Goal: Task Accomplishment & Management: Use online tool/utility

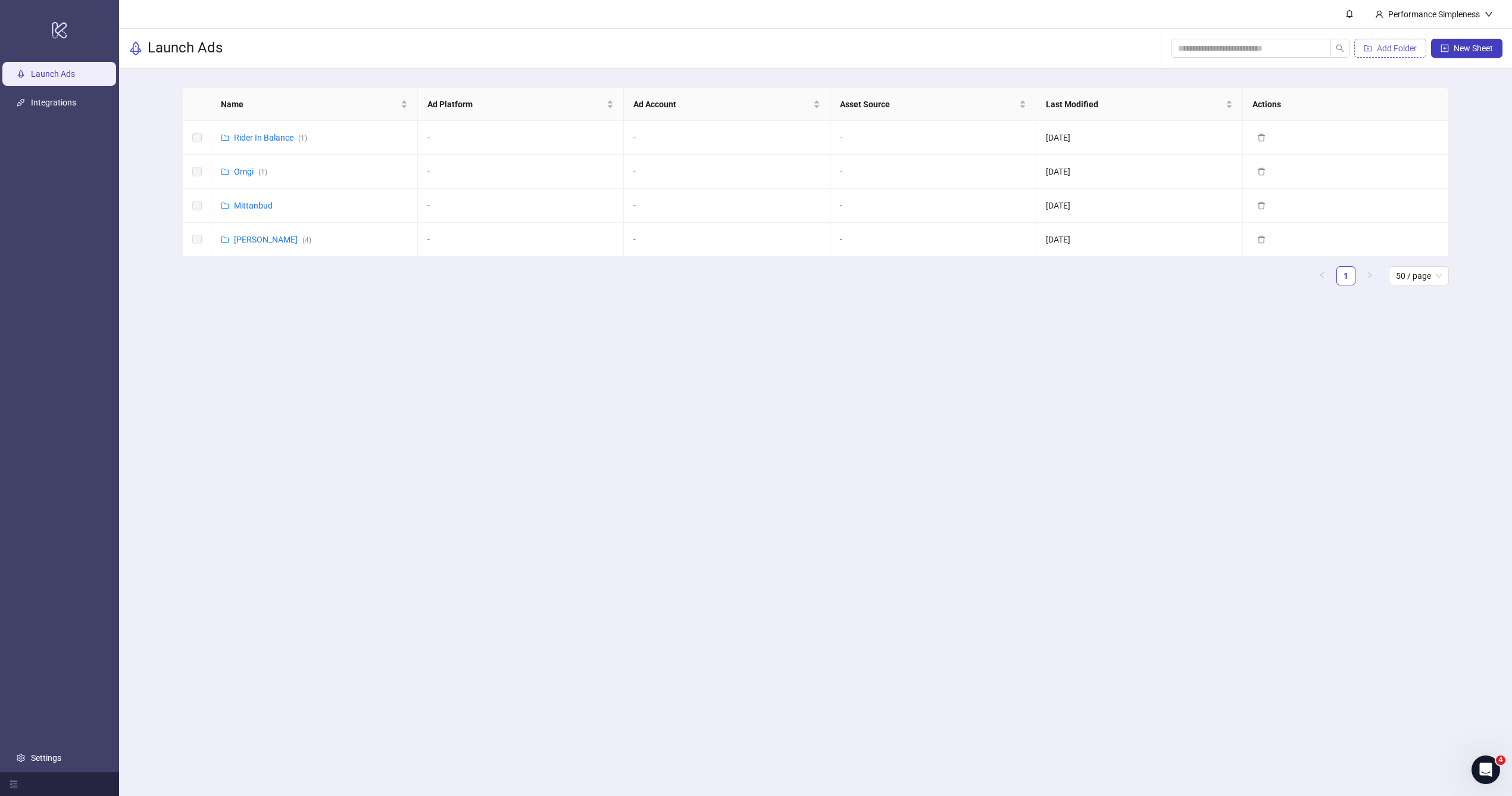
click at [1382, 50] on span "Add Folder" at bounding box center [1396, 48] width 40 height 9
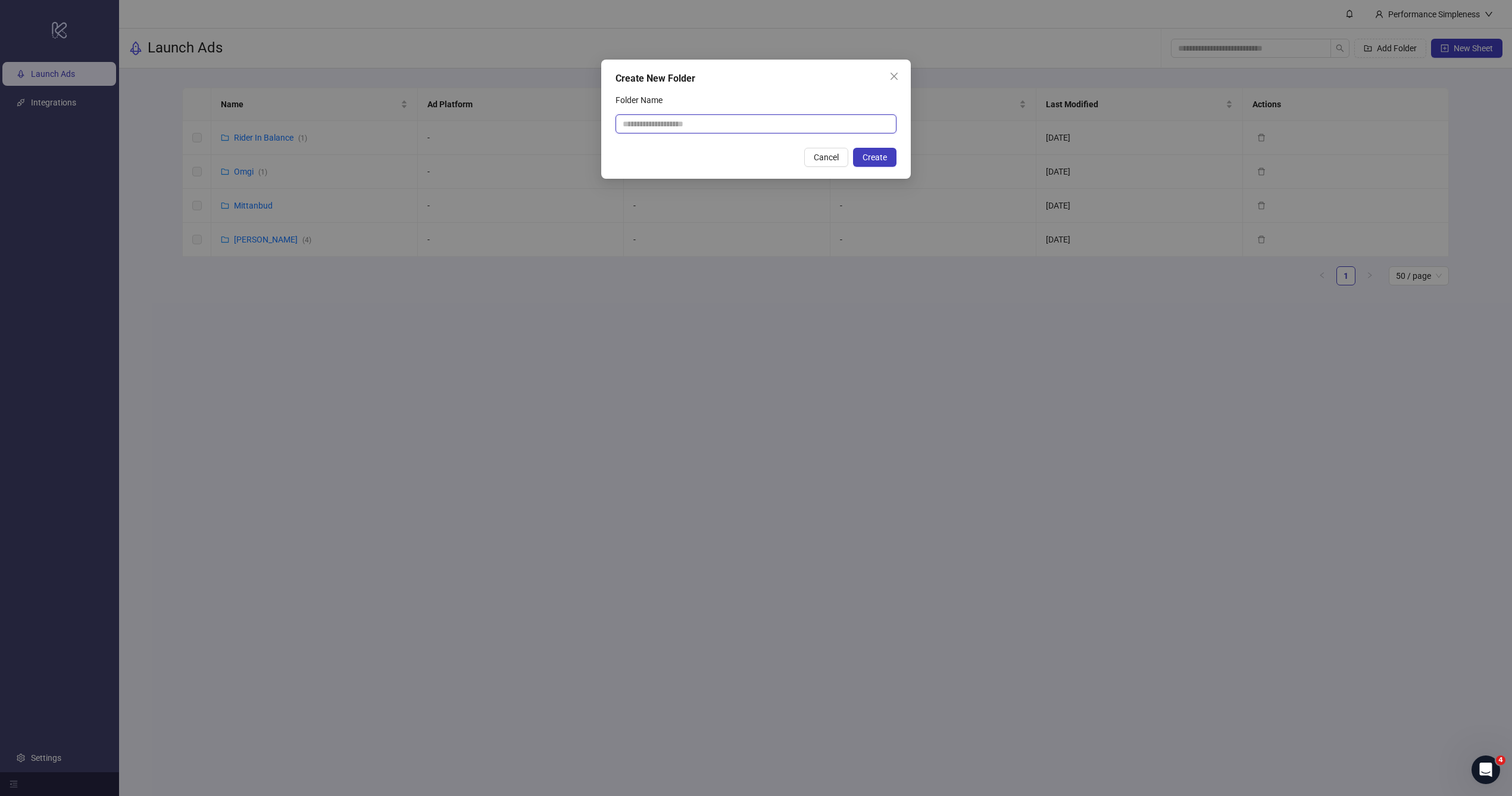
click at [680, 116] on input "Folder Name" at bounding box center [756, 124] width 281 height 19
type input "**********"
click at [881, 160] on span "Create" at bounding box center [874, 157] width 24 height 9
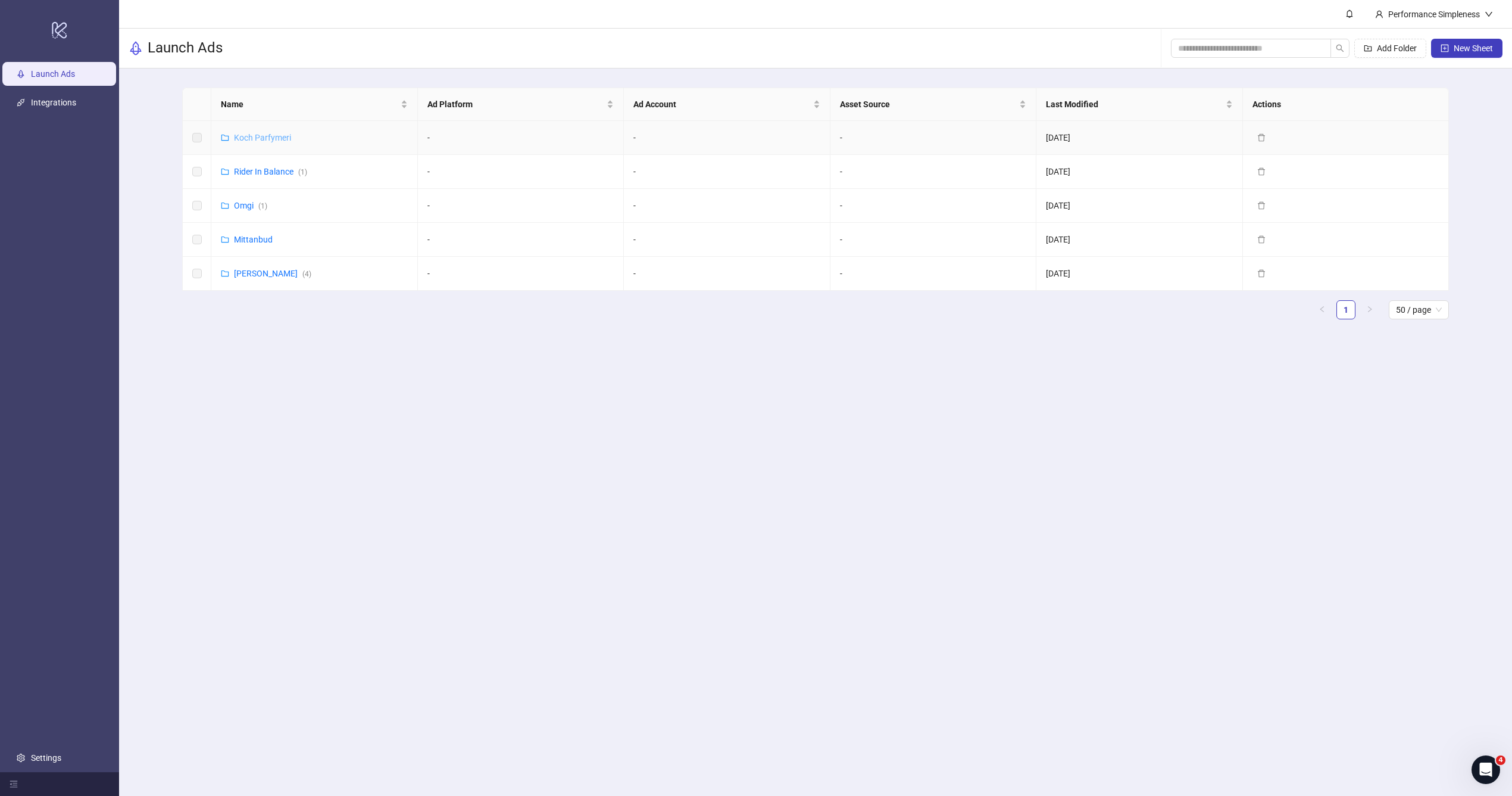
click at [265, 136] on link "Koch Parfymeri" at bounding box center [263, 137] width 57 height 9
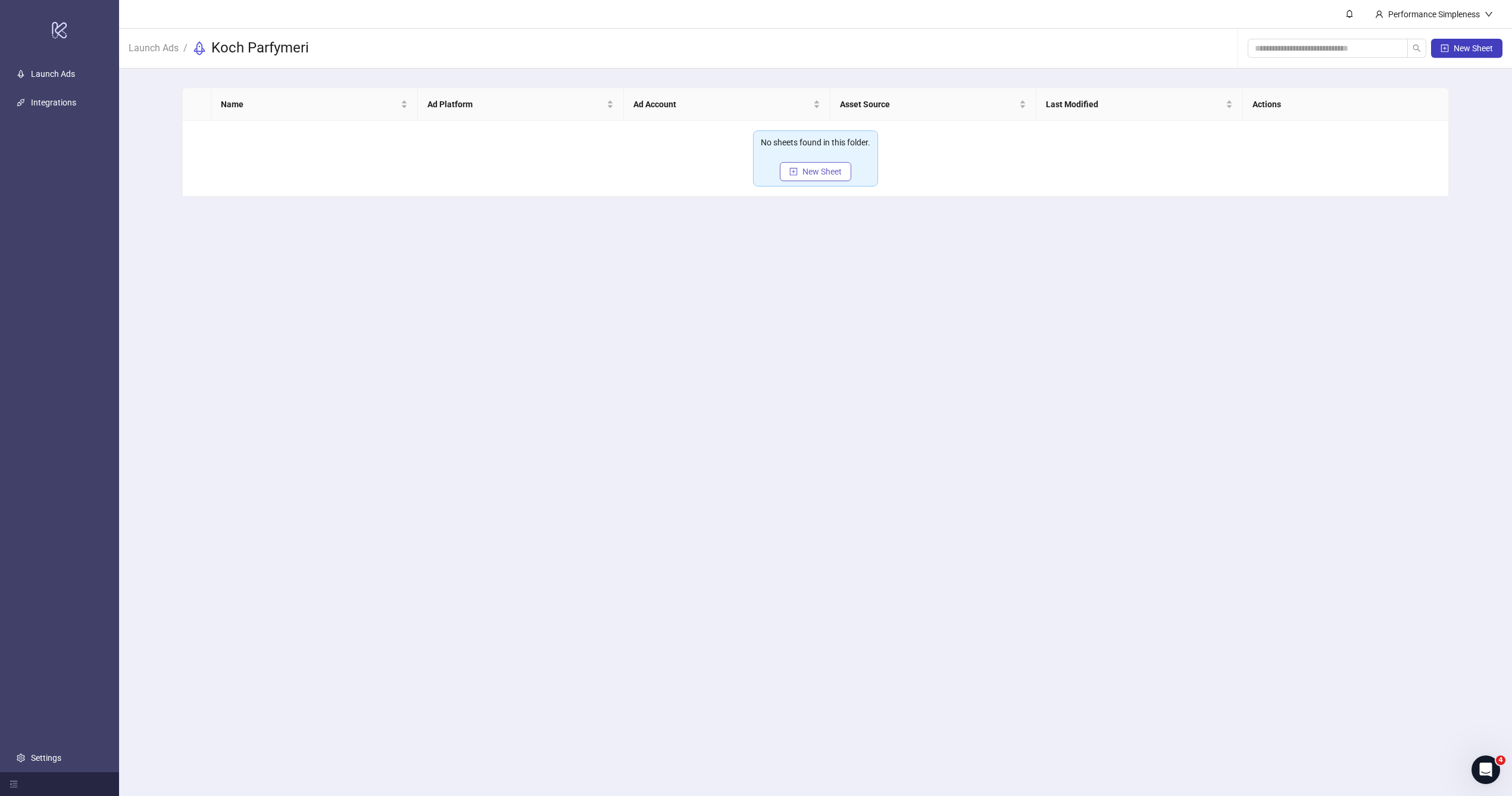
click at [807, 170] on span "New Sheet" at bounding box center [822, 171] width 40 height 9
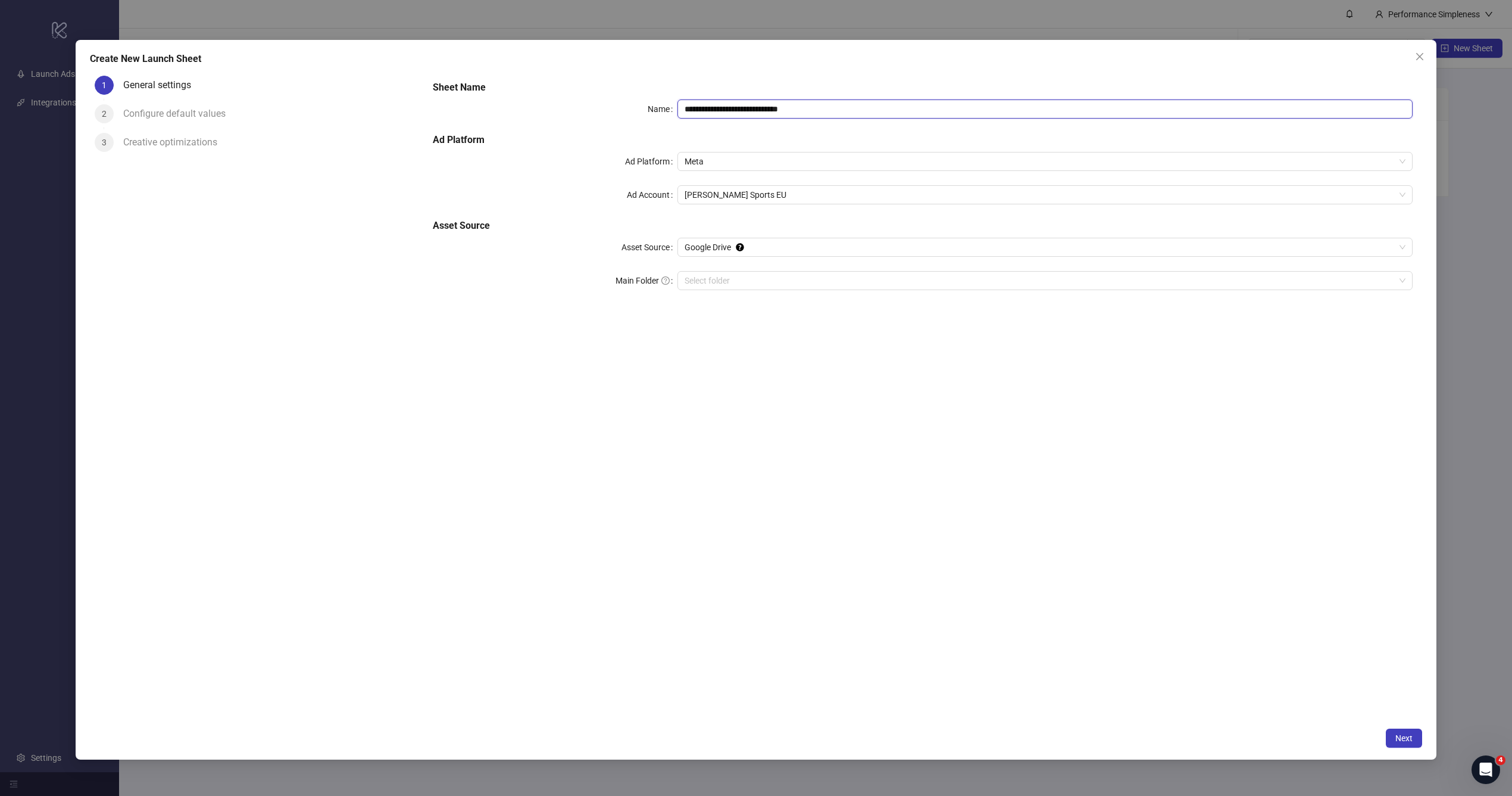
click at [780, 111] on input "**********" at bounding box center [1045, 109] width 735 height 19
click at [785, 187] on span "[PERSON_NAME] Sports EU" at bounding box center [1045, 195] width 721 height 18
type input "**********"
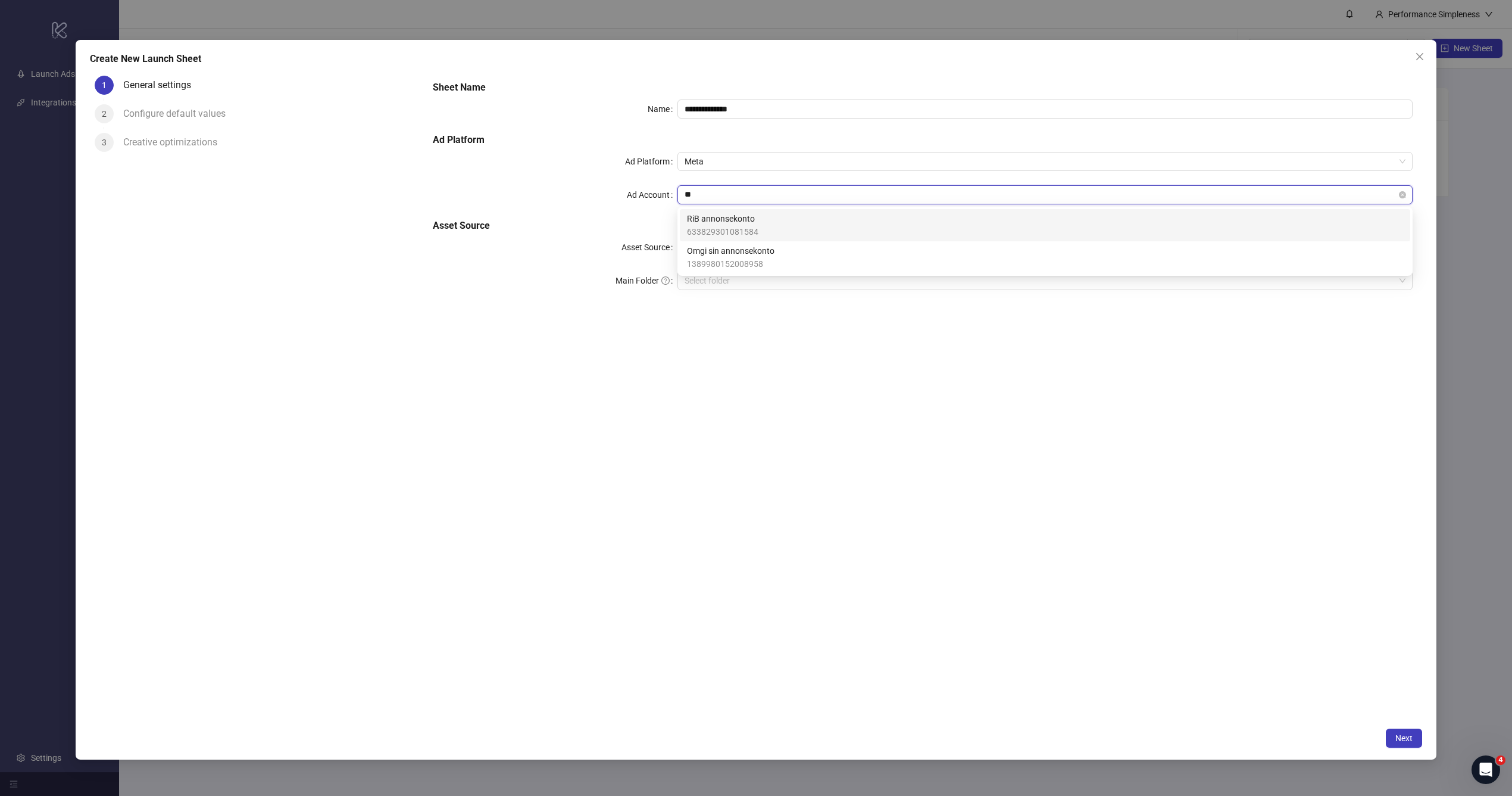
type input "*"
click at [1423, 63] on button "Close" at bounding box center [1419, 56] width 19 height 19
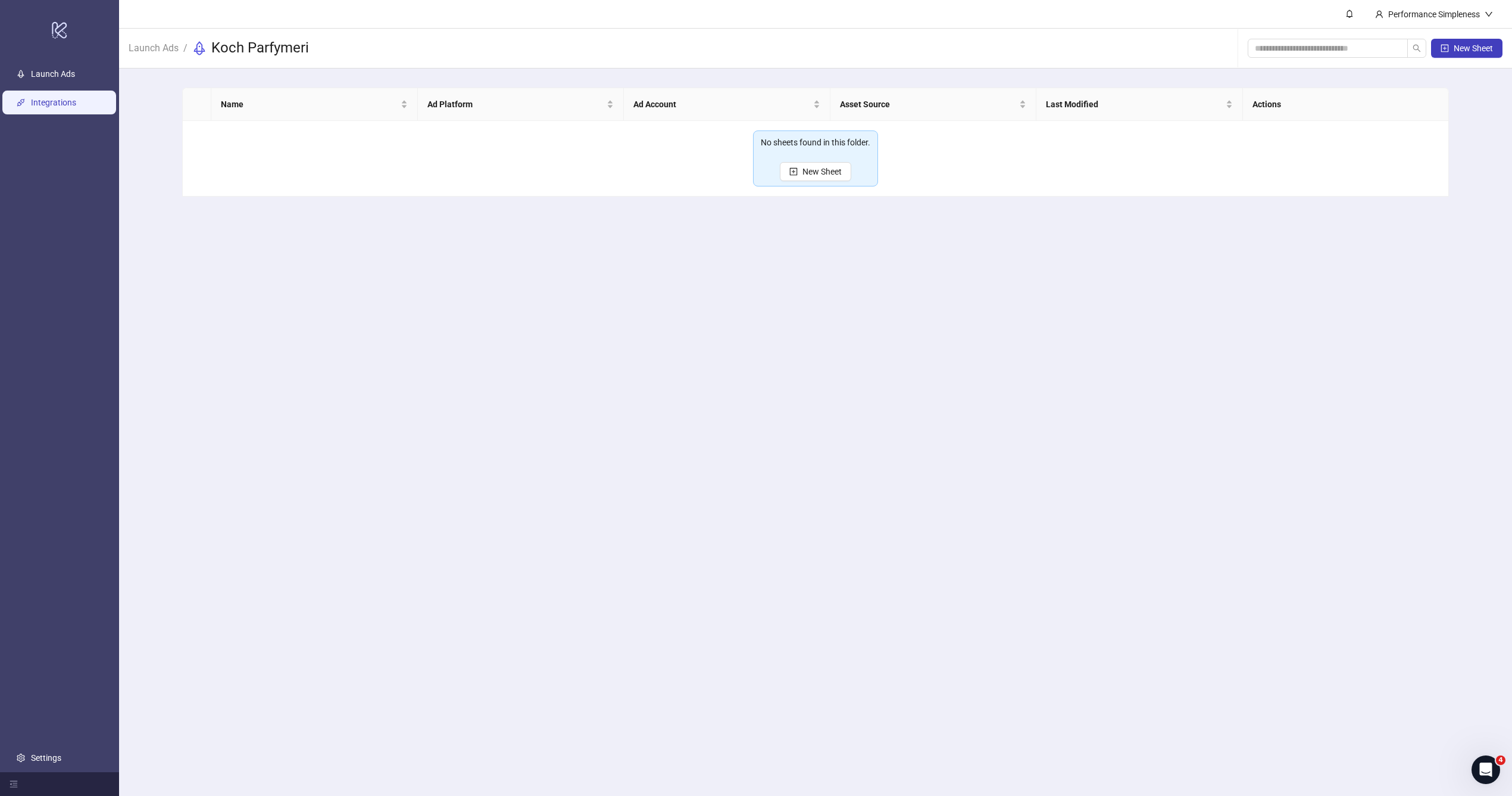
click at [59, 101] on link "Integrations" at bounding box center [54, 102] width 45 height 9
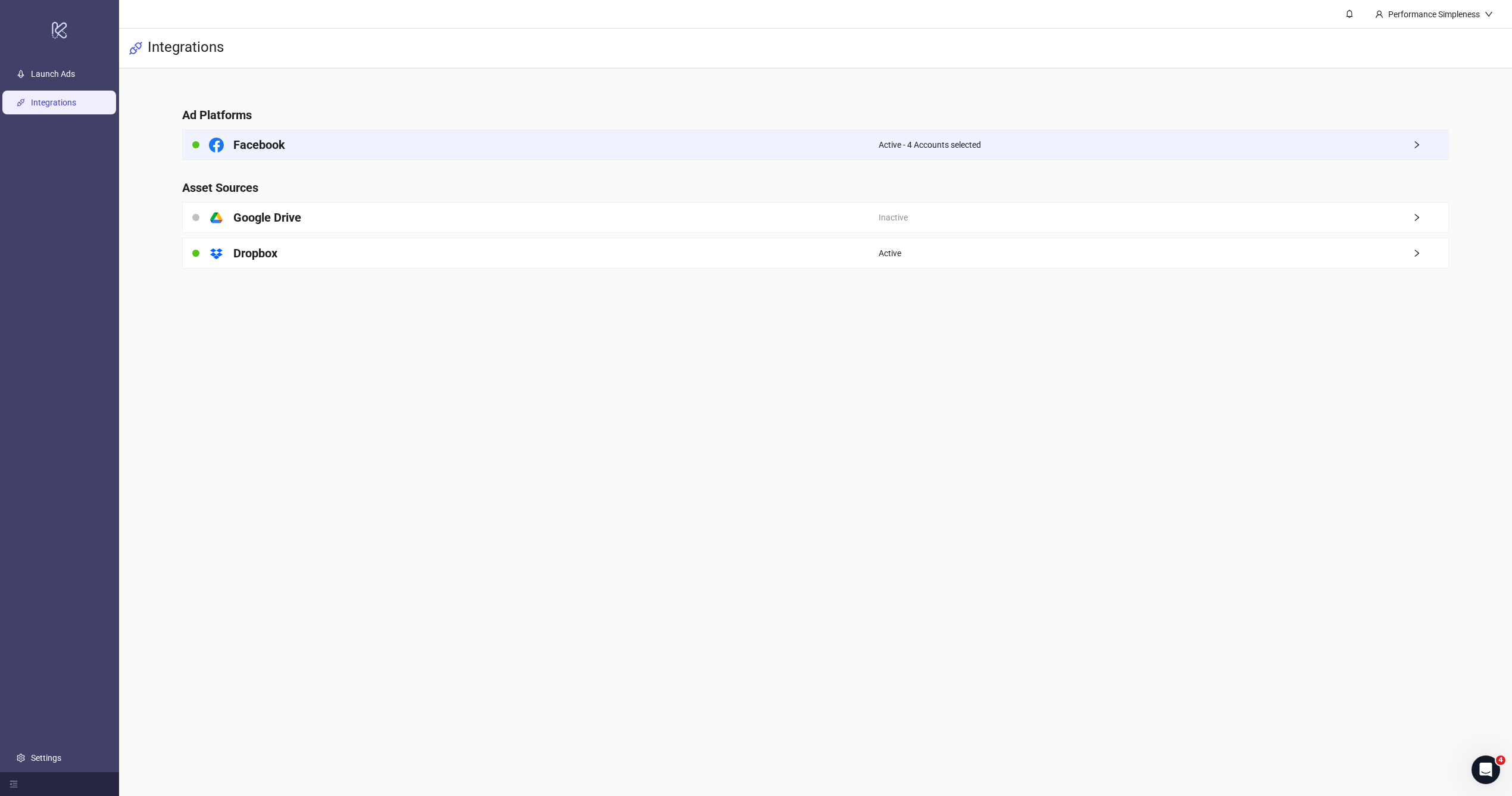
click at [1329, 133] on div "Active - 4 Accounts selected" at bounding box center [1163, 144] width 570 height 29
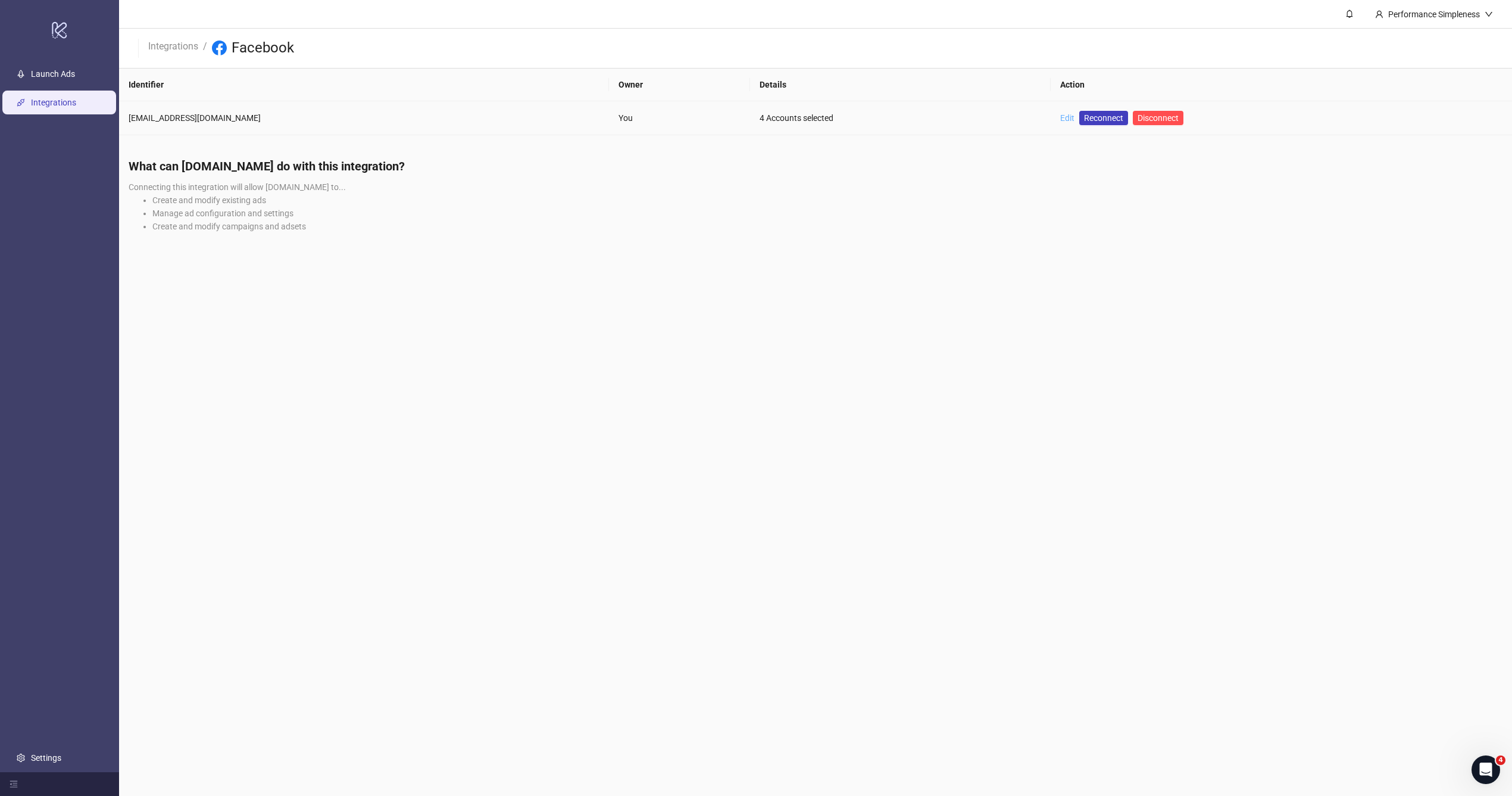
click at [1060, 122] on link "Edit" at bounding box center [1067, 117] width 14 height 9
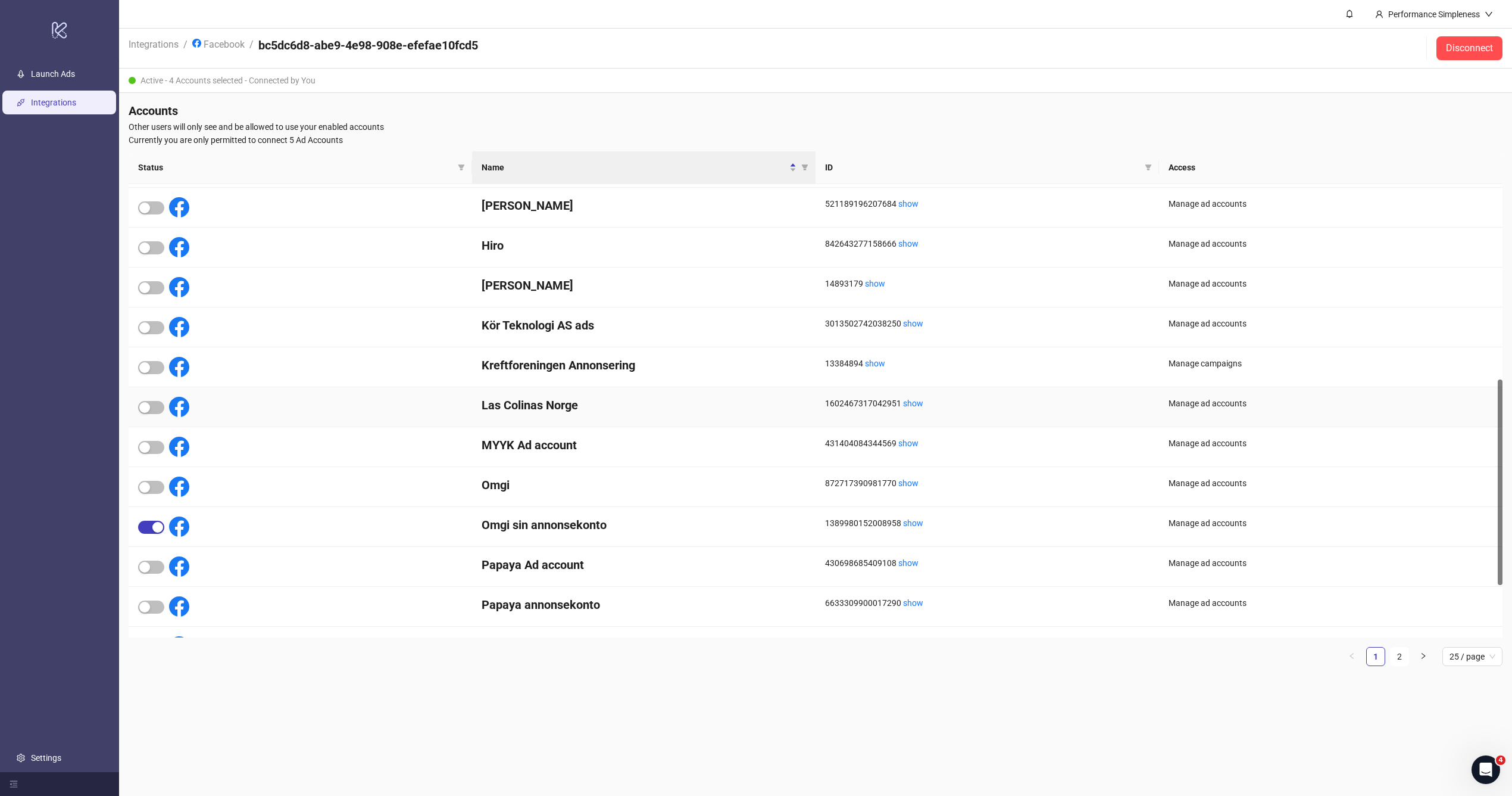
scroll to position [405, 0]
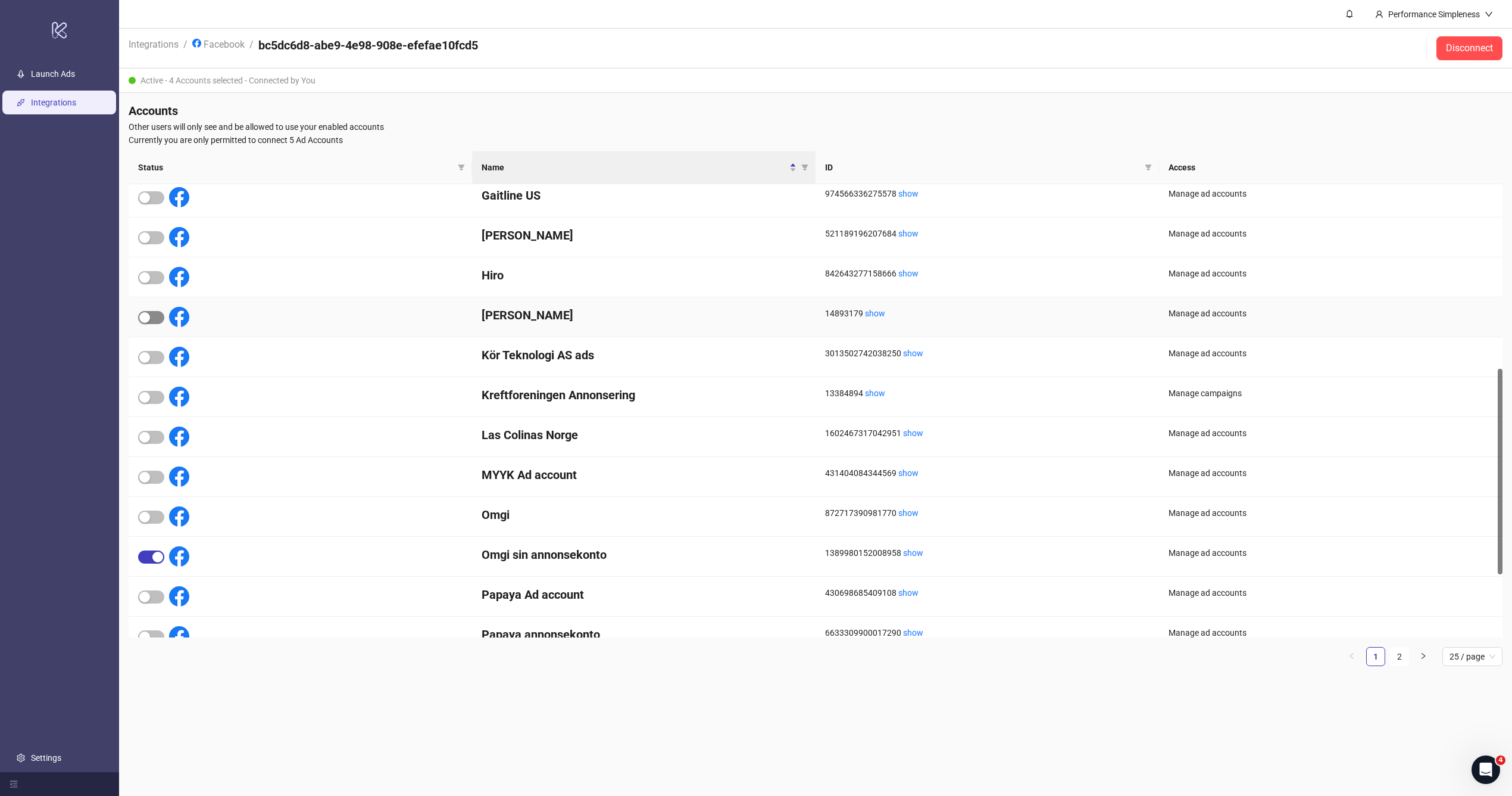
click at [152, 314] on span "button" at bounding box center [151, 318] width 26 height 13
click at [50, 59] on link "logo/logo-mobile" at bounding box center [59, 29] width 119 height 60
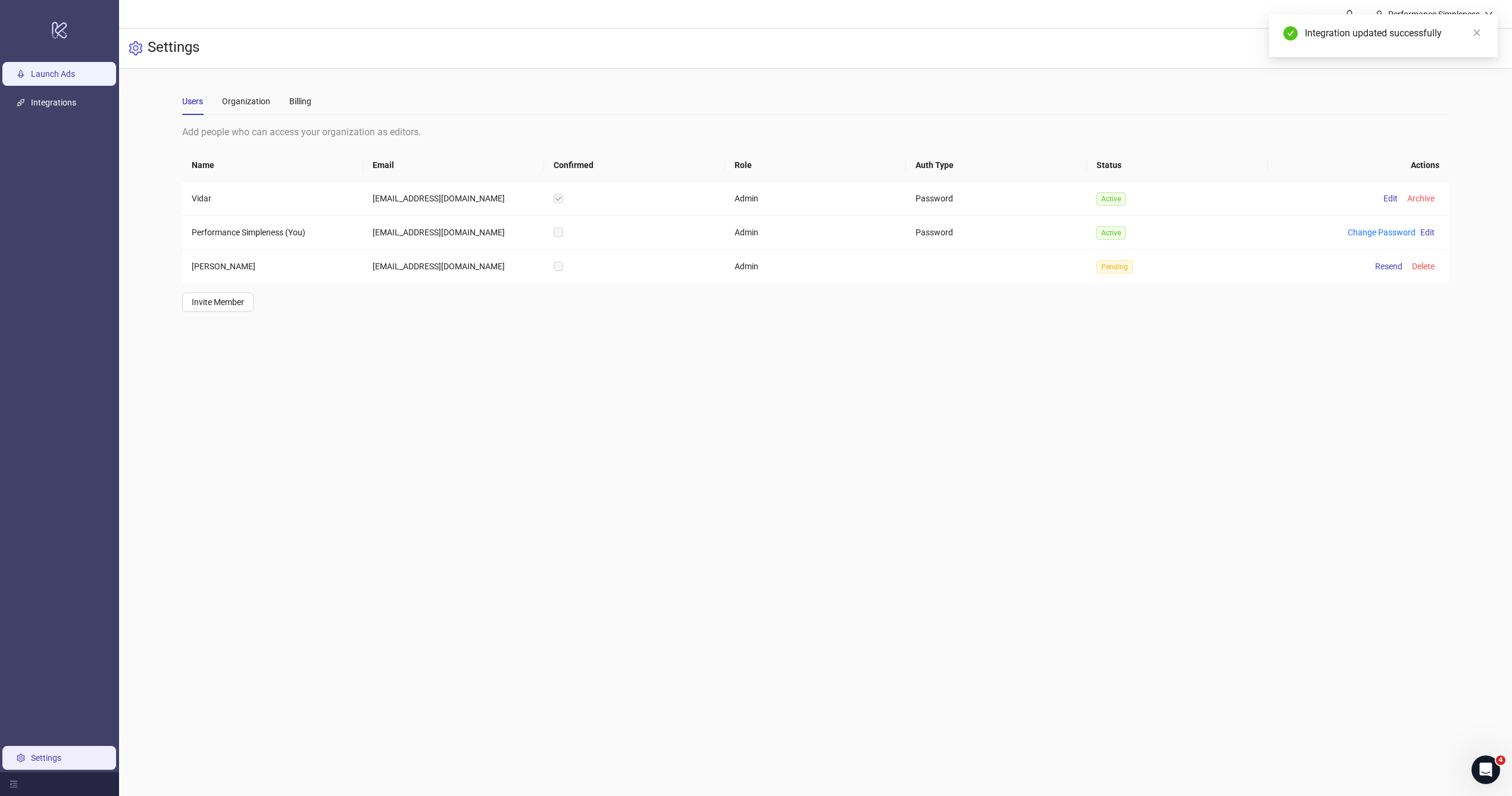
click at [65, 76] on link "Launch Ads" at bounding box center [53, 73] width 44 height 9
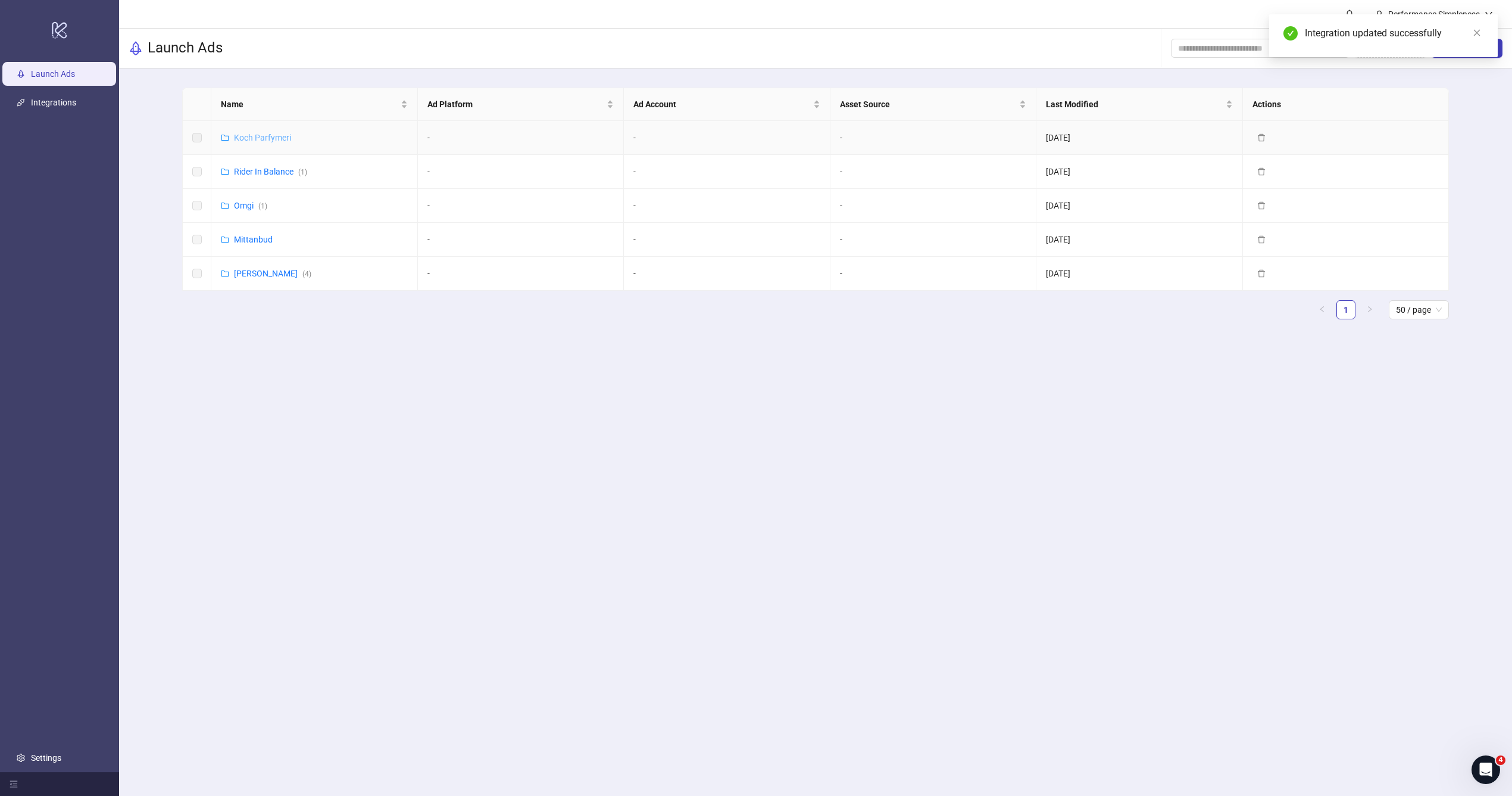
click at [242, 142] on link "Koch Parfymeri" at bounding box center [263, 137] width 57 height 9
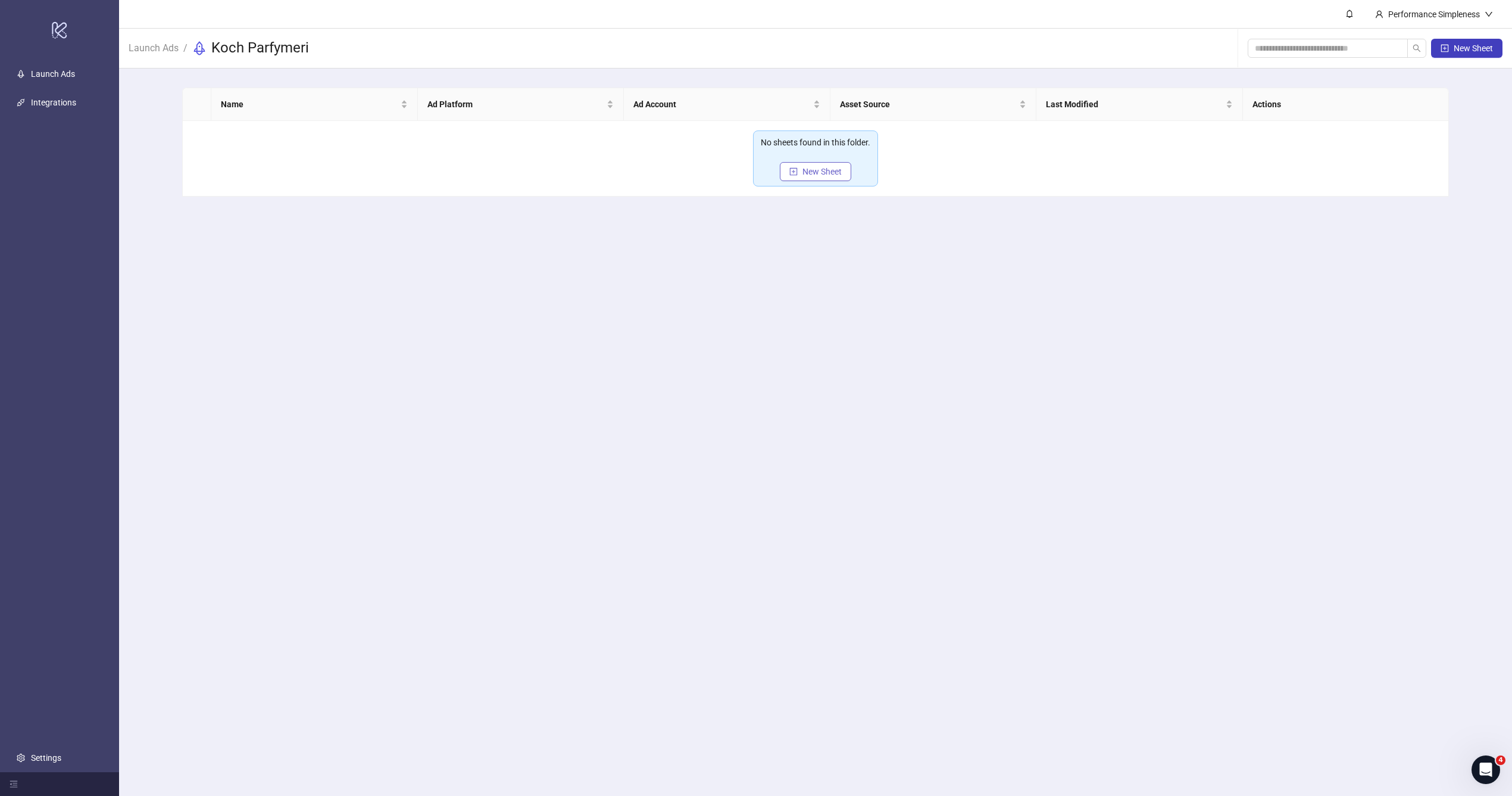
click at [821, 163] on button "New Sheet" at bounding box center [815, 171] width 72 height 19
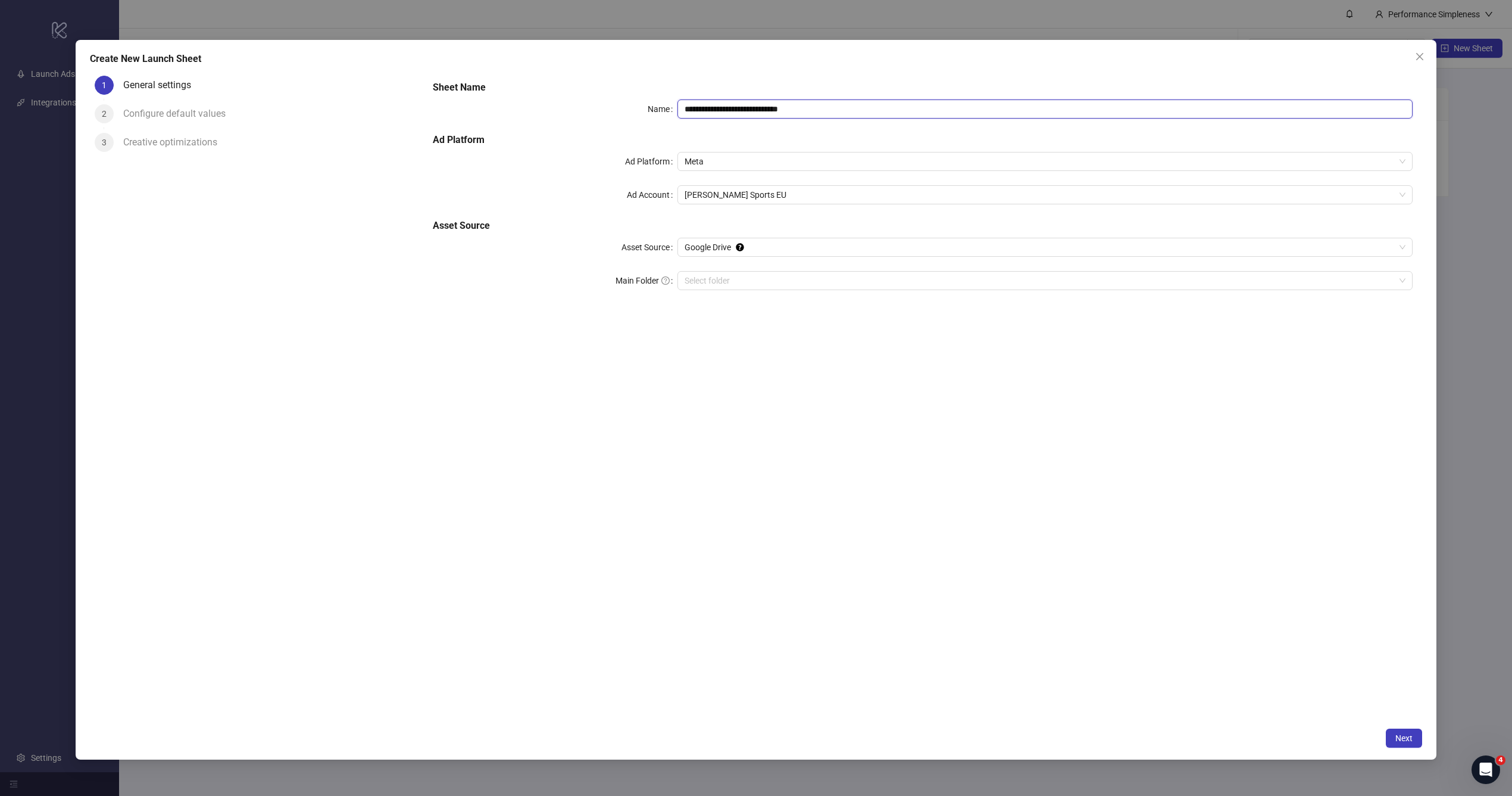
click at [788, 111] on input "**********" at bounding box center [1045, 109] width 735 height 19
click at [746, 194] on span "[PERSON_NAME] Sports EU" at bounding box center [1045, 195] width 721 height 18
type input "*"
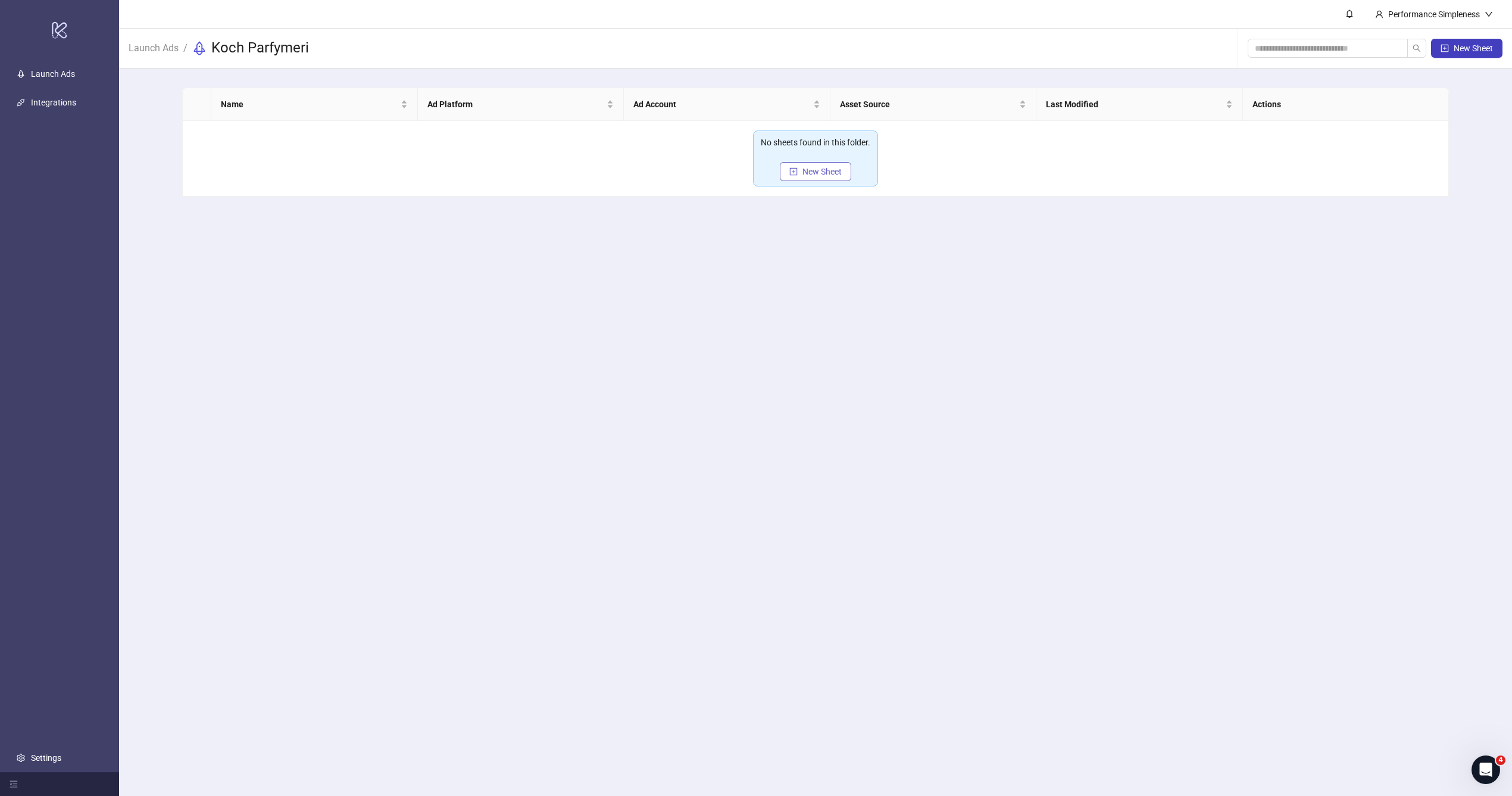
click at [801, 169] on button "New Sheet" at bounding box center [815, 171] width 72 height 19
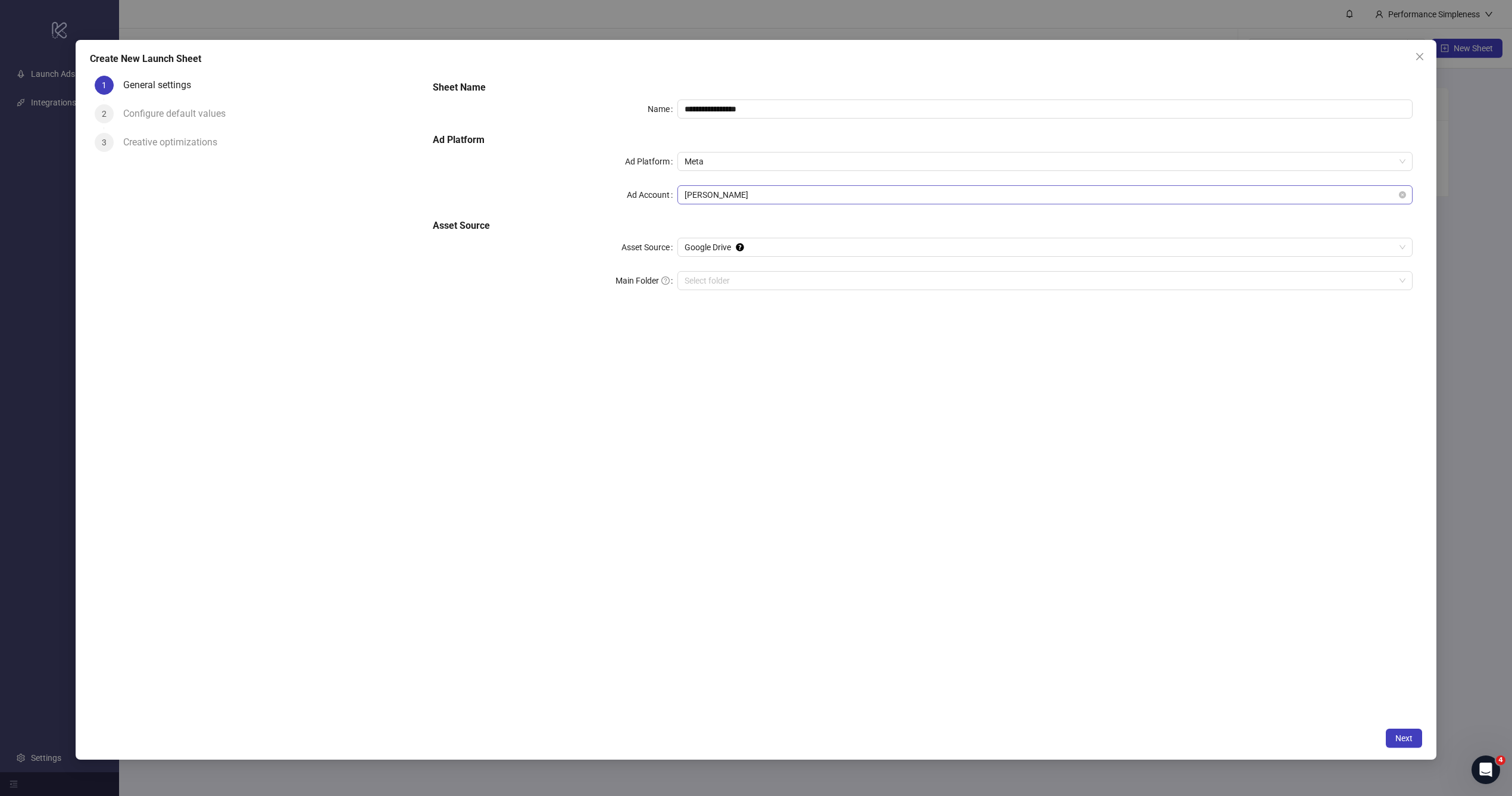
click at [721, 200] on span "[PERSON_NAME]" at bounding box center [1045, 195] width 721 height 18
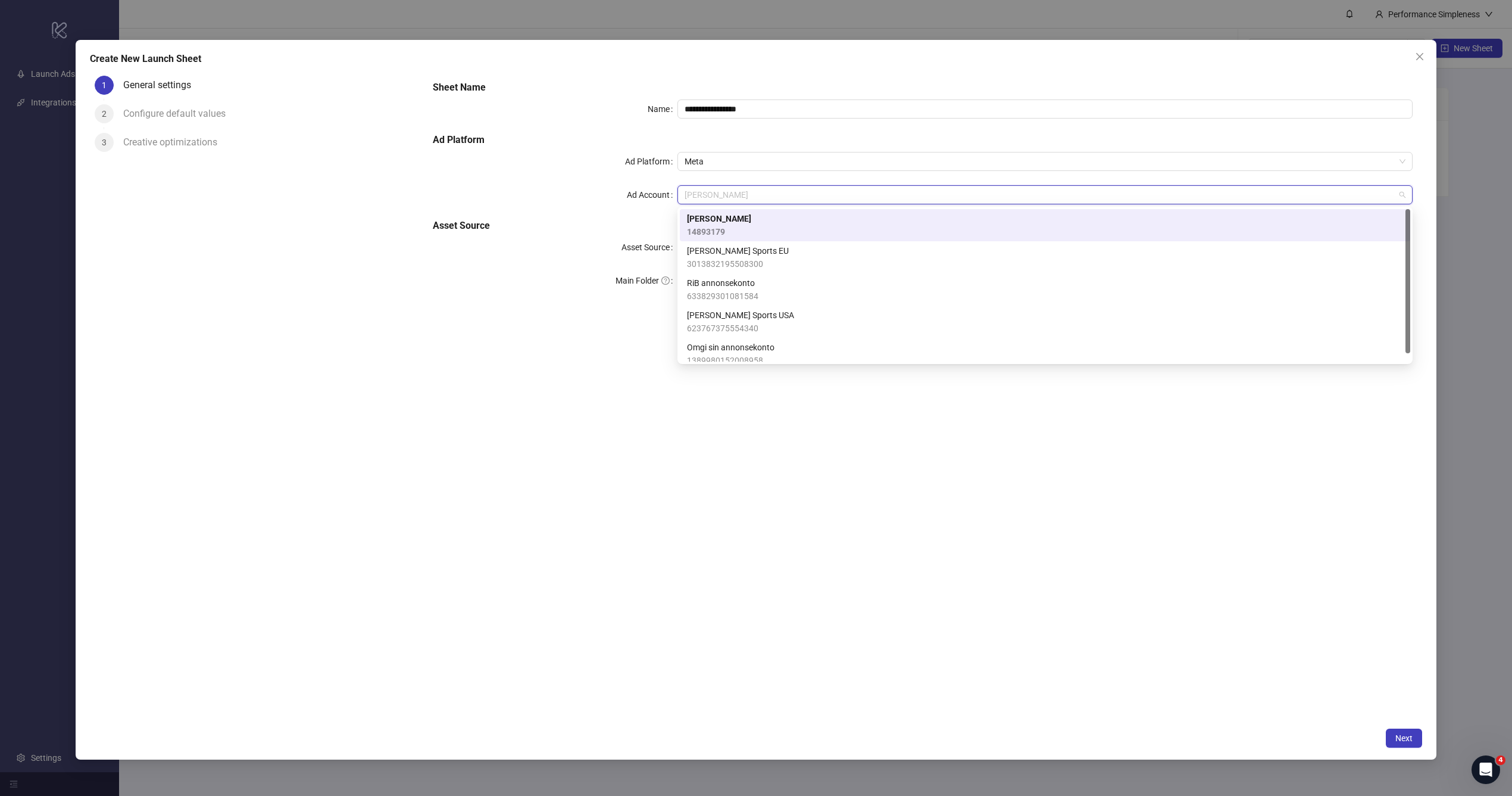
click at [728, 222] on div "[PERSON_NAME] 14893179" at bounding box center [1045, 225] width 716 height 26
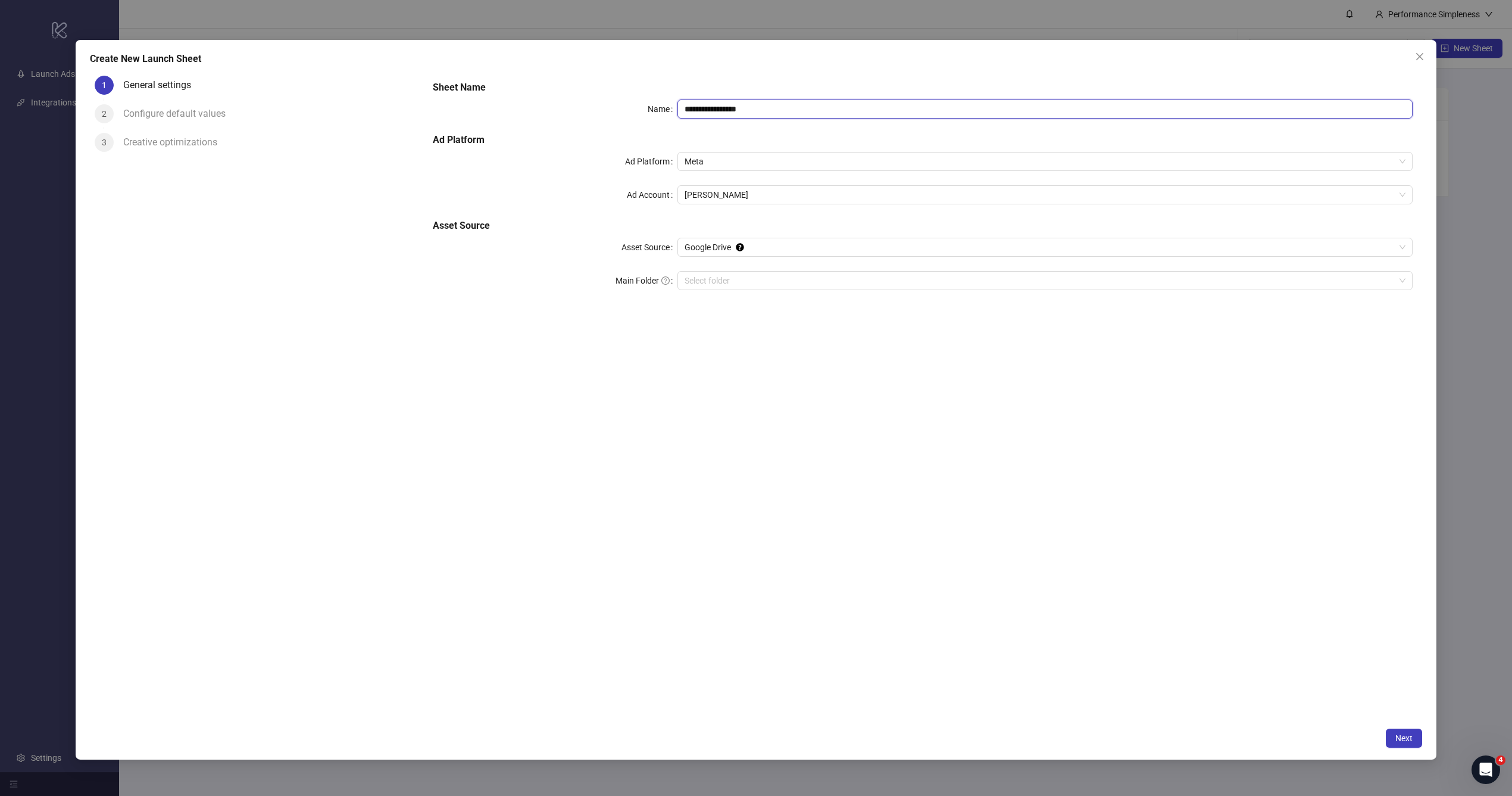
click at [706, 114] on input "**********" at bounding box center [1045, 109] width 735 height 19
click at [744, 239] on span "Google Drive" at bounding box center [1045, 247] width 721 height 18
type input "**********"
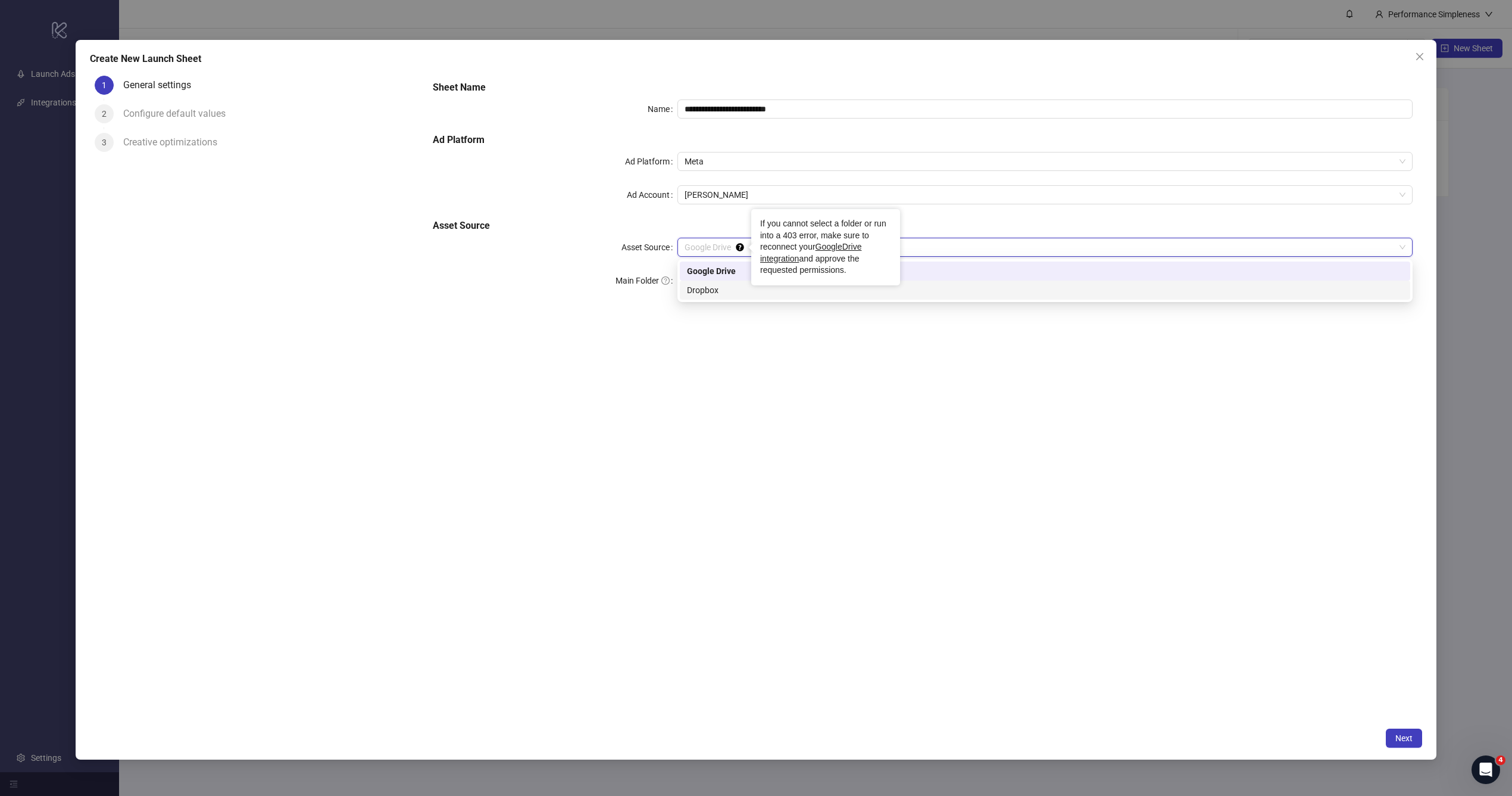
click at [732, 290] on div "Dropbox" at bounding box center [1045, 291] width 716 height 13
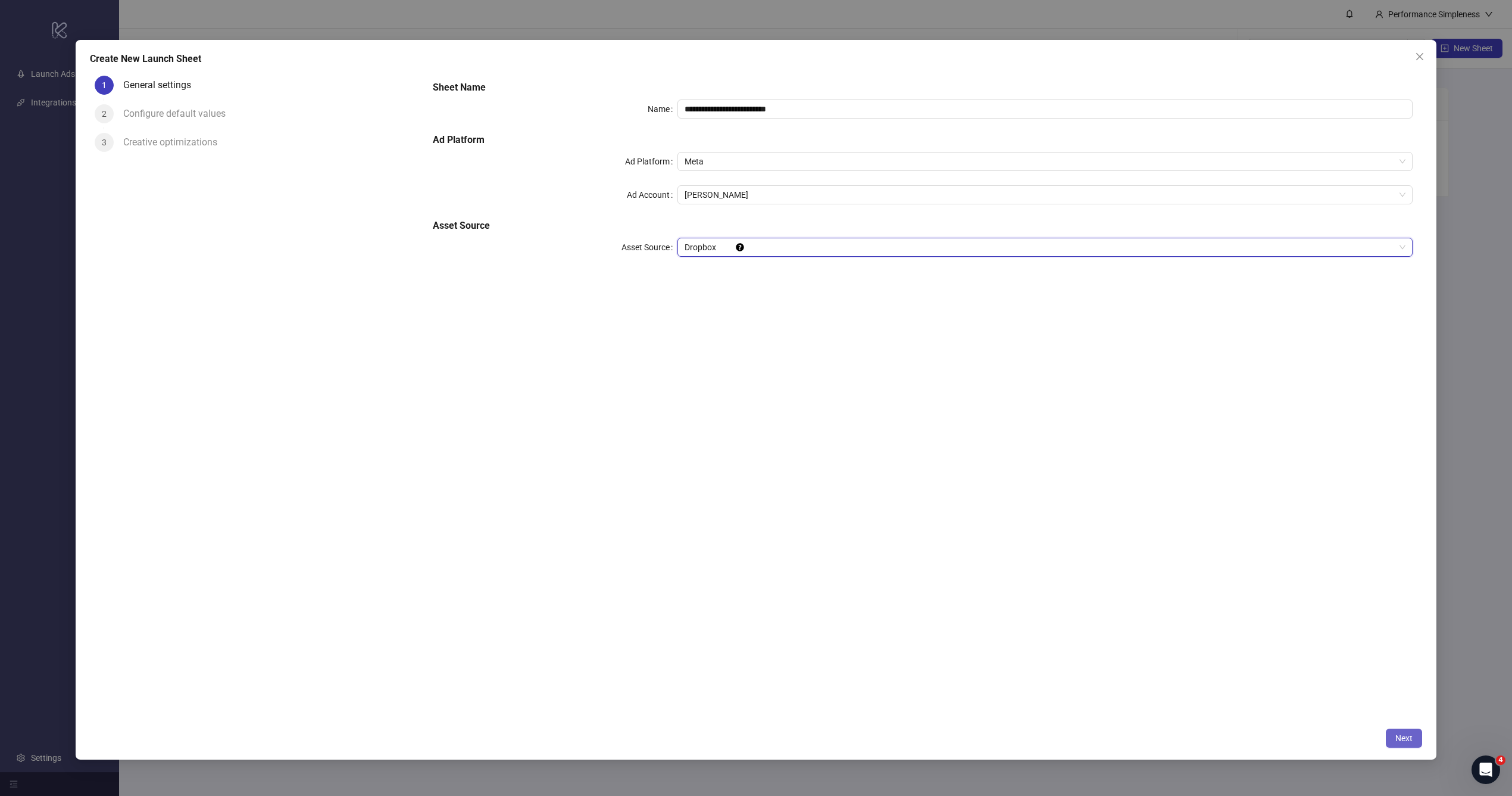
click at [1389, 735] on button "Next" at bounding box center [1403, 738] width 36 height 19
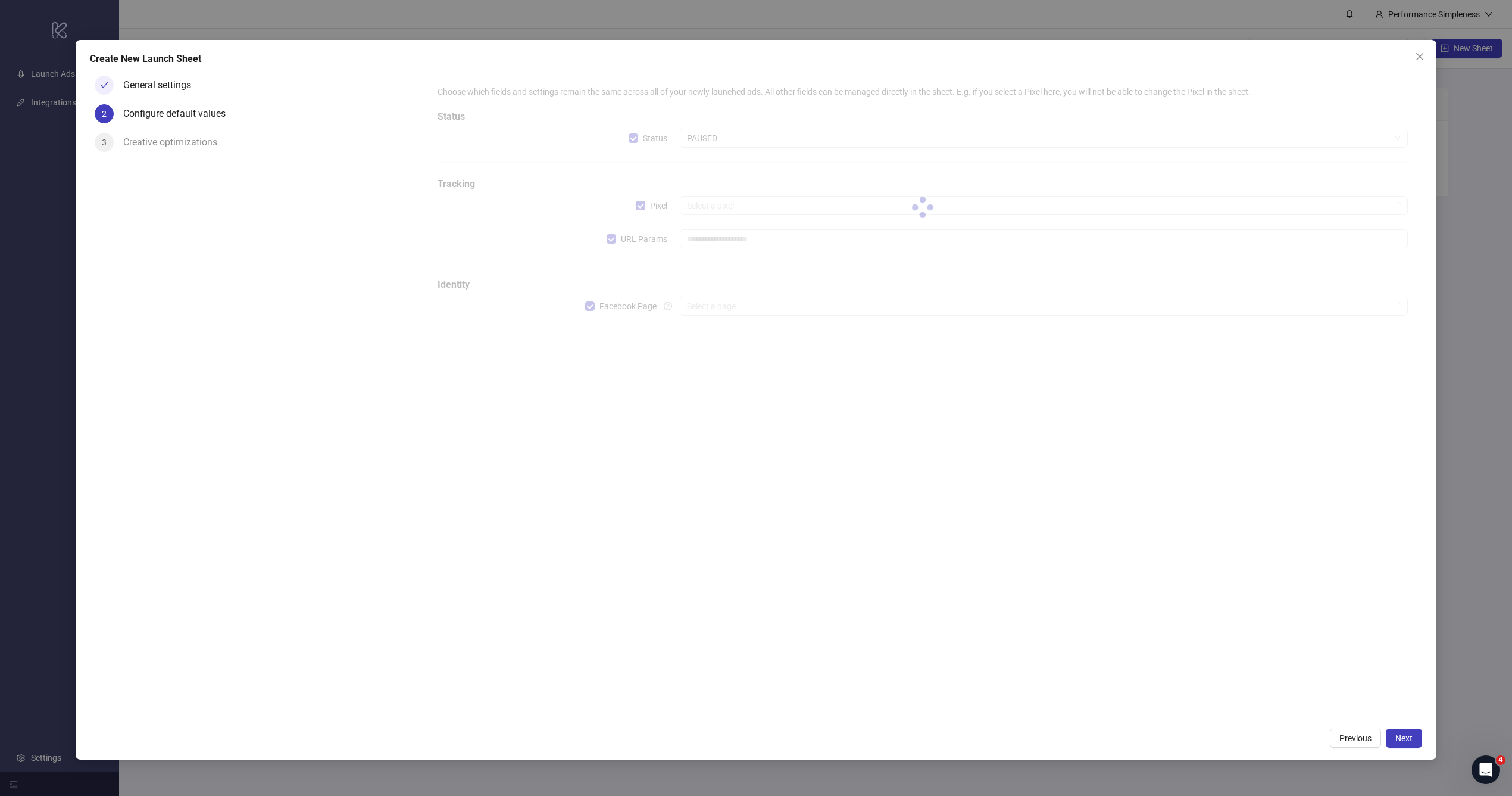
type input "**********"
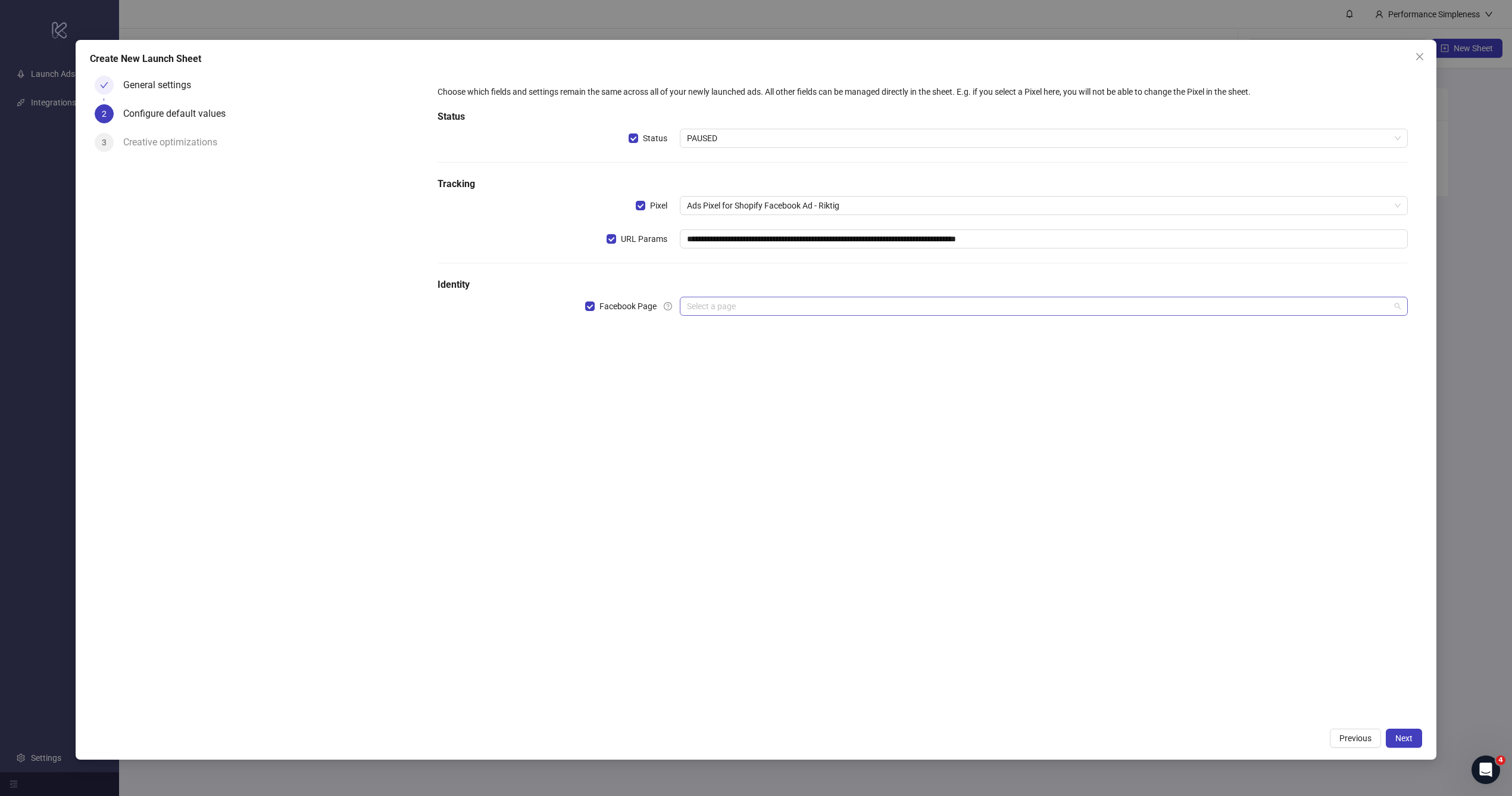
click at [737, 313] on input "search" at bounding box center [1038, 306] width 703 height 18
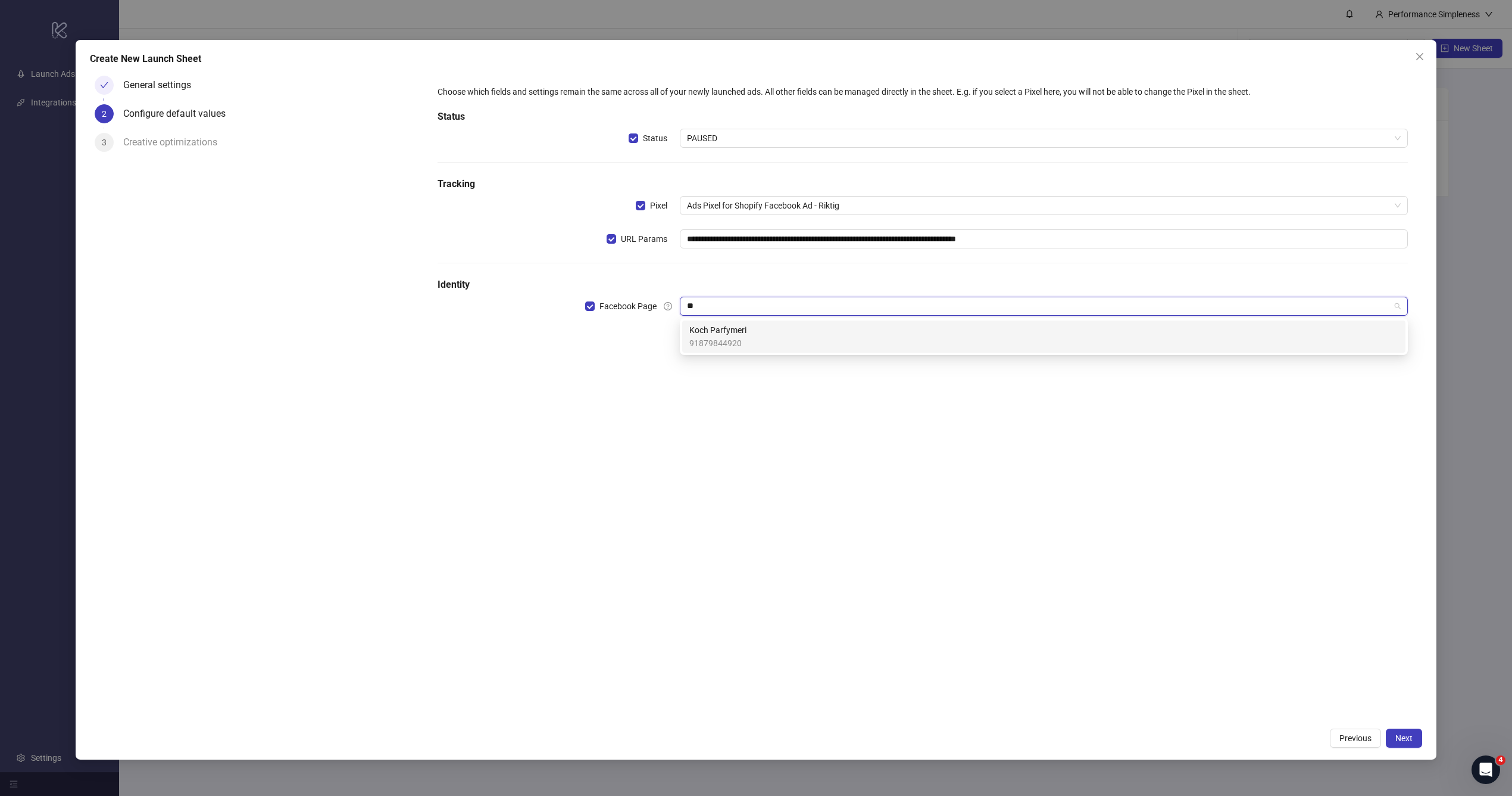
type input "***"
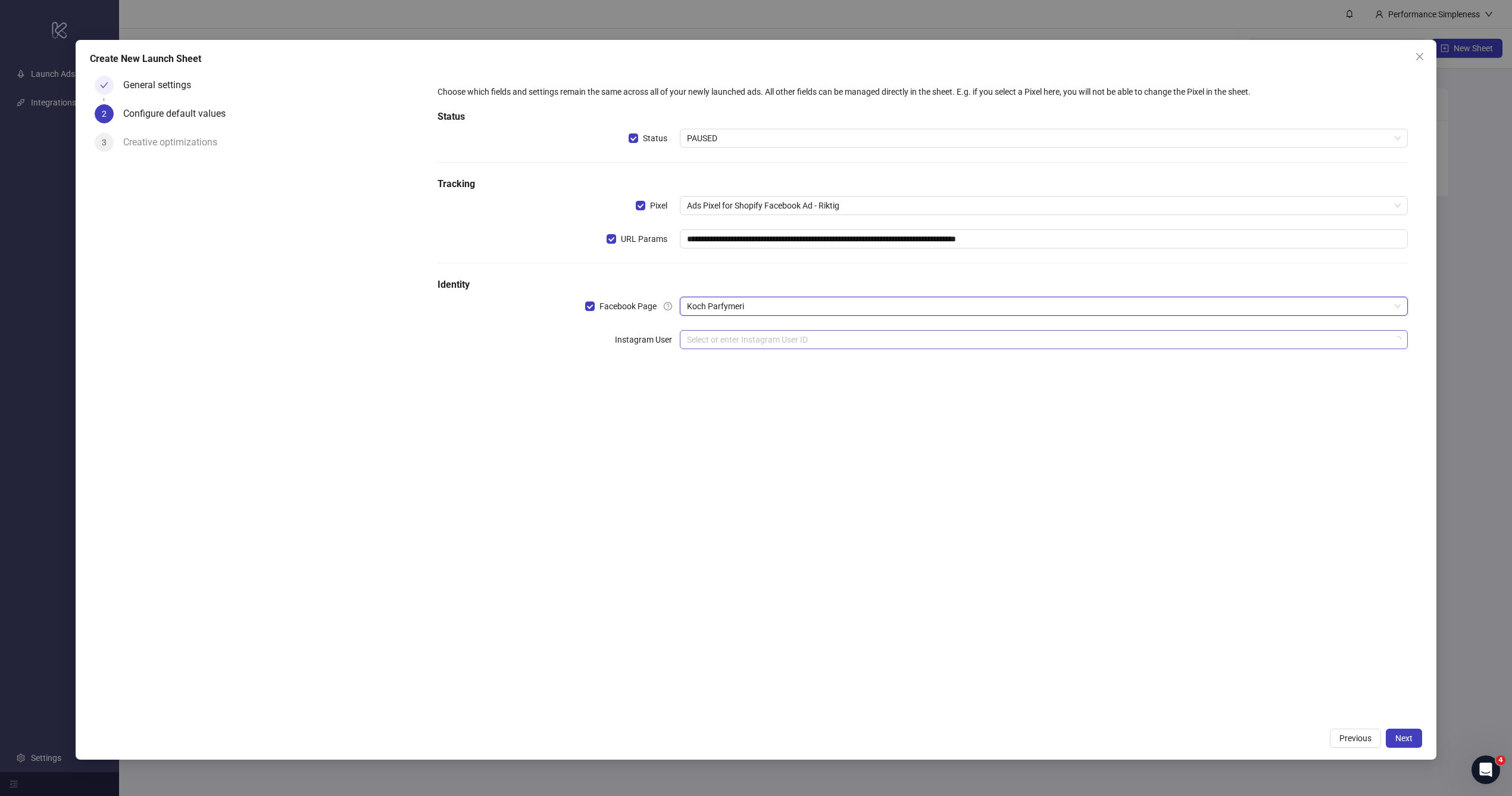
click at [738, 345] on input "search" at bounding box center [1038, 339] width 703 height 18
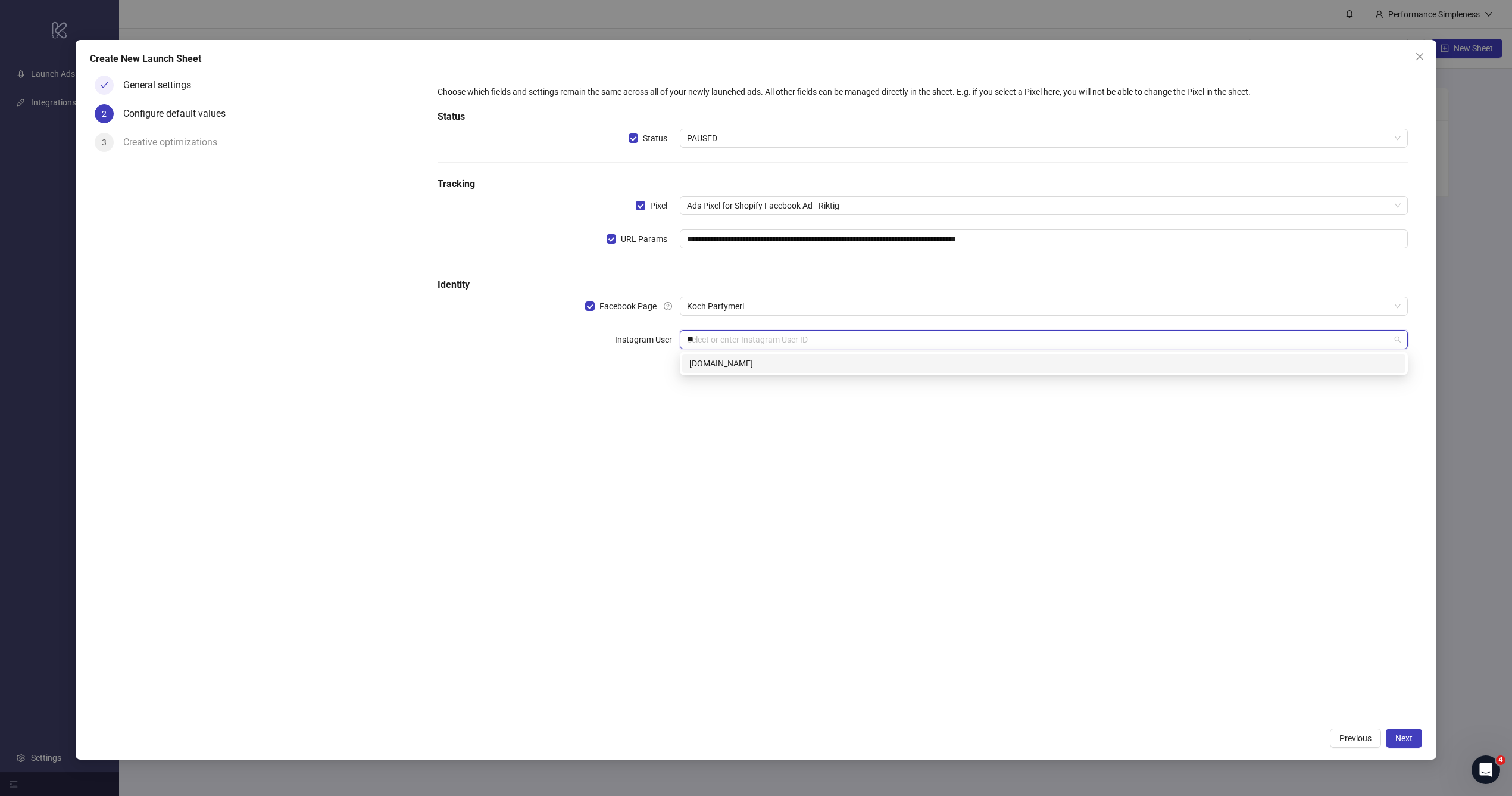
type input "***"
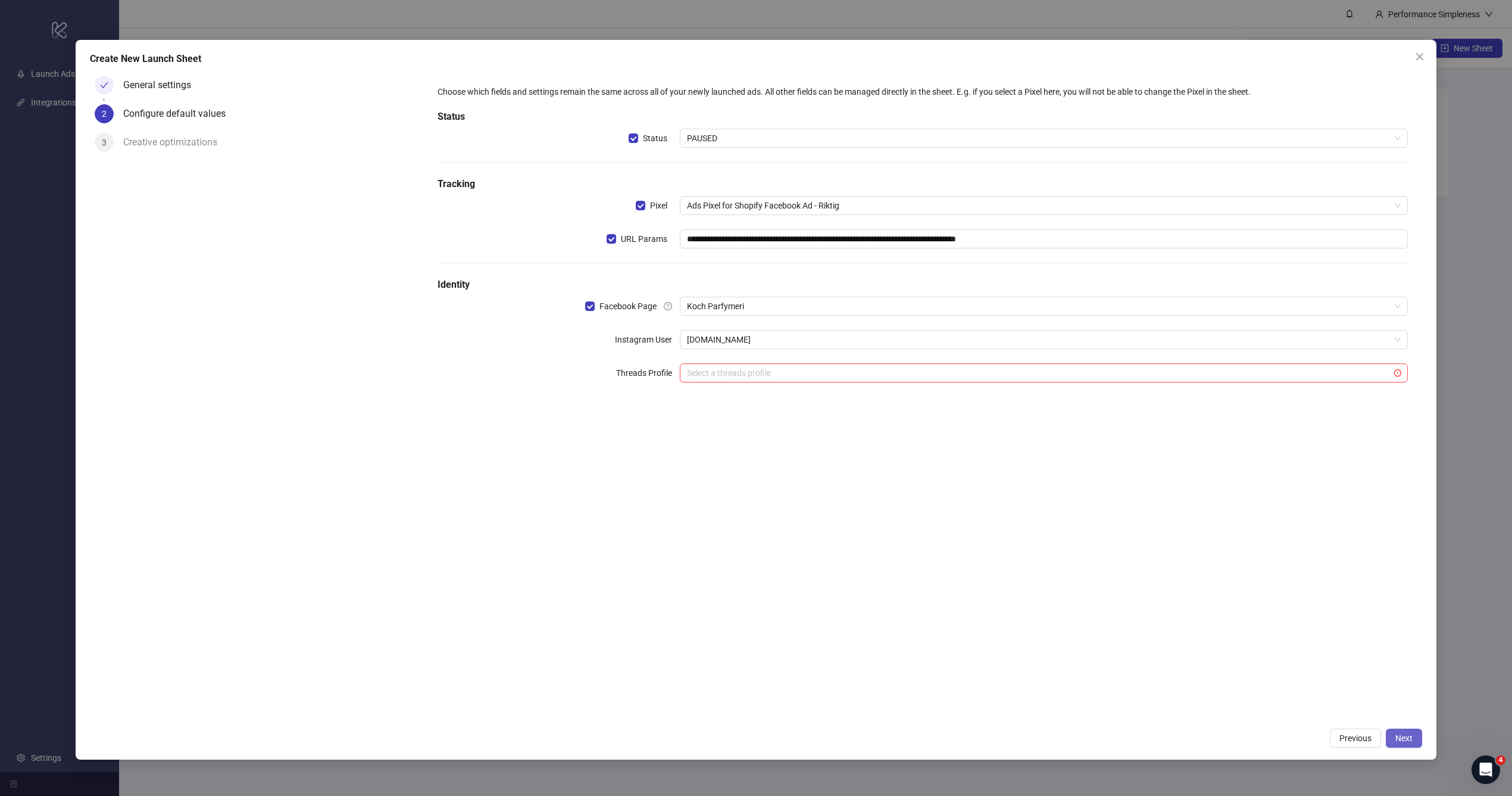
click at [1417, 736] on button "Next" at bounding box center [1403, 738] width 36 height 19
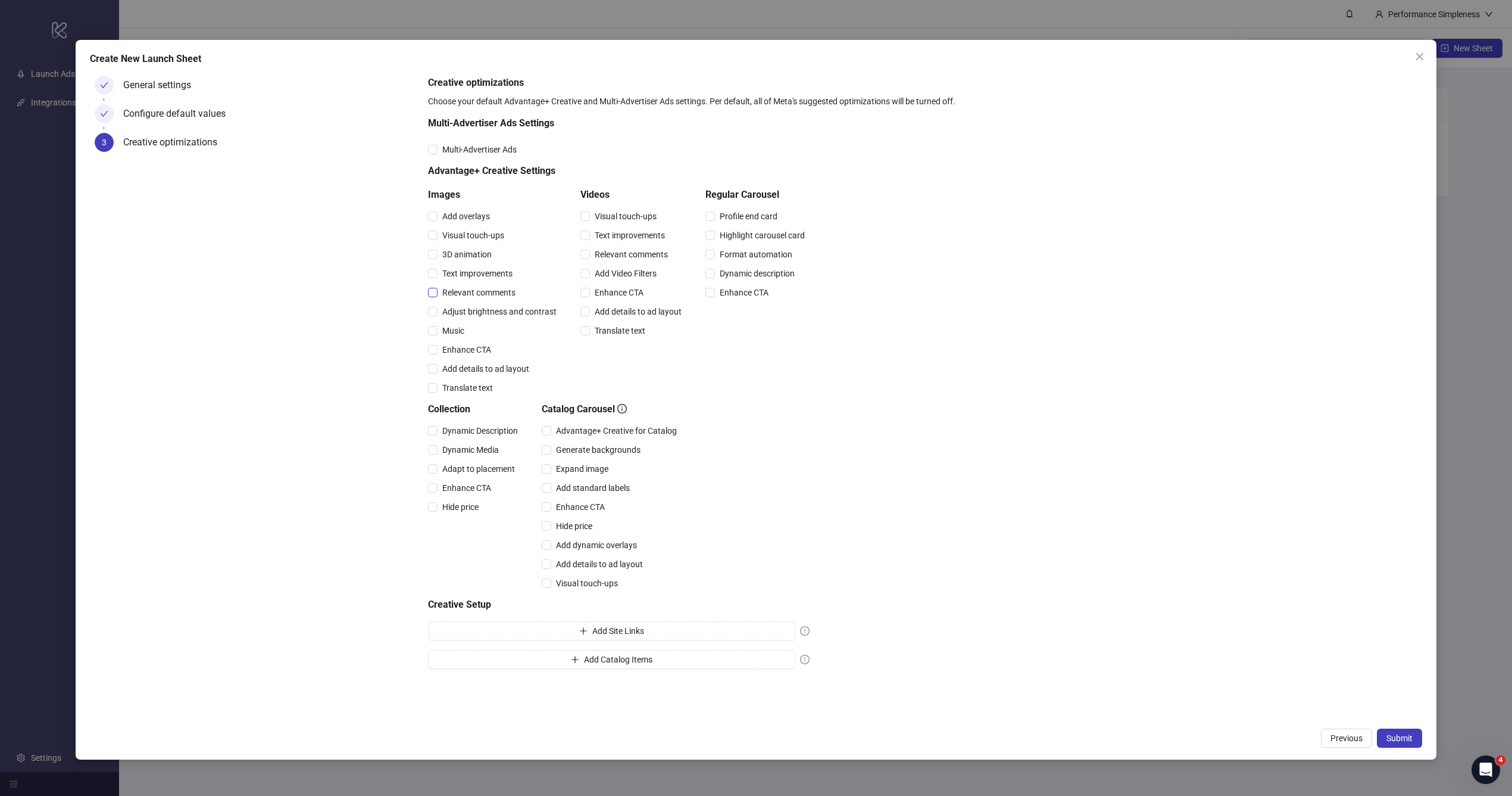
click at [493, 292] on span "Relevant comments" at bounding box center [479, 292] width 83 height 13
click at [1387, 735] on span "Submit" at bounding box center [1399, 737] width 26 height 9
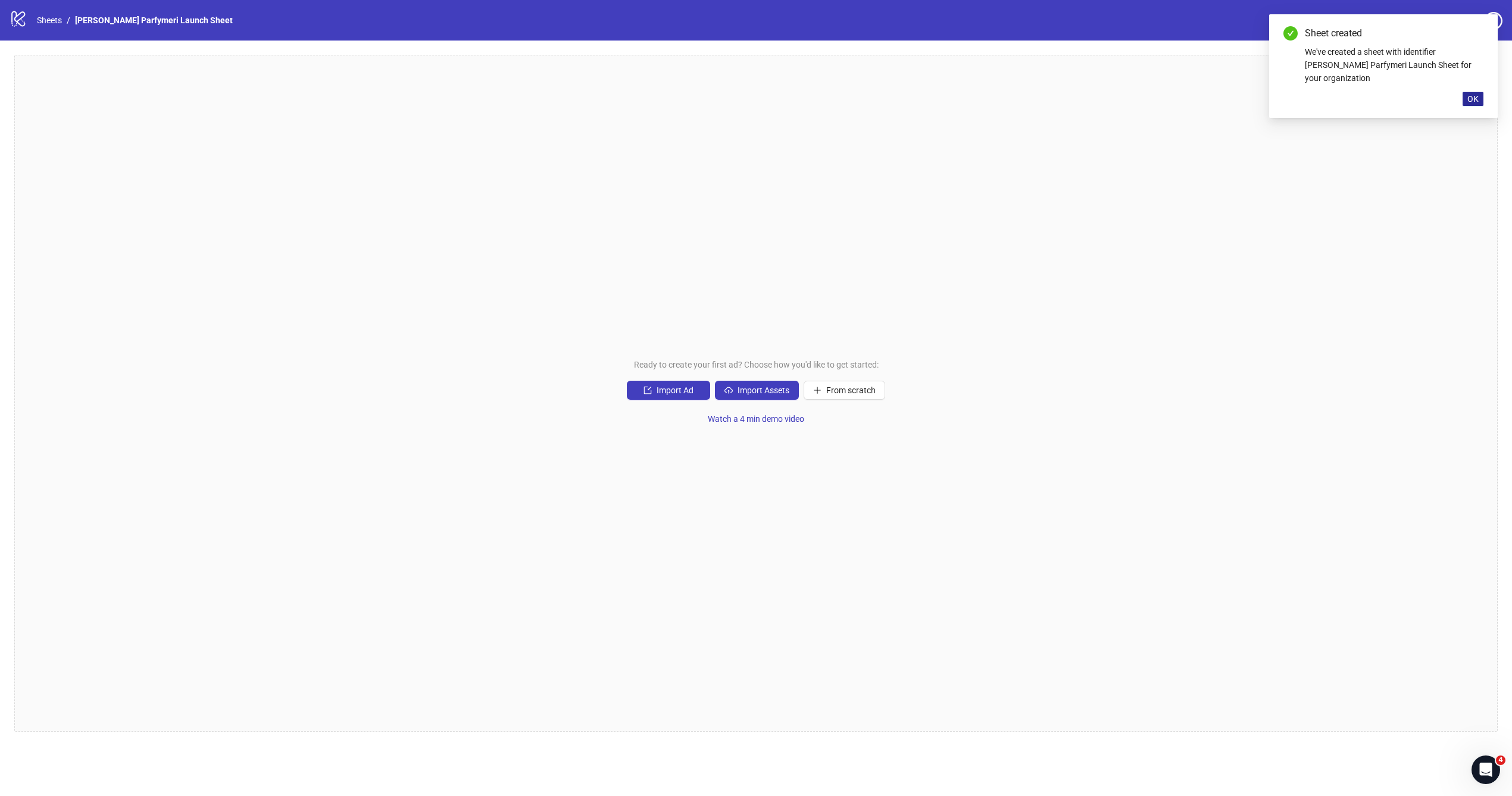
click at [1470, 94] on span "OK" at bounding box center [1472, 99] width 11 height 9
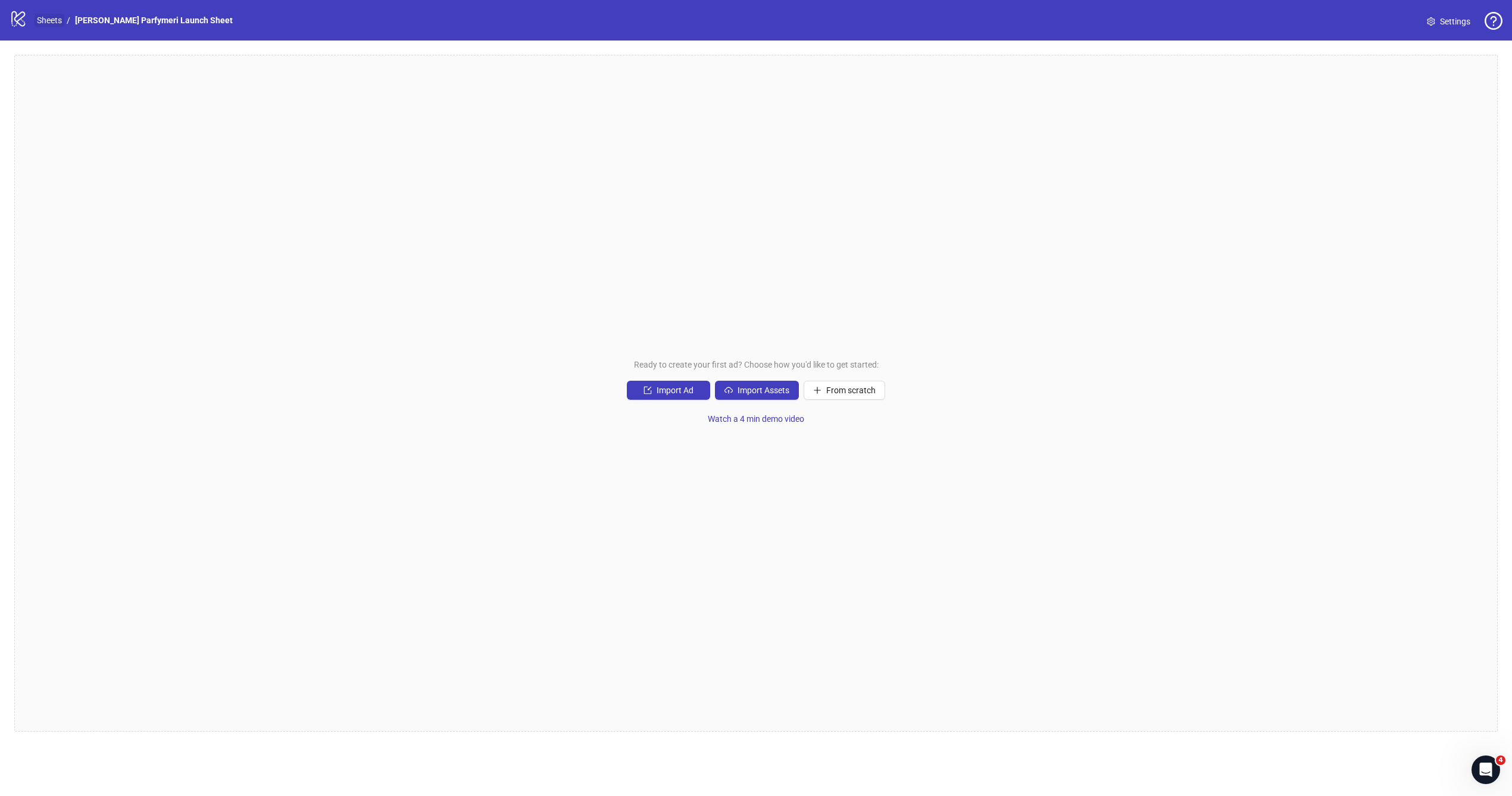
click at [52, 18] on link "Sheets" at bounding box center [49, 20] width 29 height 13
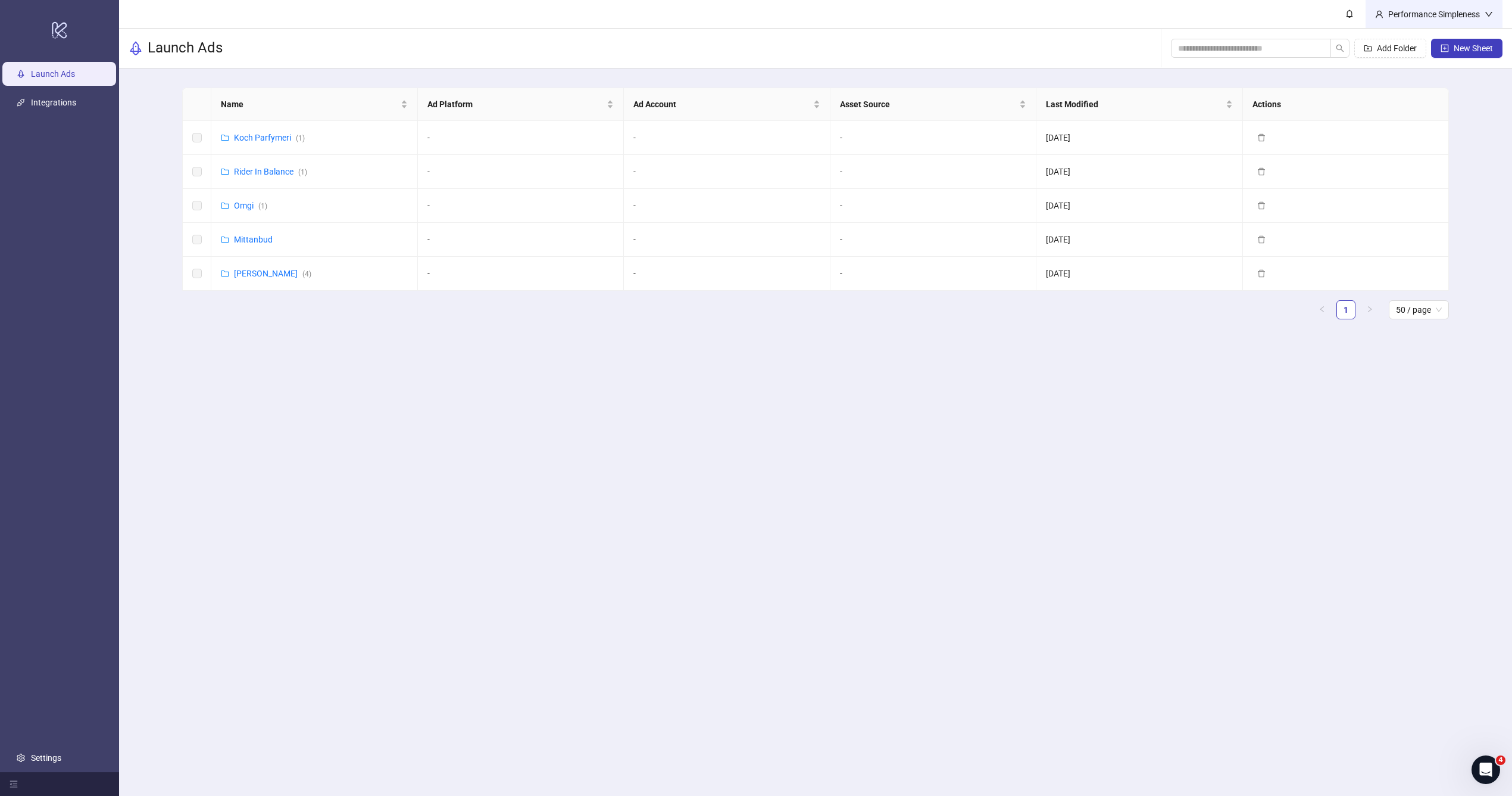
click at [1467, 9] on div "Performance Simpleness" at bounding box center [1434, 14] width 101 height 13
click at [1445, 38] on span "Logout" at bounding box center [1464, 42] width 57 height 13
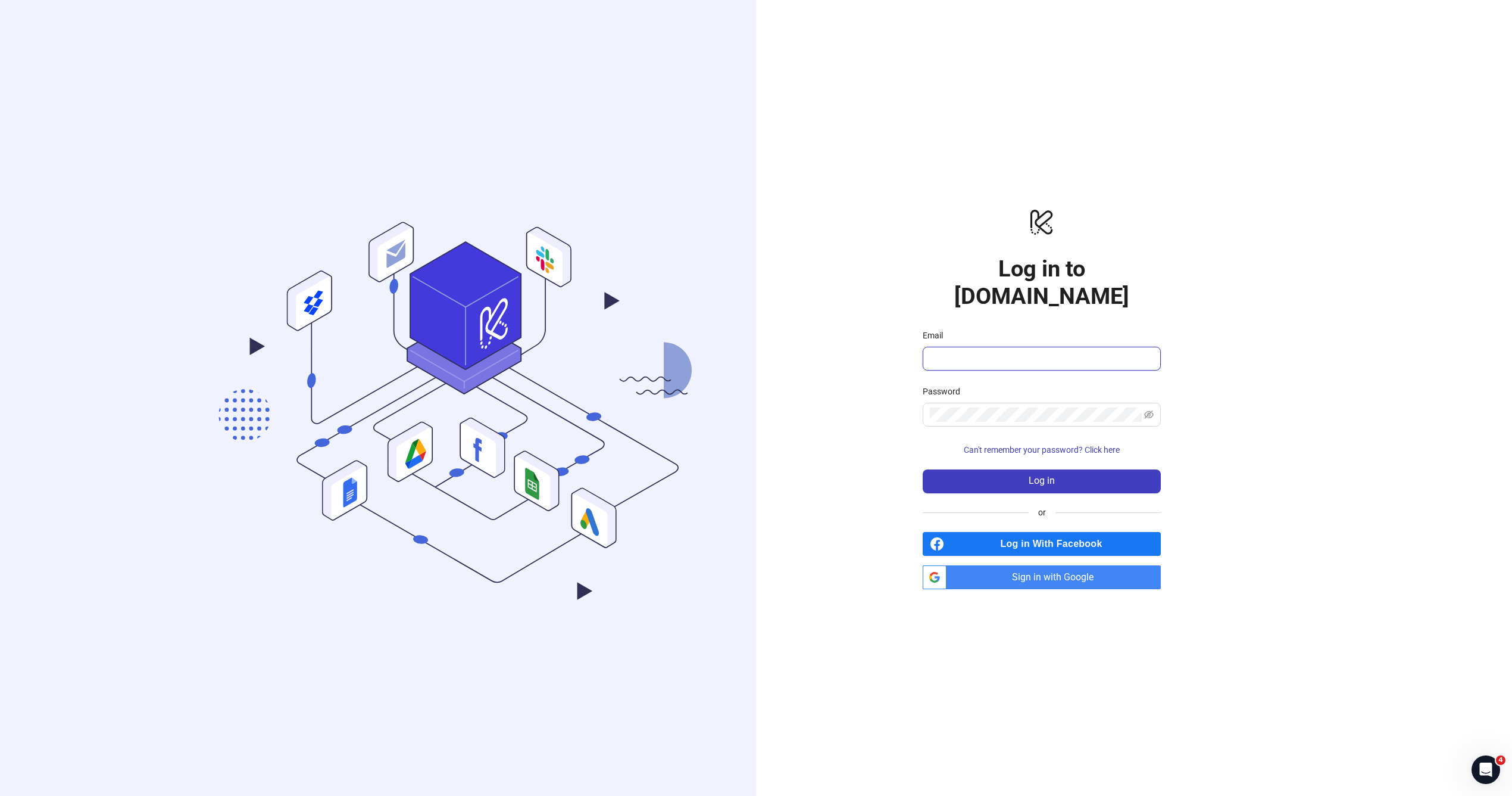
paste input "**********"
type input "**********"
click at [923, 469] on button "Log in" at bounding box center [1041, 481] width 238 height 24
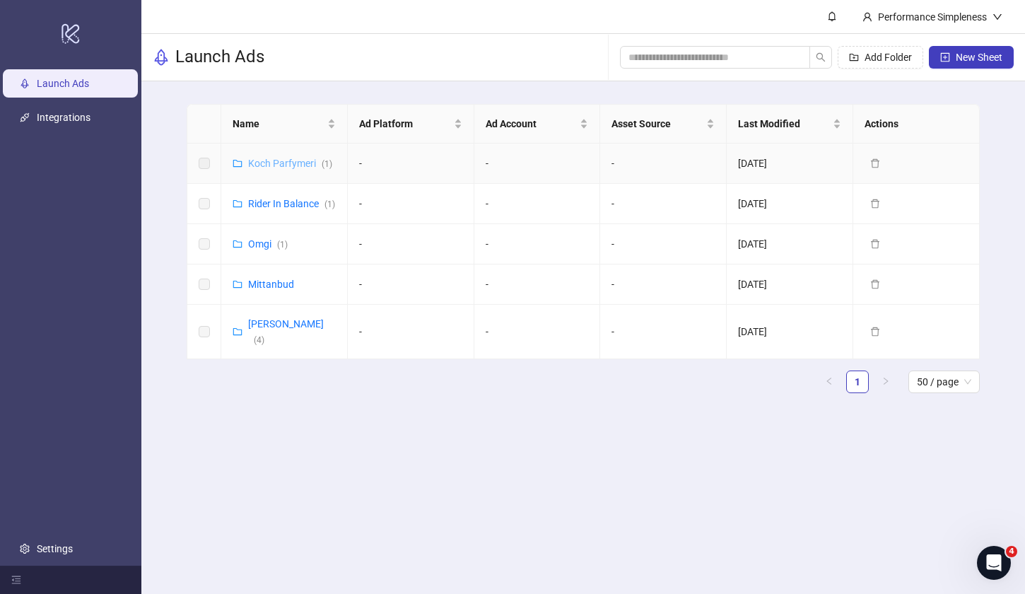
click at [269, 164] on link "[PERSON_NAME] Parfymeri ( 1 )" at bounding box center [290, 163] width 84 height 11
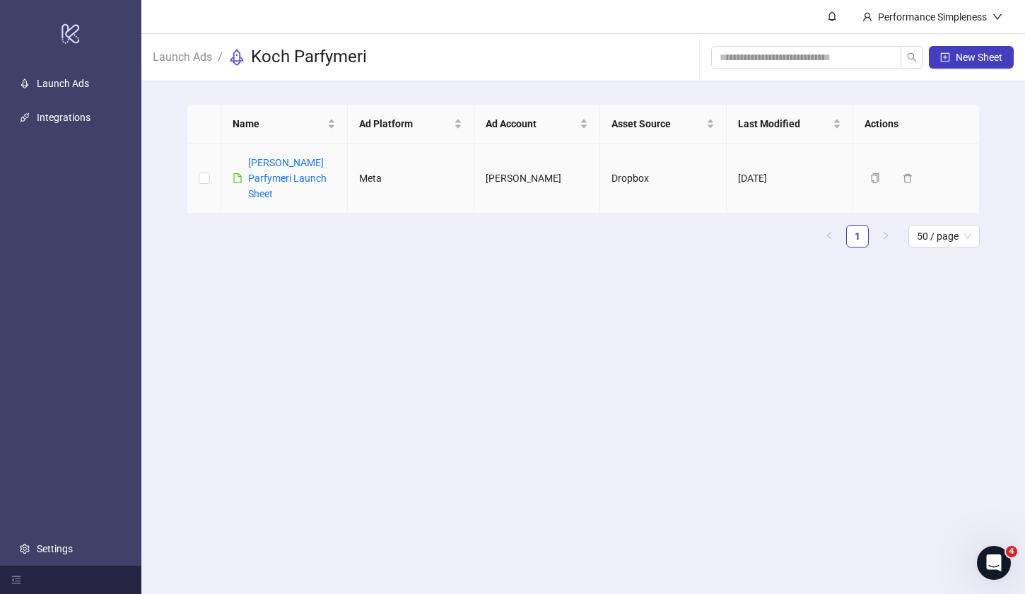
click at [269, 164] on link "[PERSON_NAME] Parfymeri Launch Sheet" at bounding box center [287, 178] width 78 height 42
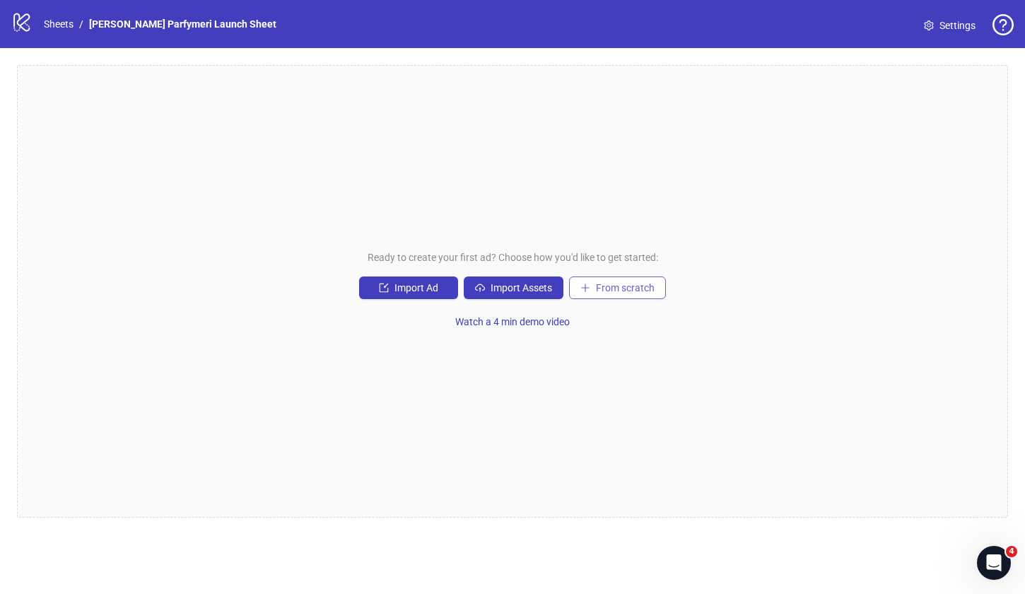
click at [614, 282] on span "From scratch" at bounding box center [625, 287] width 59 height 11
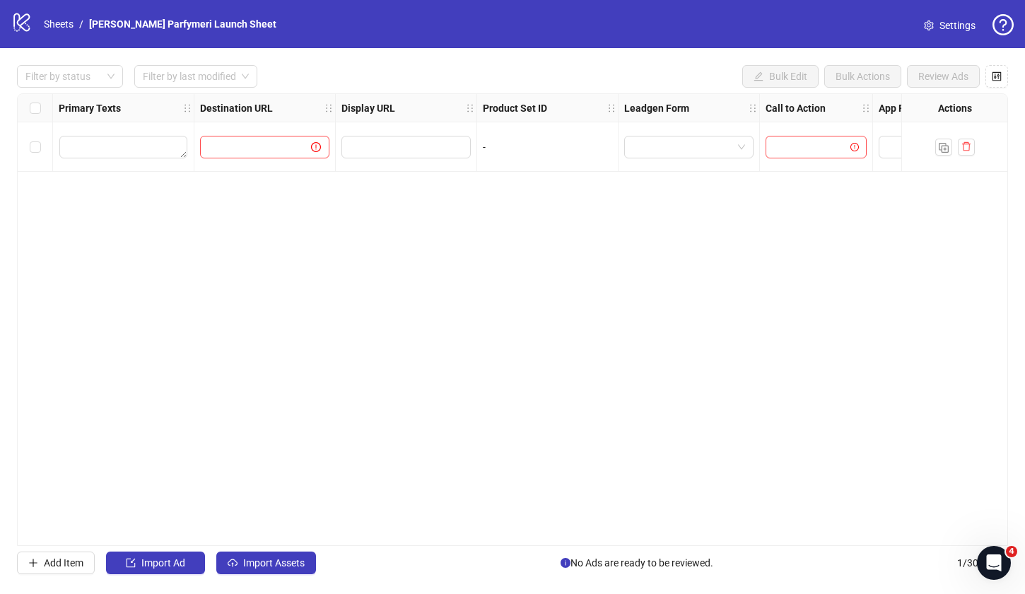
scroll to position [0, 1210]
click at [1000, 78] on icon "control" at bounding box center [997, 75] width 9 height 9
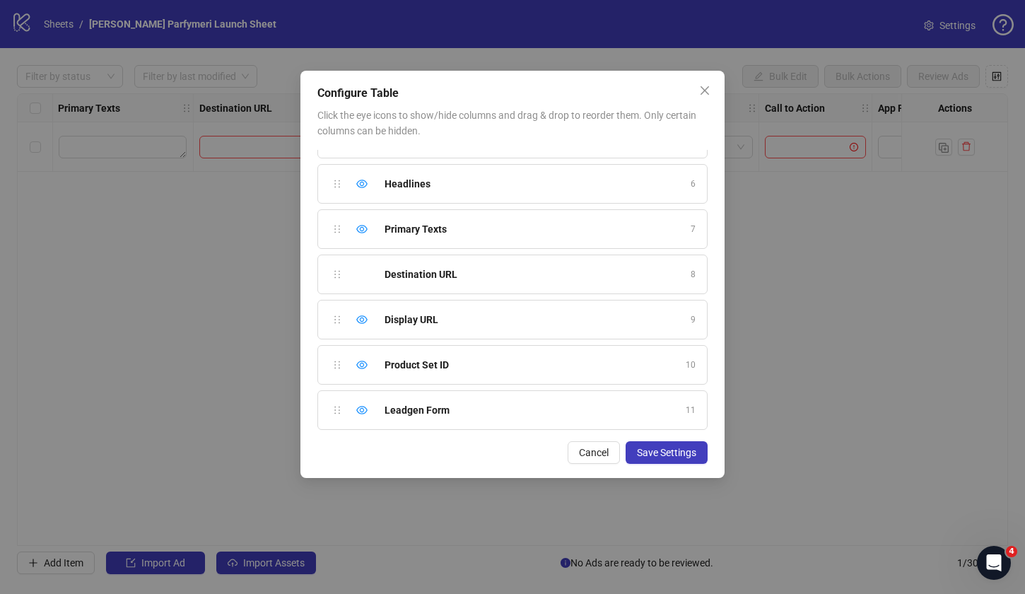
scroll to position [227, 0]
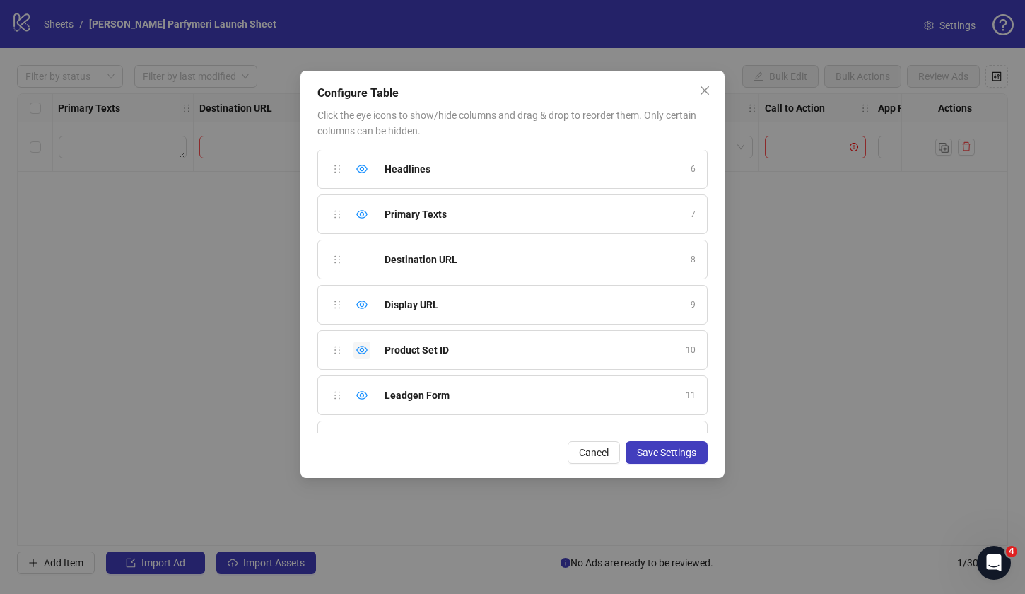
click at [364, 346] on icon "eye" at bounding box center [361, 349] width 11 height 11
click at [363, 390] on icon "eye" at bounding box center [361, 395] width 11 height 11
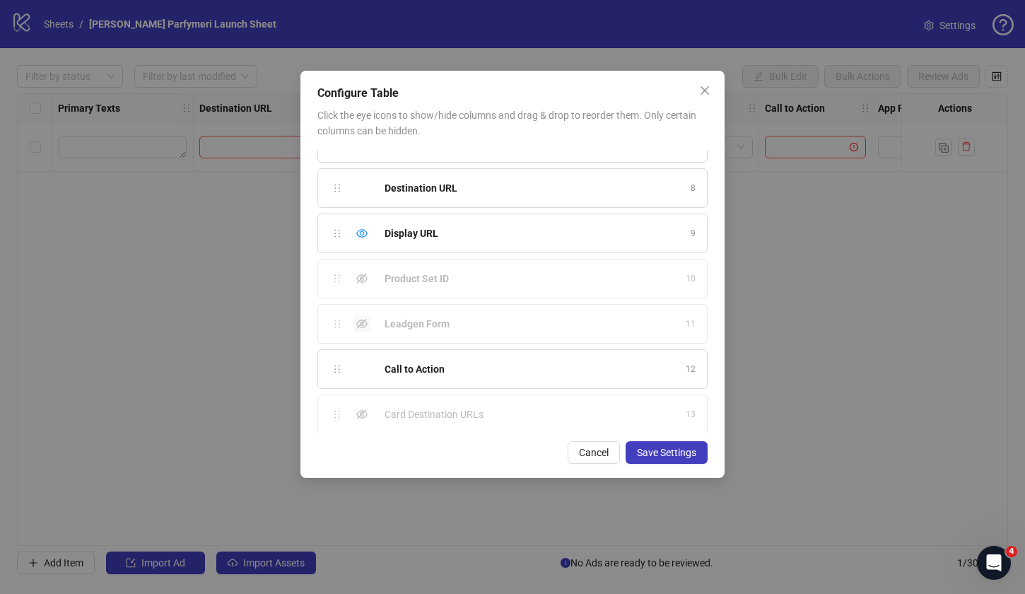
scroll to position [315, 0]
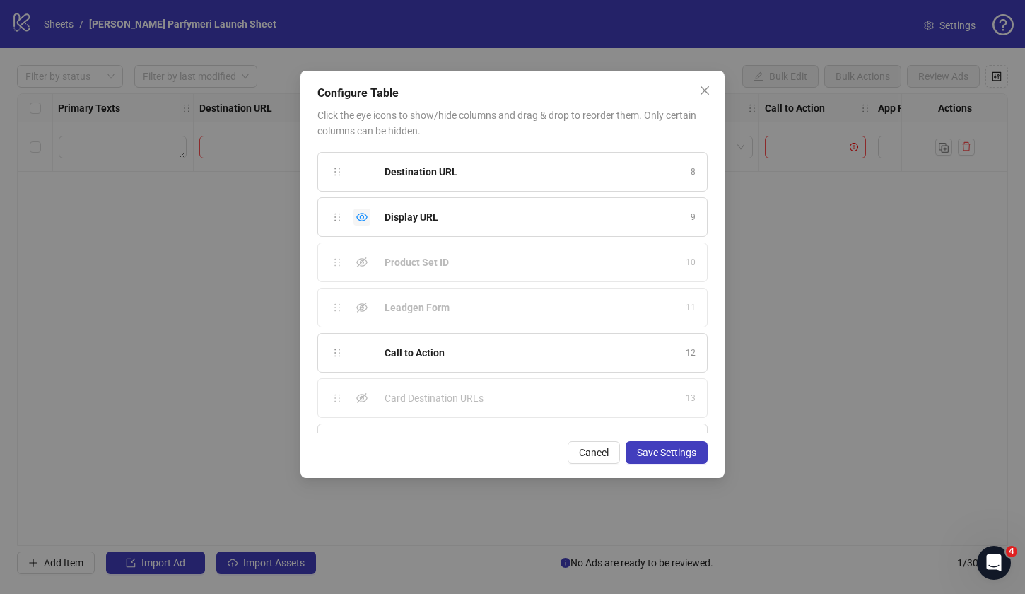
click at [366, 211] on div "Hide column" at bounding box center [361, 217] width 17 height 17
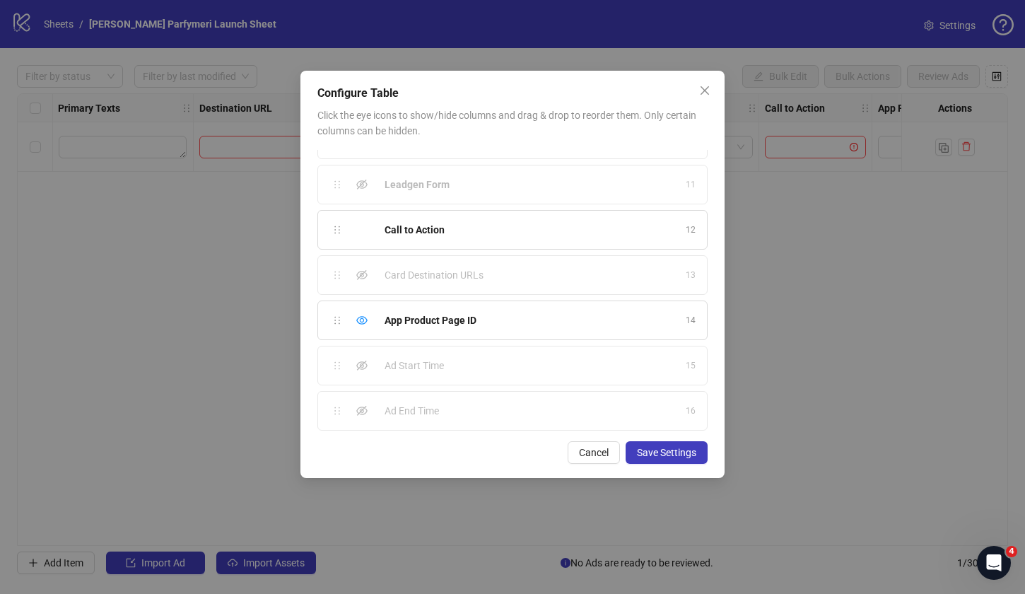
scroll to position [438, 0]
click at [363, 324] on icon "eye" at bounding box center [361, 319] width 11 height 11
click at [696, 457] on button "Save Settings" at bounding box center [667, 452] width 82 height 23
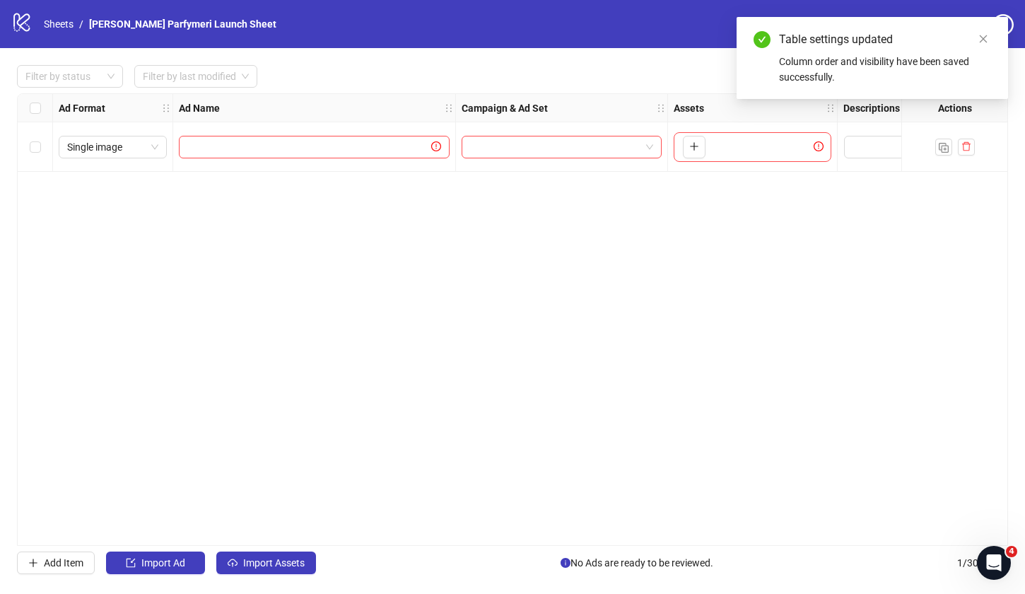
click at [654, 332] on div "Ad Format Ad Name Campaign & Ad Set Assets Descriptions Headlines Primary Texts…" at bounding box center [512, 319] width 991 height 452
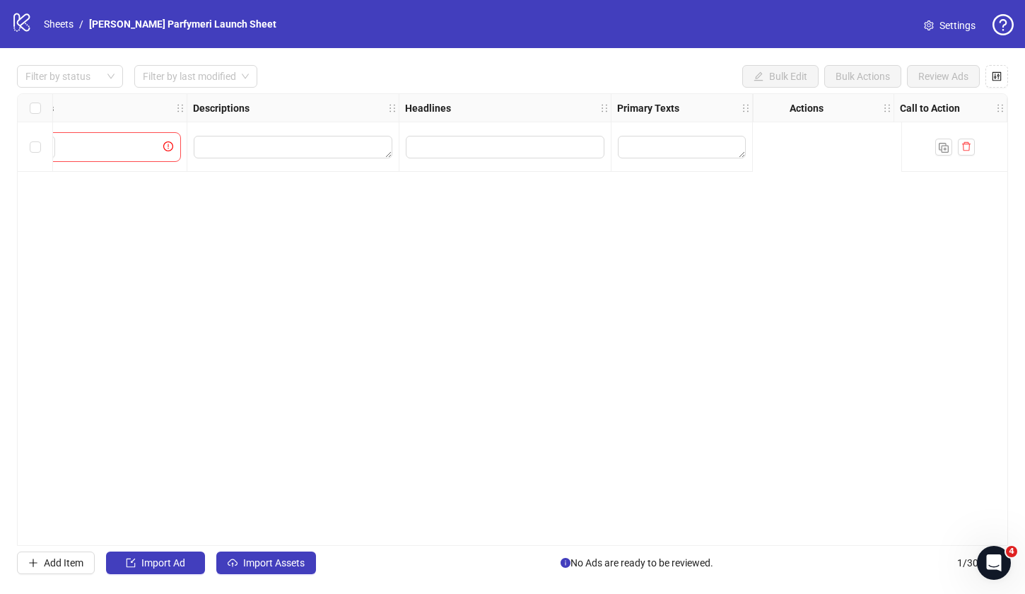
scroll to position [0, 756]
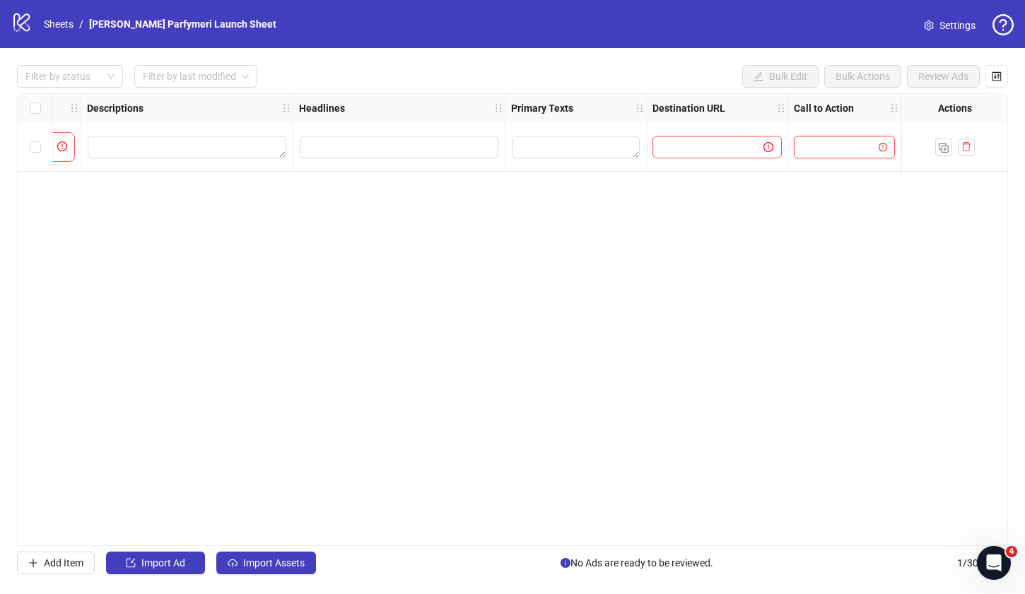
click at [839, 142] on input "search" at bounding box center [837, 146] width 71 height 21
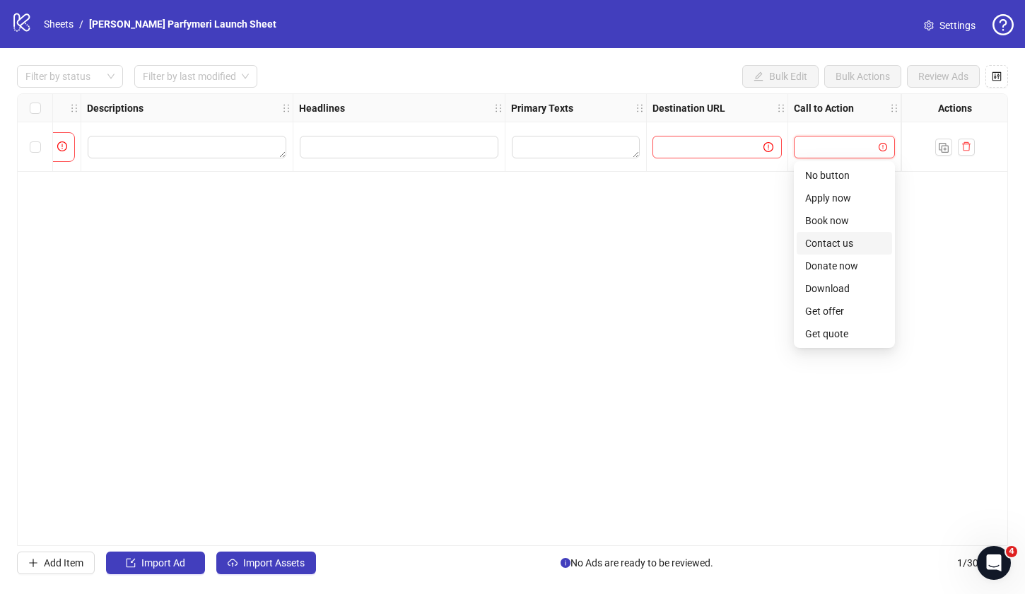
click at [484, 300] on div "Ad Format Ad Name Campaign & Ad Set Assets Descriptions Headlines Primary Texts…" at bounding box center [512, 319] width 991 height 452
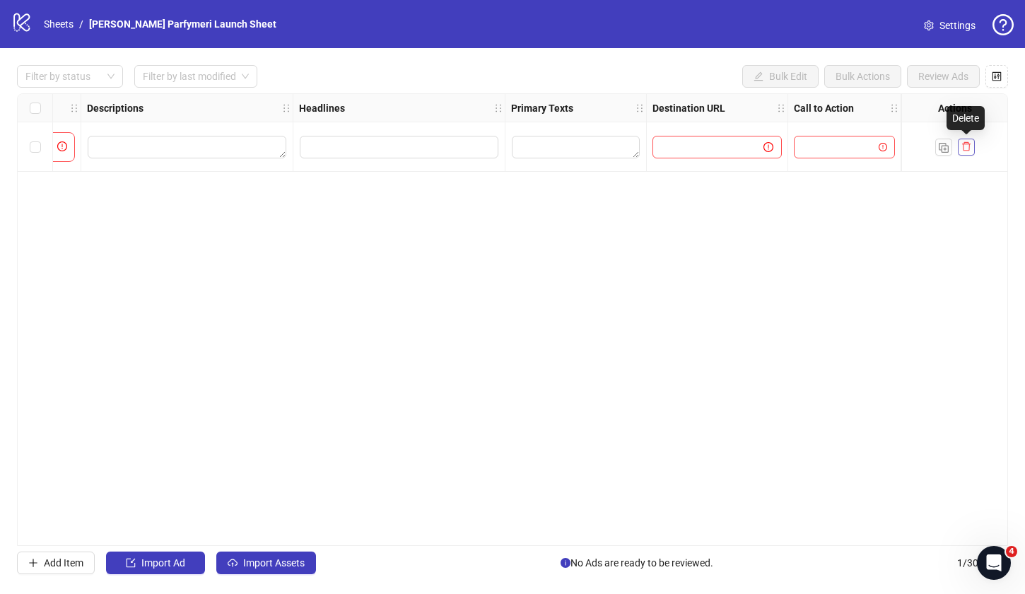
click at [971, 146] on icon "delete" at bounding box center [967, 146] width 10 height 10
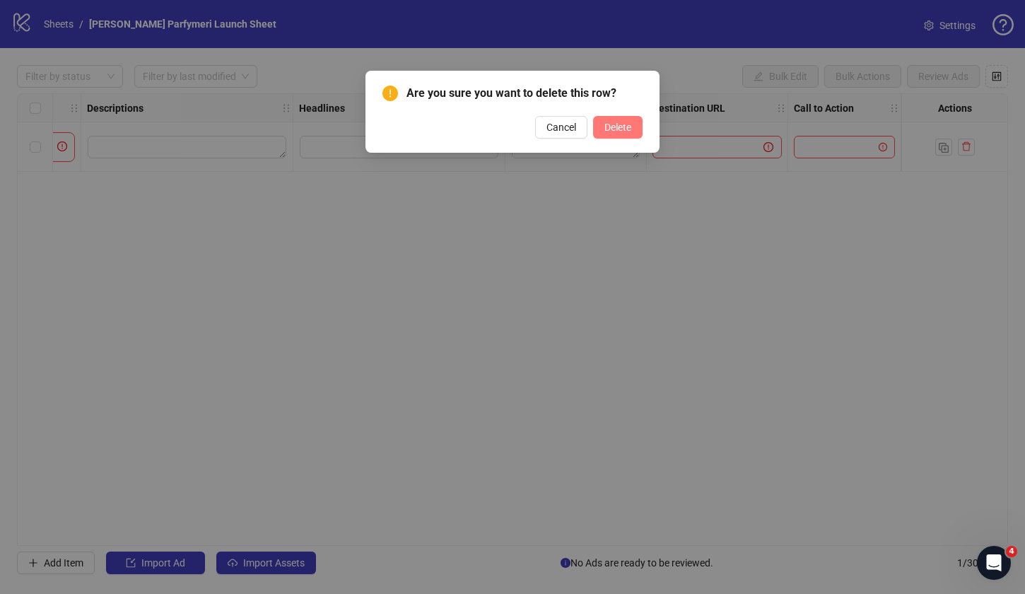
click at [621, 125] on span "Delete" at bounding box center [617, 127] width 27 height 11
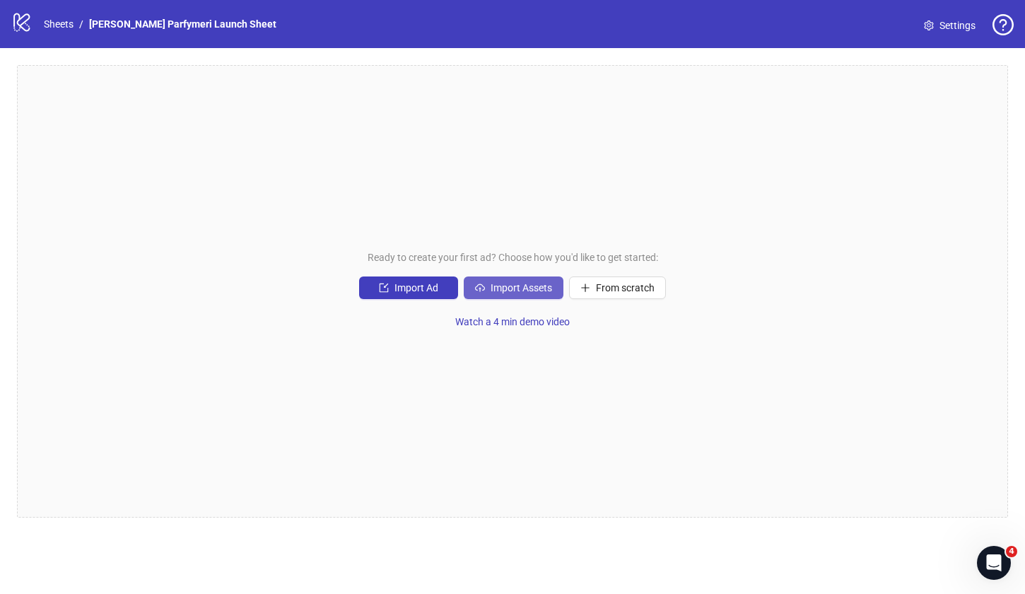
click at [527, 290] on span "Import Assets" at bounding box center [522, 287] width 62 height 11
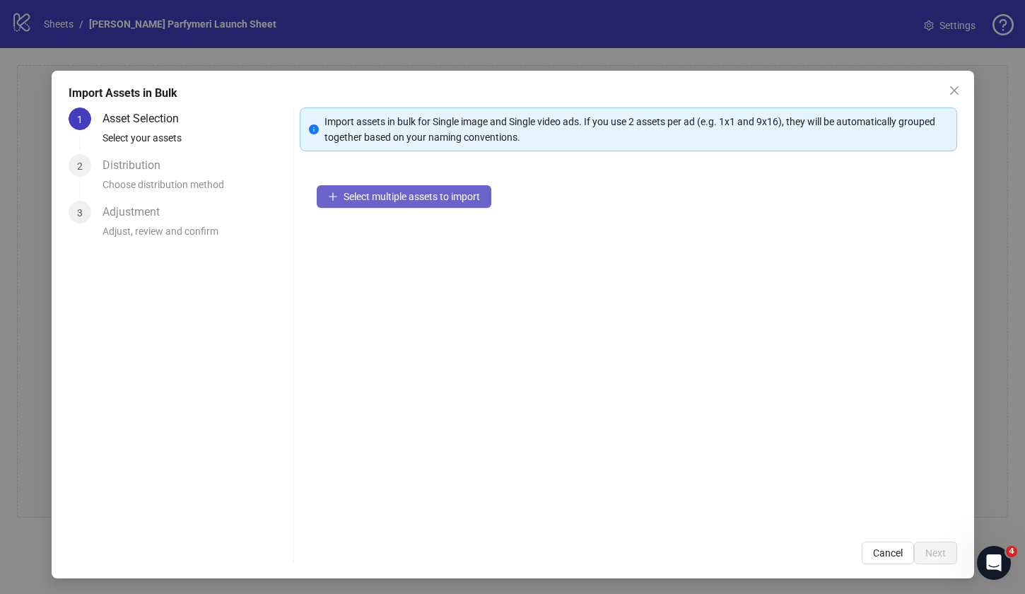
click at [407, 194] on span "Select multiple assets to import" at bounding box center [412, 196] width 136 height 11
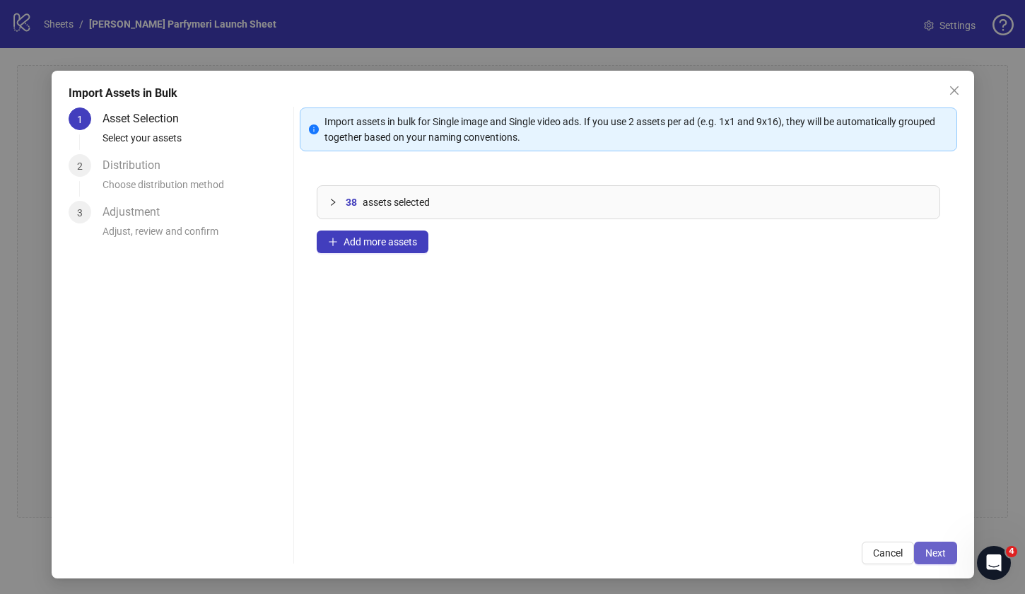
click at [935, 549] on span "Next" at bounding box center [935, 552] width 21 height 11
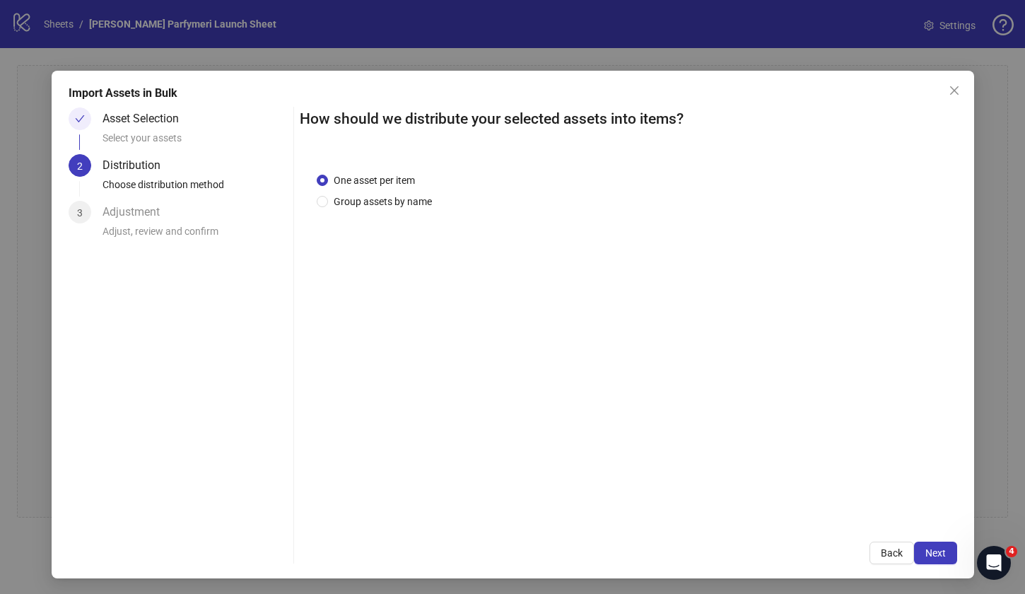
click at [132, 113] on div "Asset Selection" at bounding box center [147, 118] width 88 height 23
click at [889, 545] on button "Back" at bounding box center [892, 553] width 45 height 23
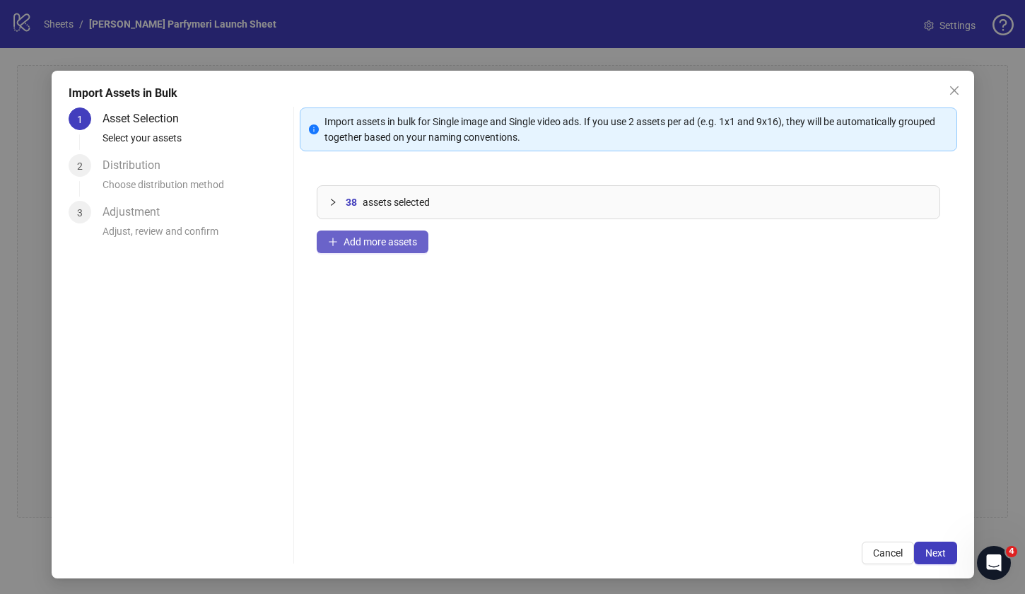
click at [404, 240] on span "Add more assets" at bounding box center [381, 241] width 74 height 11
click at [937, 559] on button "Next" at bounding box center [935, 553] width 43 height 23
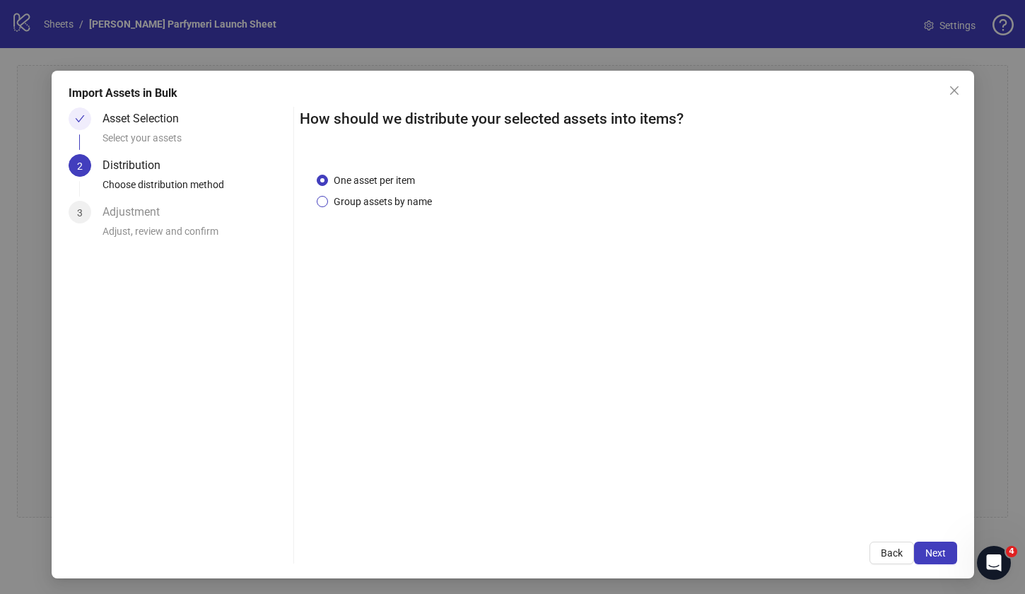
click at [387, 198] on span "Group assets by name" at bounding box center [383, 202] width 110 height 16
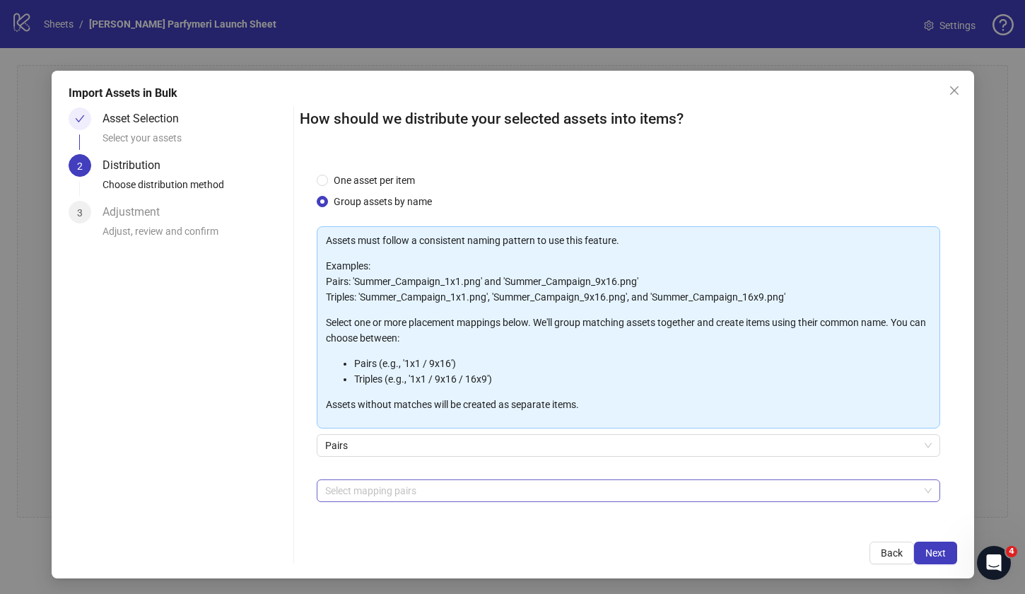
click at [332, 487] on div at bounding box center [621, 491] width 603 height 20
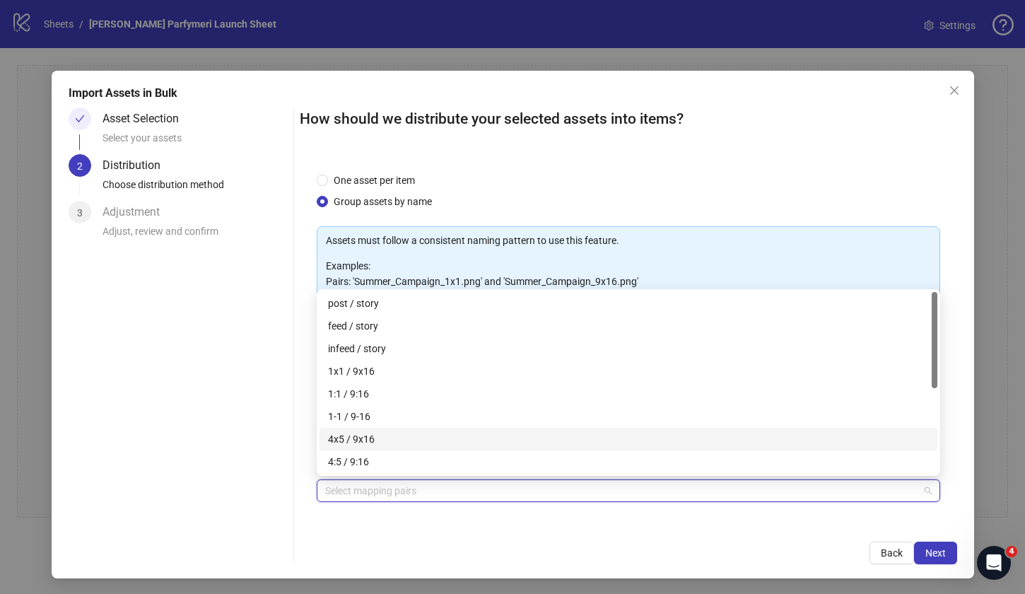
click at [394, 436] on div "4x5 / 9x16" at bounding box center [628, 439] width 601 height 16
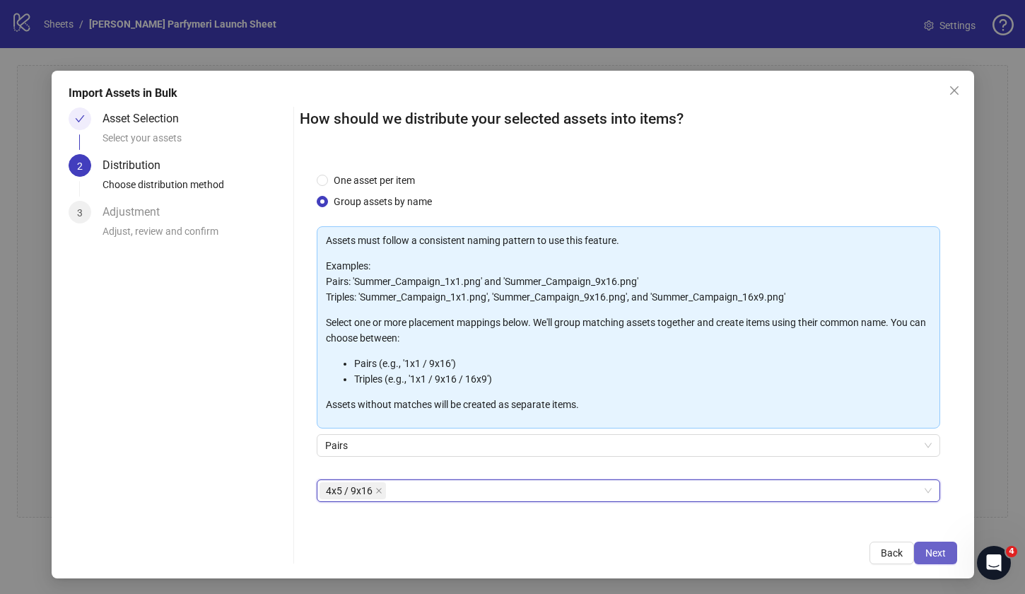
click at [937, 563] on button "Next" at bounding box center [935, 553] width 43 height 23
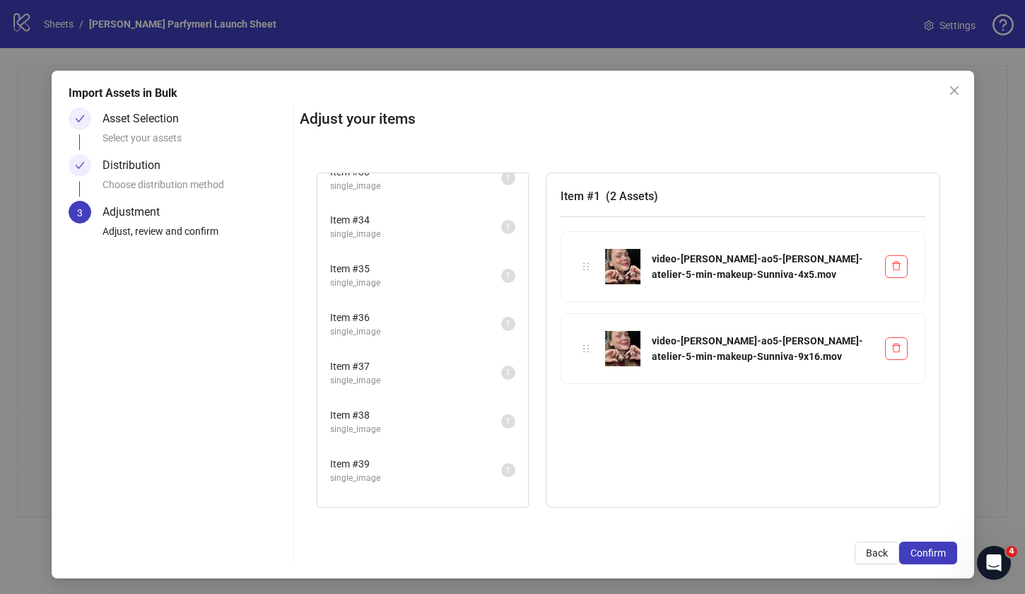
scroll to position [1710, 0]
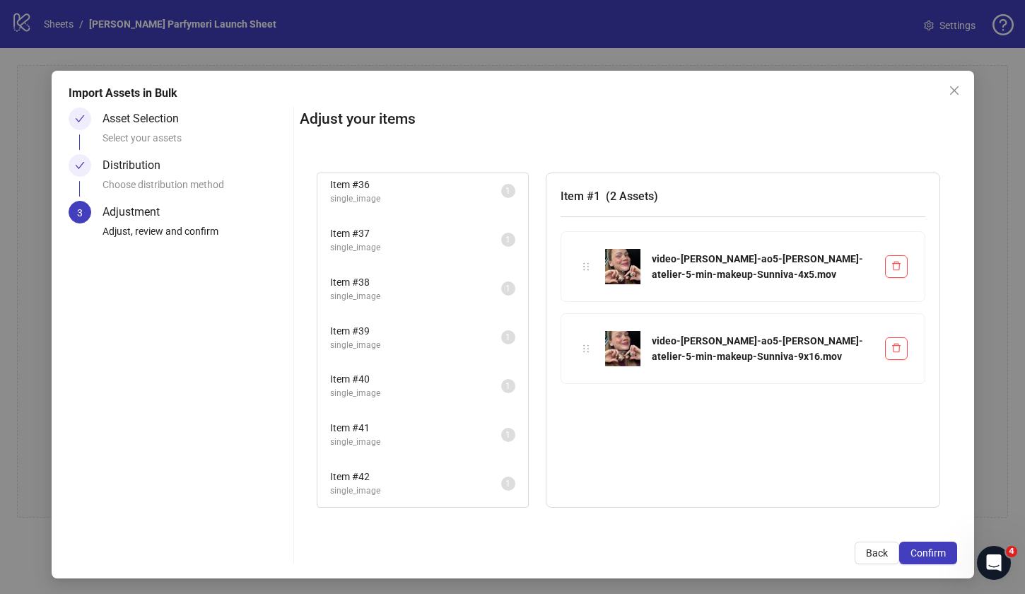
click at [439, 443] on span "single_image" at bounding box center [415, 442] width 171 height 13
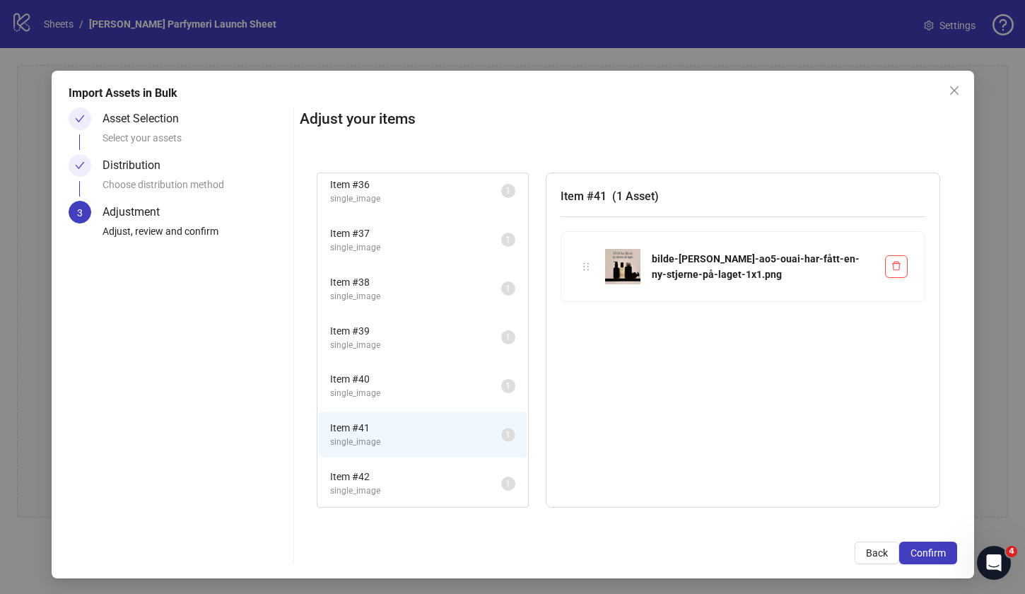
click at [419, 395] on span "single_image" at bounding box center [415, 393] width 171 height 13
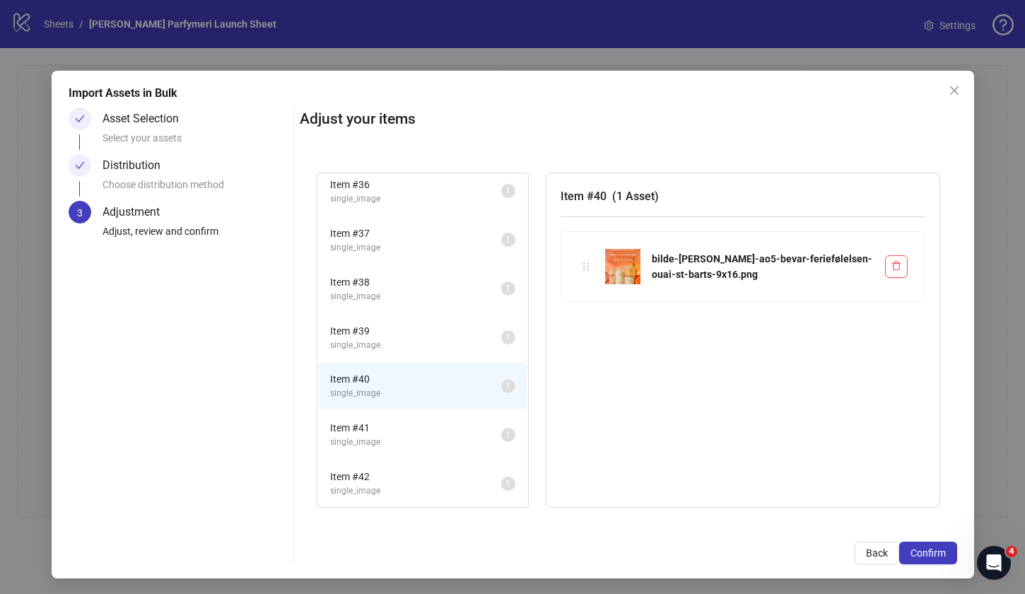
click at [421, 368] on li "Item # 40 single_image 1" at bounding box center [423, 386] width 208 height 46
click at [421, 346] on span "single_image" at bounding box center [415, 345] width 171 height 13
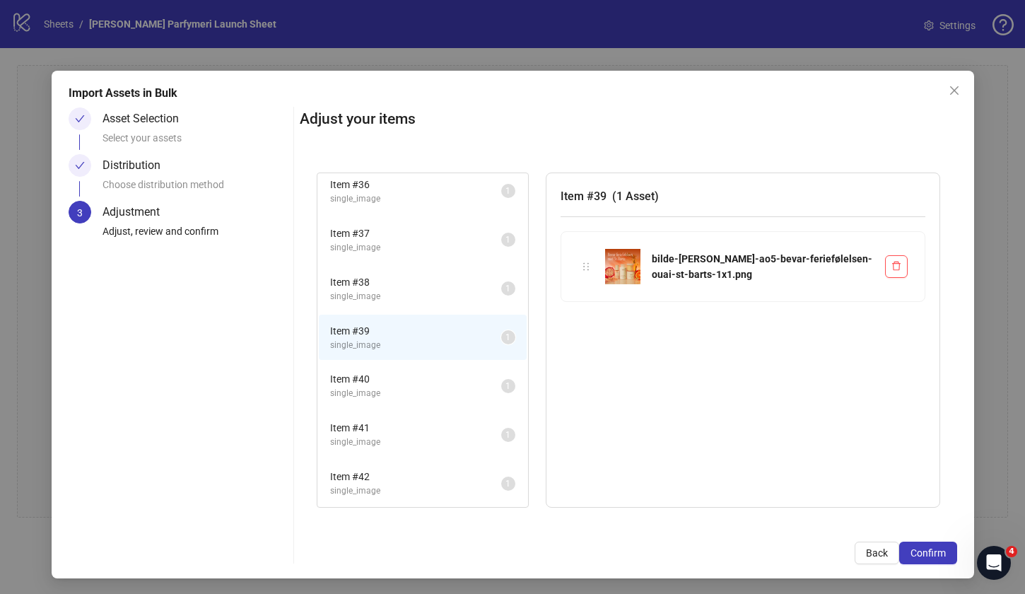
click at [421, 323] on span "Item # 39" at bounding box center [415, 331] width 171 height 16
click at [421, 300] on span "single_image" at bounding box center [415, 296] width 171 height 13
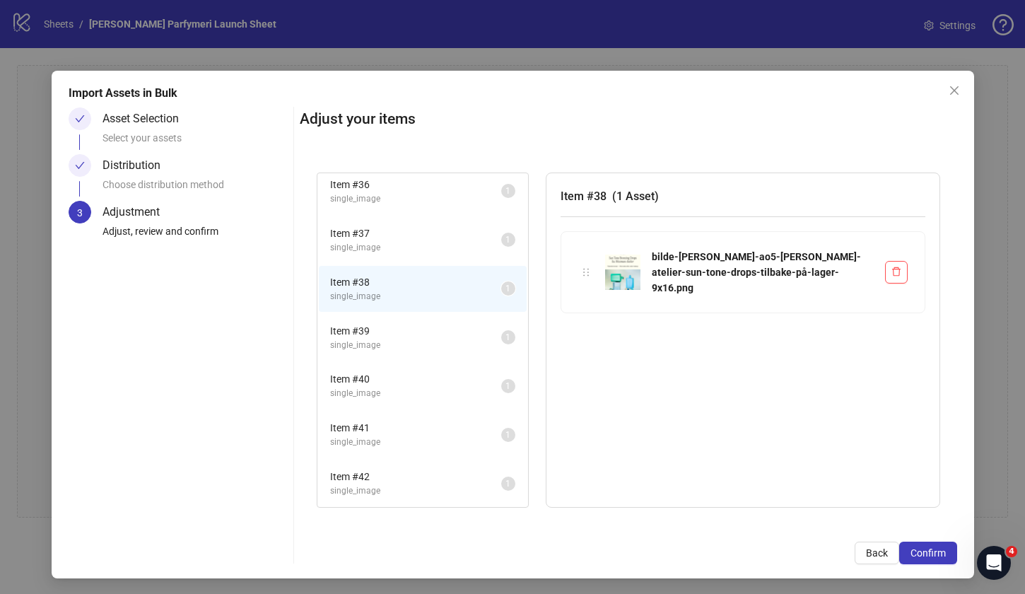
click at [421, 271] on li "Item # 38 single_image 1" at bounding box center [423, 289] width 208 height 46
click at [416, 363] on li "Item # 40 single_image 1" at bounding box center [423, 386] width 208 height 46
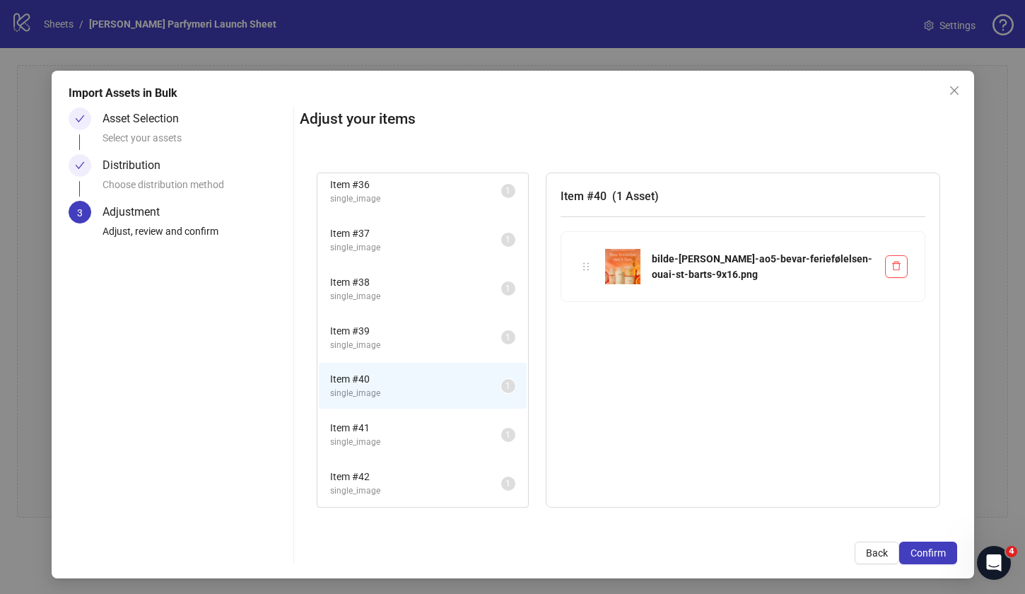
click at [170, 173] on div "Distribution" at bounding box center [137, 165] width 69 height 23
click at [882, 563] on button "Back" at bounding box center [877, 553] width 45 height 23
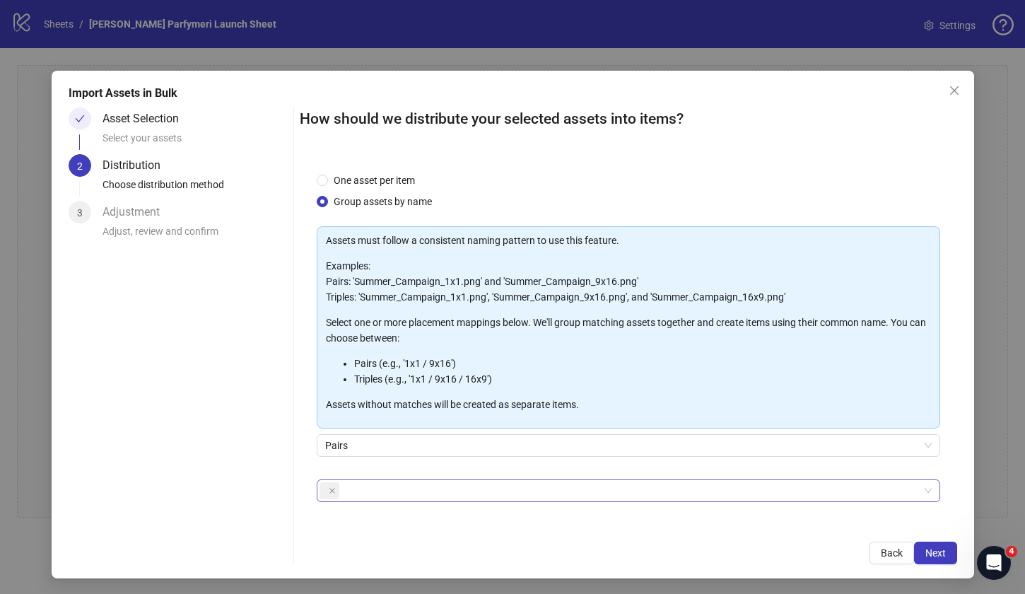
scroll to position [46, 0]
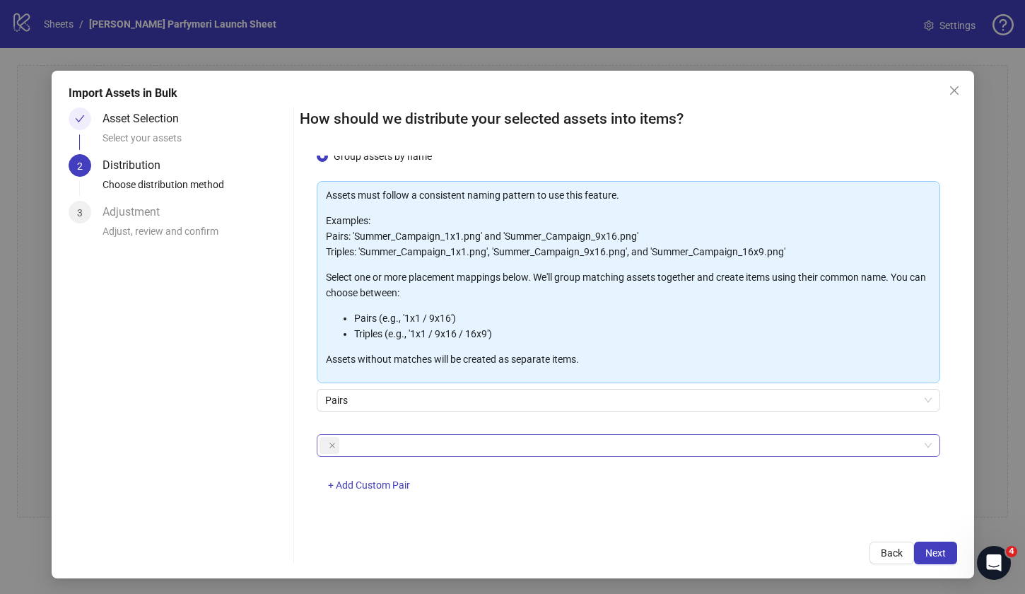
click at [376, 450] on div at bounding box center [621, 446] width 603 height 20
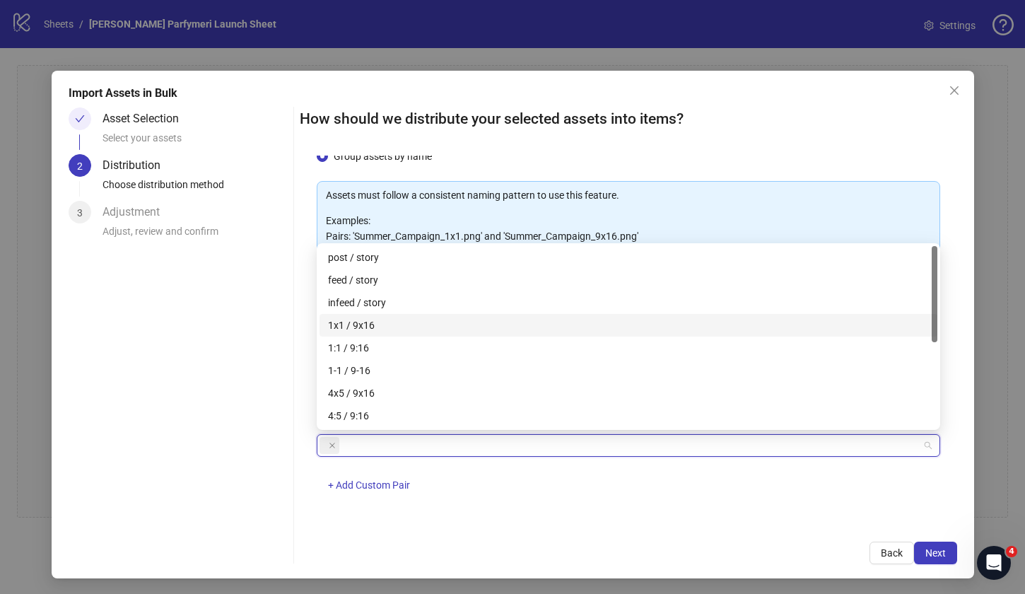
click at [380, 323] on div "1x1 / 9x16" at bounding box center [628, 325] width 601 height 16
click at [332, 450] on span at bounding box center [332, 446] width 7 height 16
click at [376, 392] on div "4x5 / 9x16" at bounding box center [628, 395] width 601 height 16
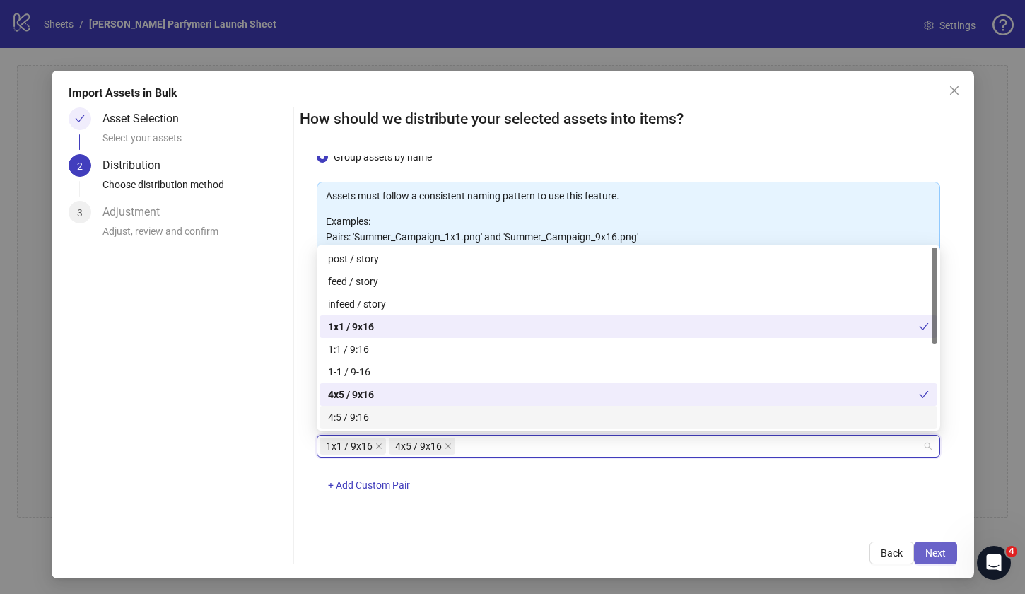
click at [932, 547] on span "Next" at bounding box center [935, 552] width 21 height 11
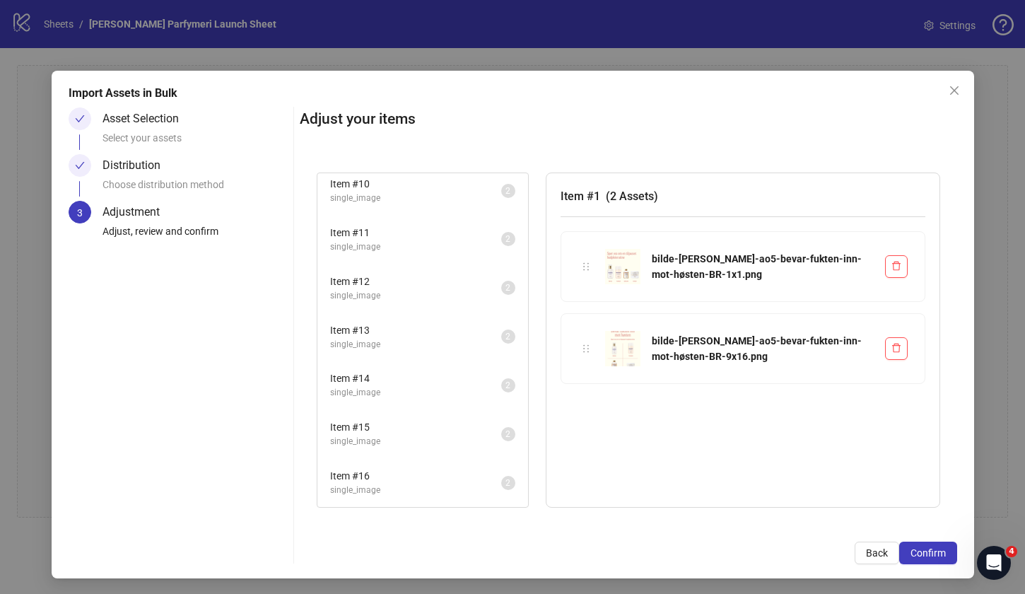
scroll to position [514, 0]
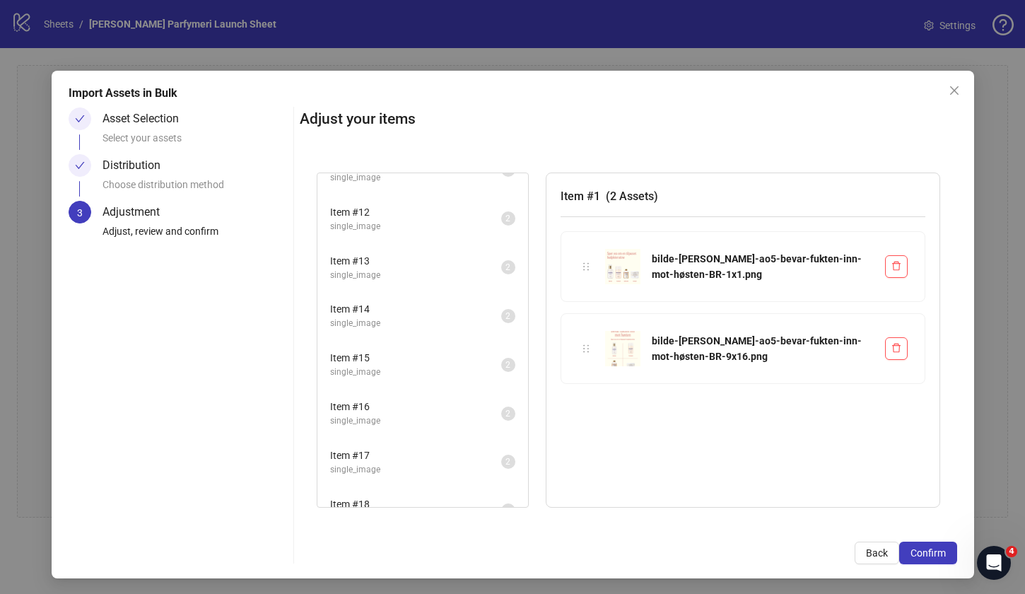
click at [446, 337] on li "Item # 14 single_image 2" at bounding box center [423, 316] width 208 height 46
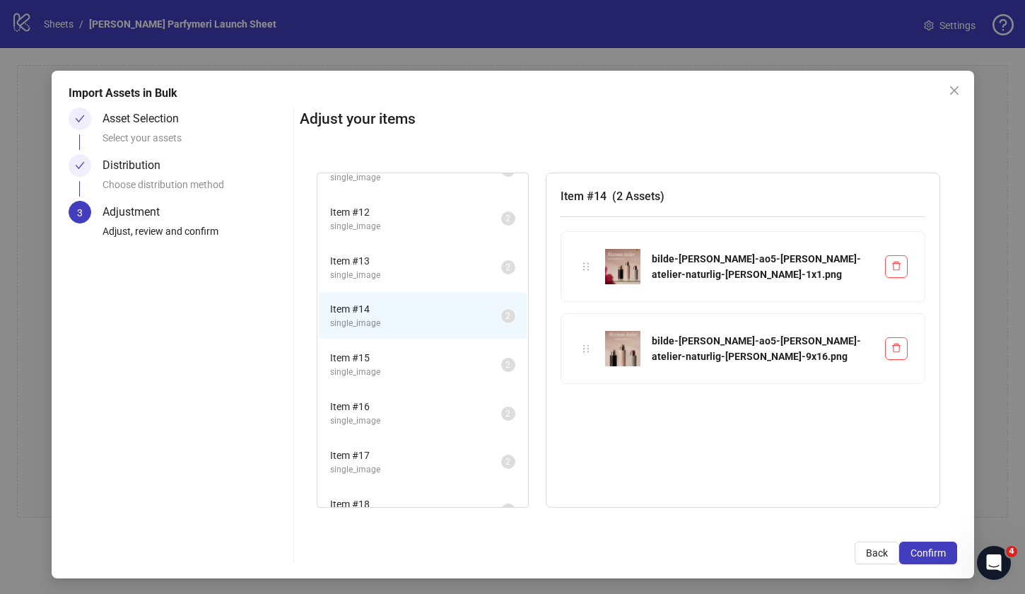
click at [419, 408] on span "Item # 16" at bounding box center [415, 407] width 171 height 16
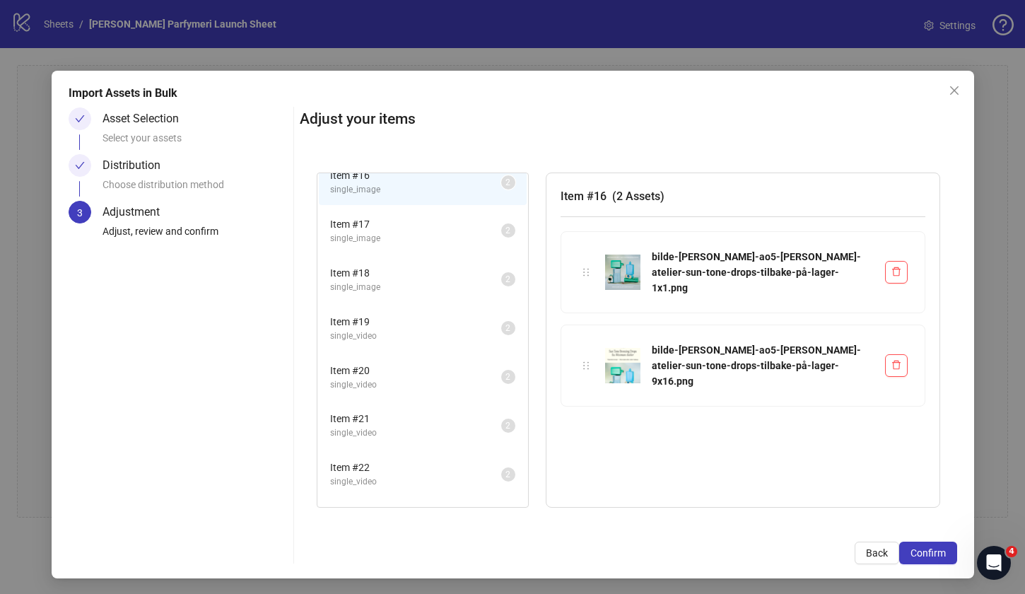
click at [419, 408] on li "Item # 21 single_video 2" at bounding box center [423, 425] width 208 height 46
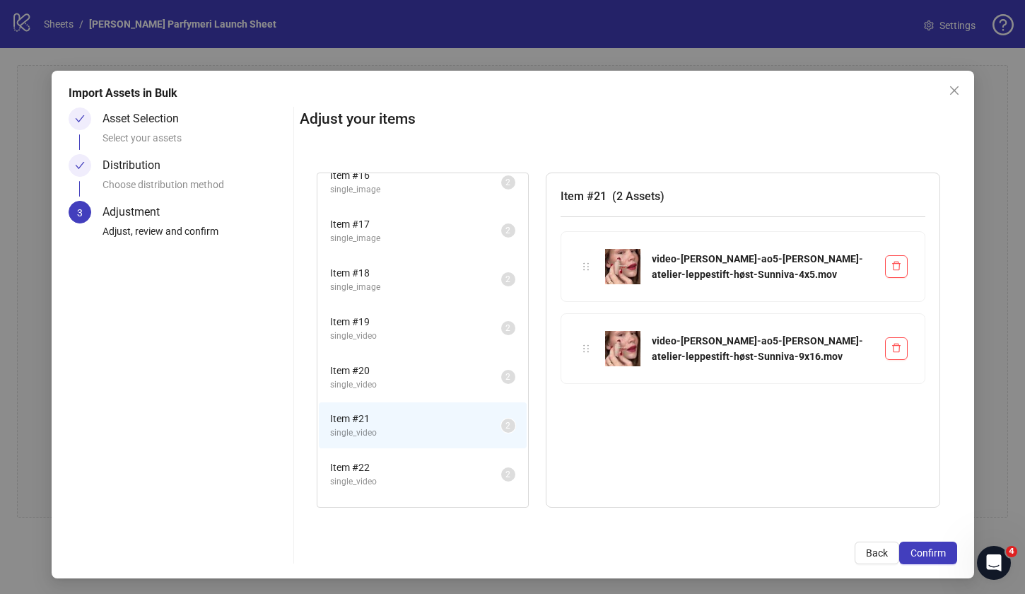
scroll to position [834, 0]
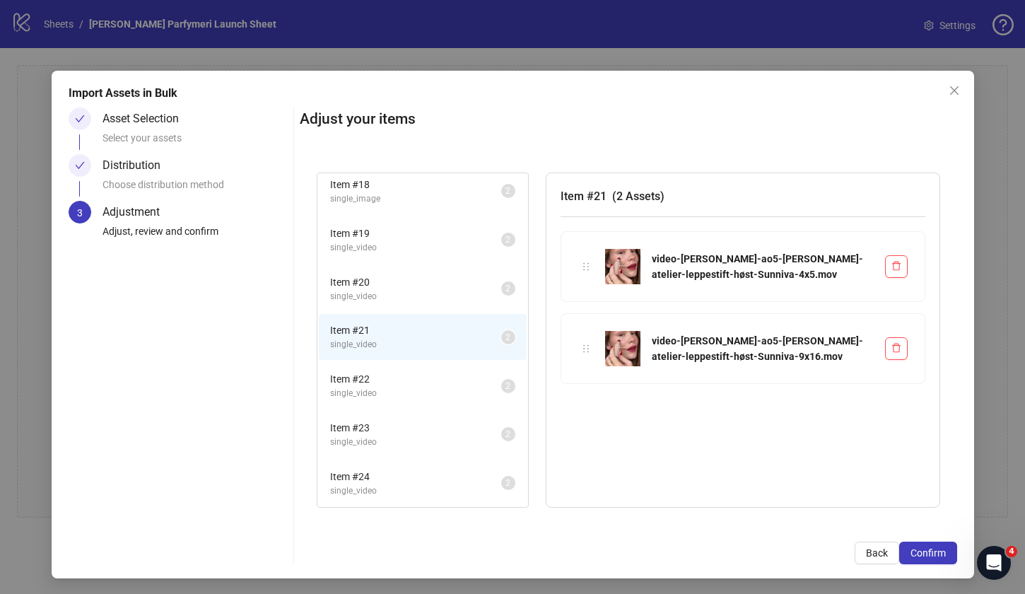
click at [419, 408] on div "Item # 22 single_video 2" at bounding box center [422, 385] width 211 height 49
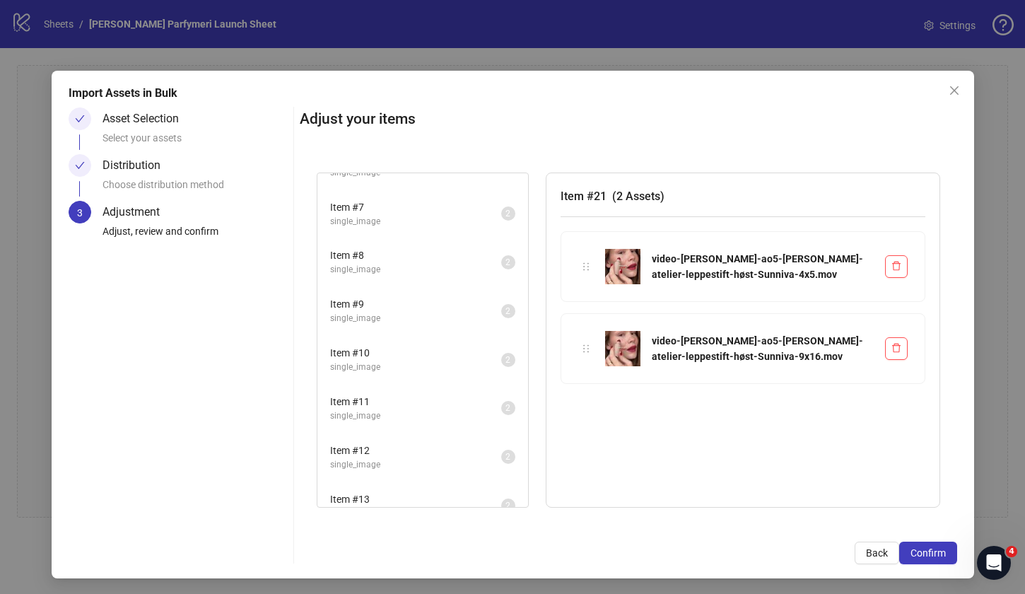
scroll to position [158, 0]
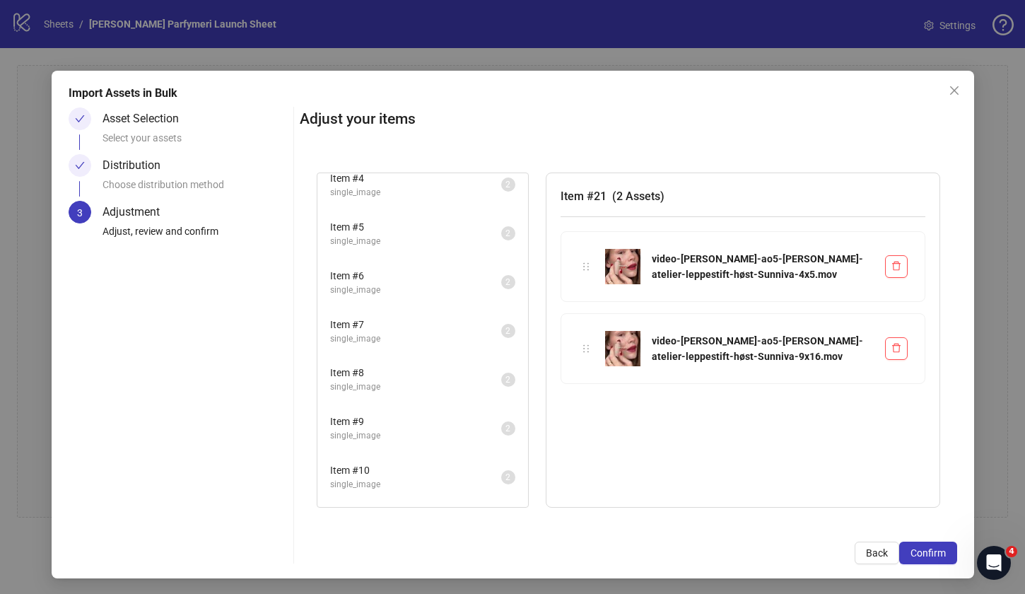
click at [410, 305] on div "Item # 6 single_image 2" at bounding box center [422, 282] width 211 height 49
click at [410, 293] on span "single_image" at bounding box center [415, 290] width 171 height 13
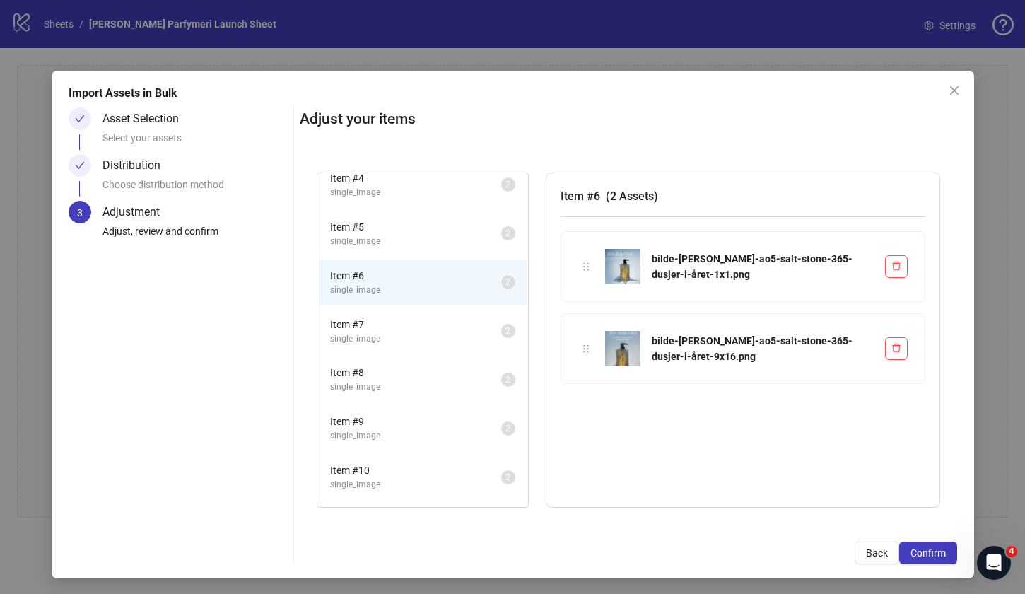
click at [397, 347] on li "Item # 7 single_image 2" at bounding box center [423, 331] width 208 height 46
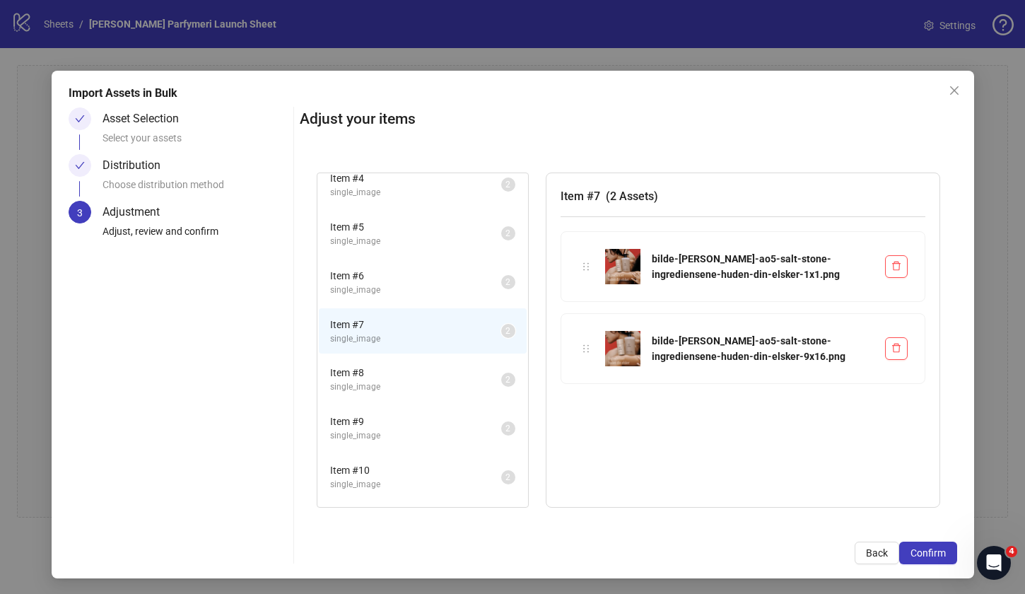
click at [393, 389] on span "single_image" at bounding box center [415, 386] width 171 height 13
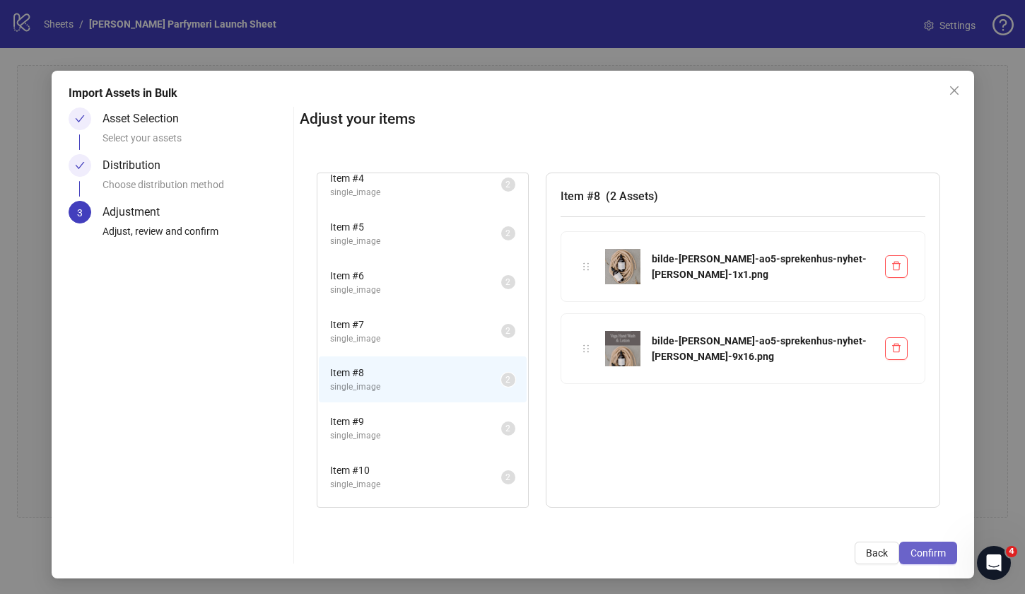
click at [937, 553] on span "Confirm" at bounding box center [928, 552] width 35 height 11
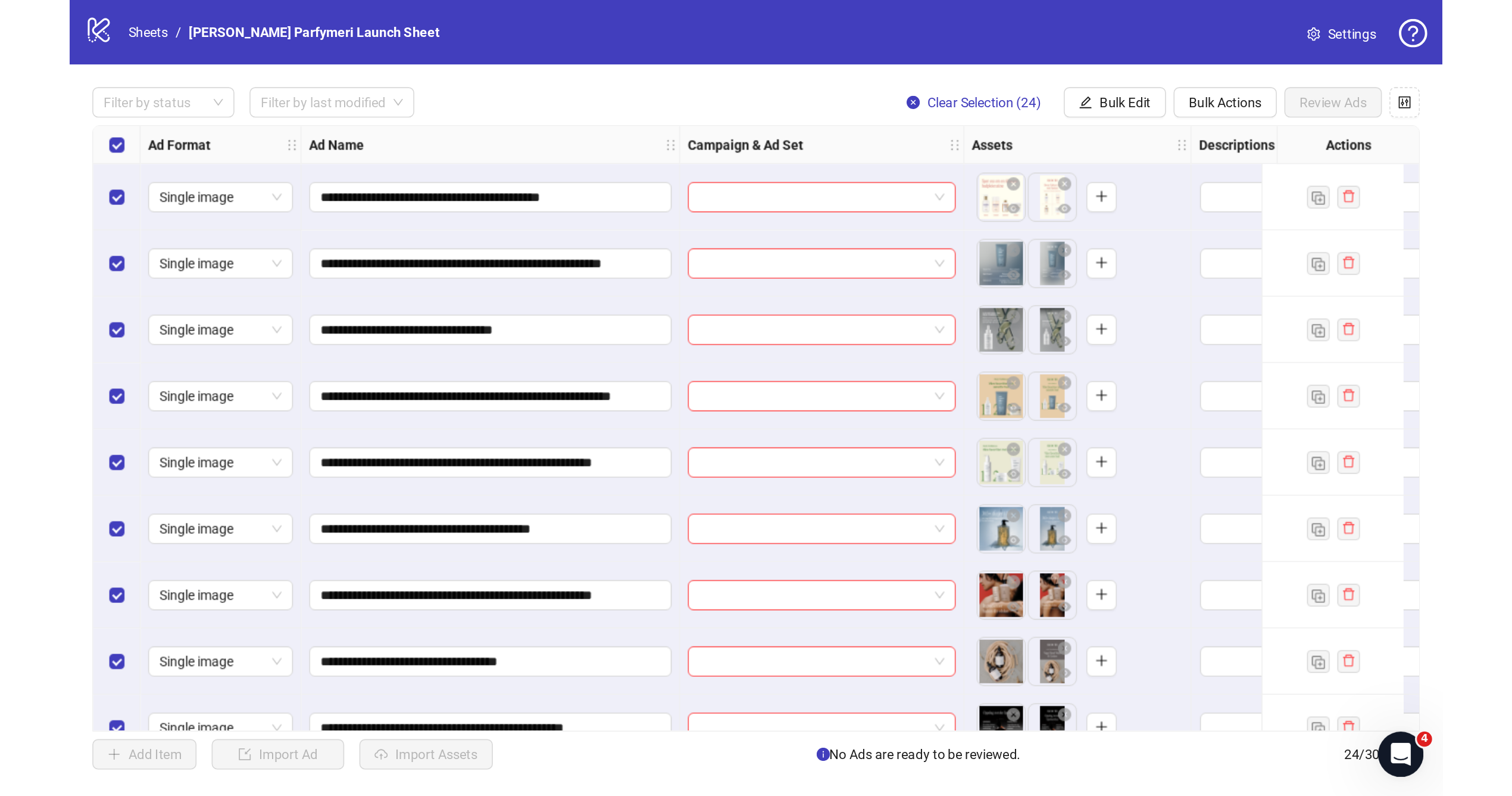
scroll to position [649, 0]
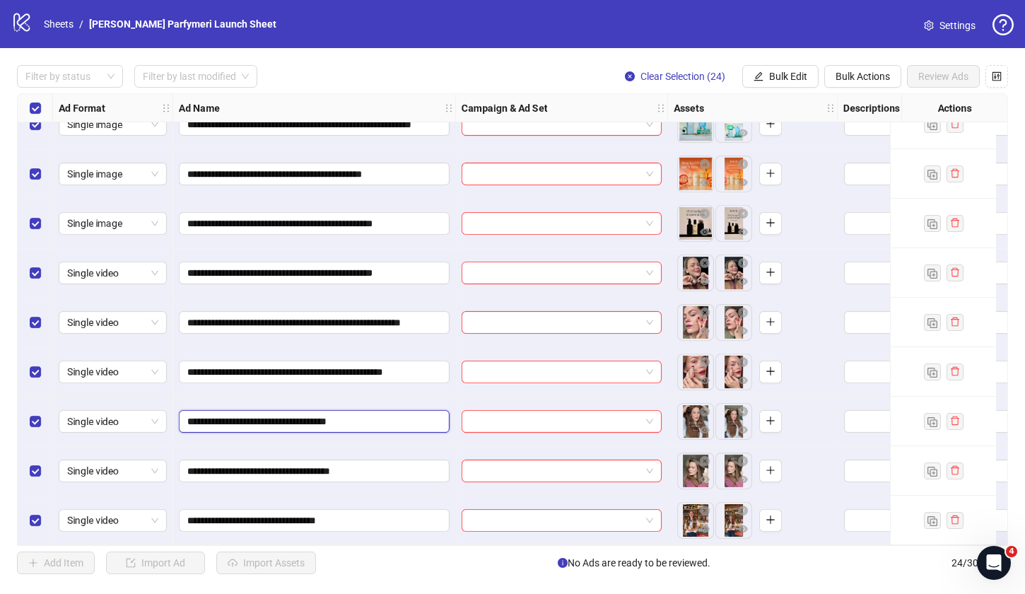
click at [265, 417] on input "**********" at bounding box center [312, 422] width 251 height 16
click at [270, 421] on input "**********" at bounding box center [312, 422] width 251 height 16
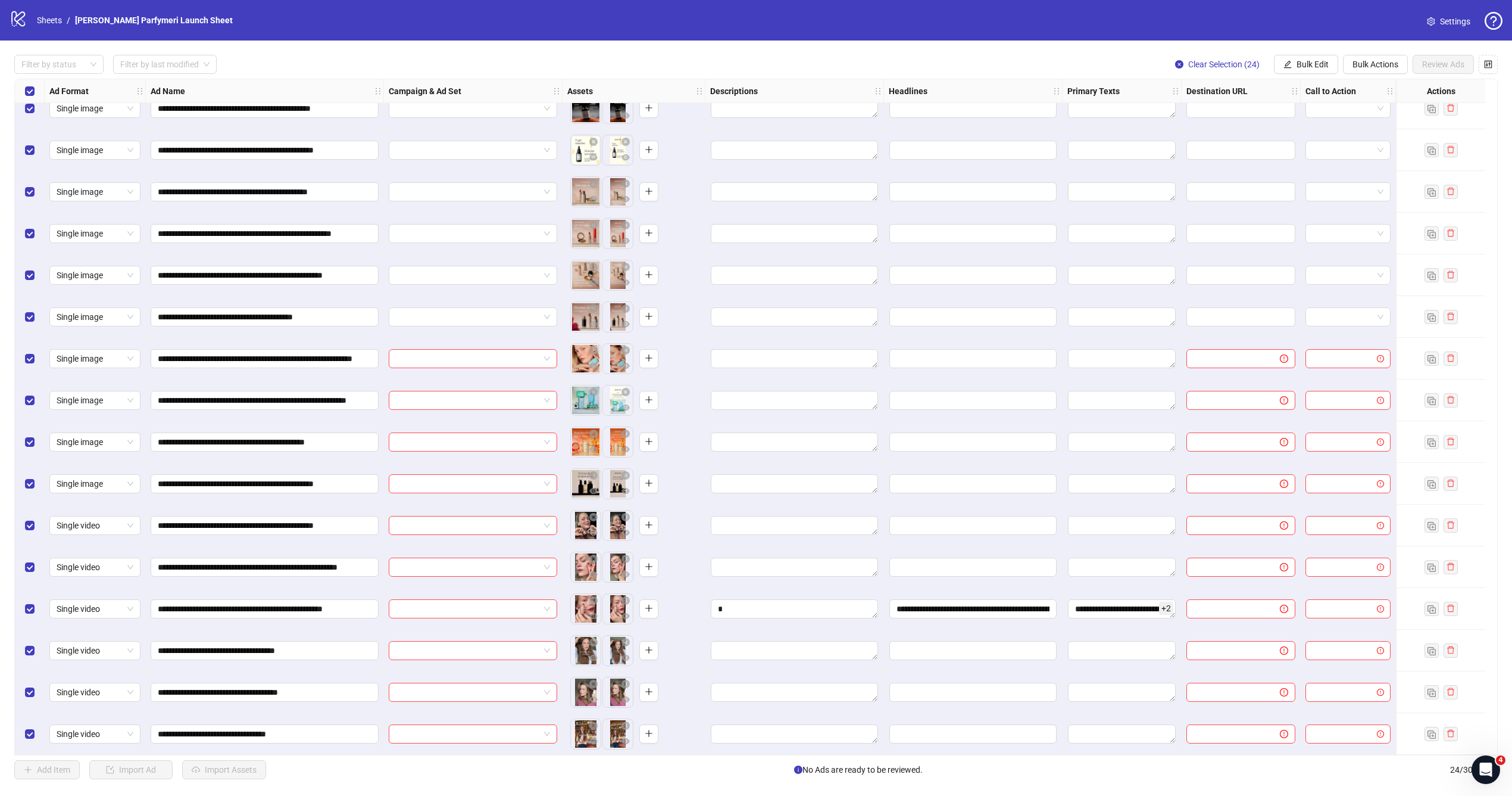
scroll to position [354, 0]
